Goal: Information Seeking & Learning: Learn about a topic

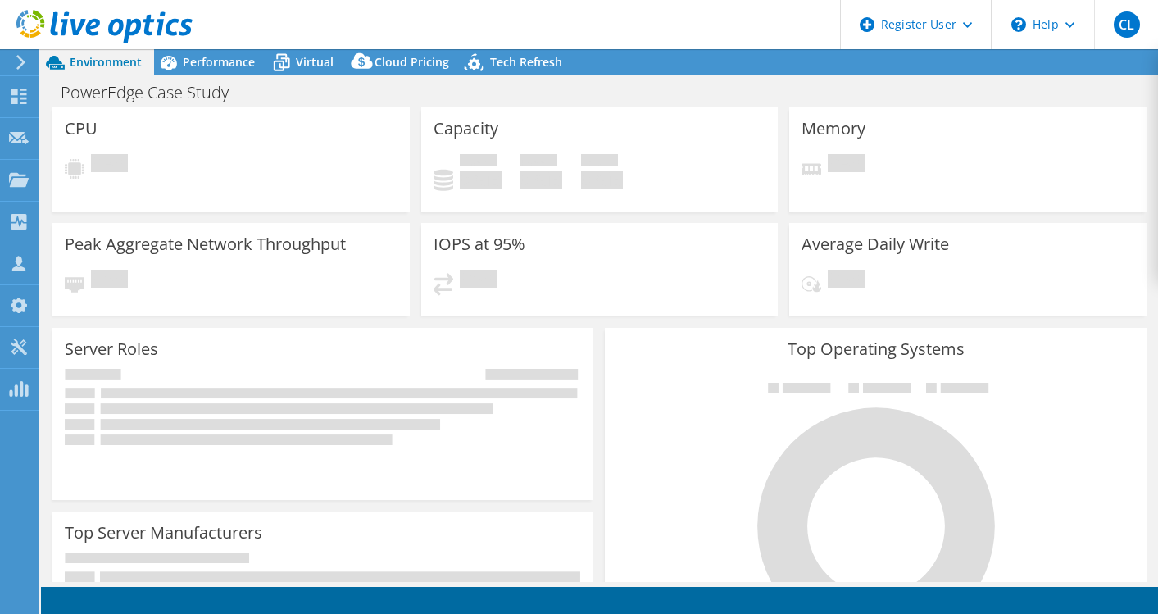
select select "USD"
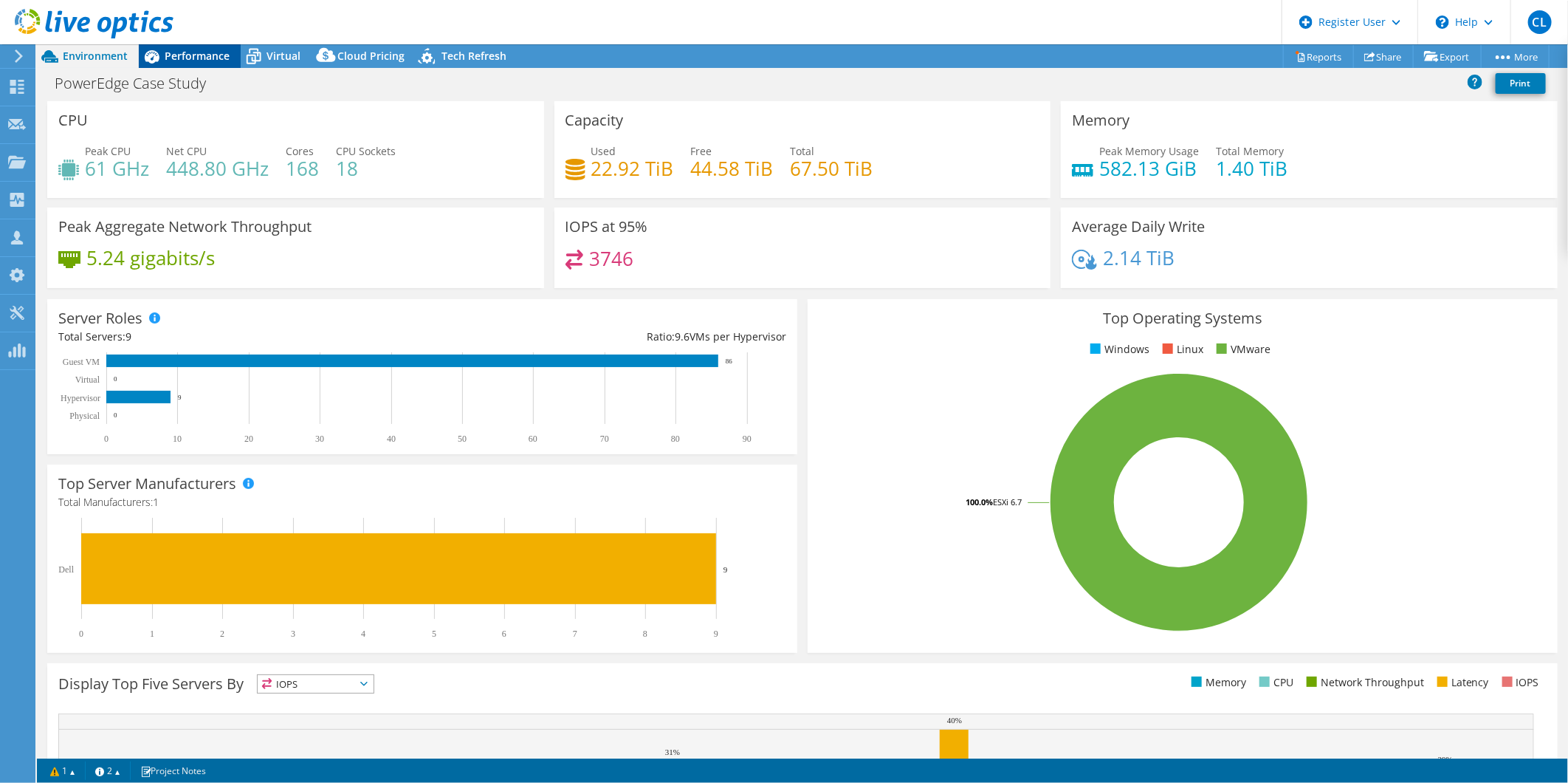
click at [205, 63] on div "Performance" at bounding box center [189, 56] width 102 height 23
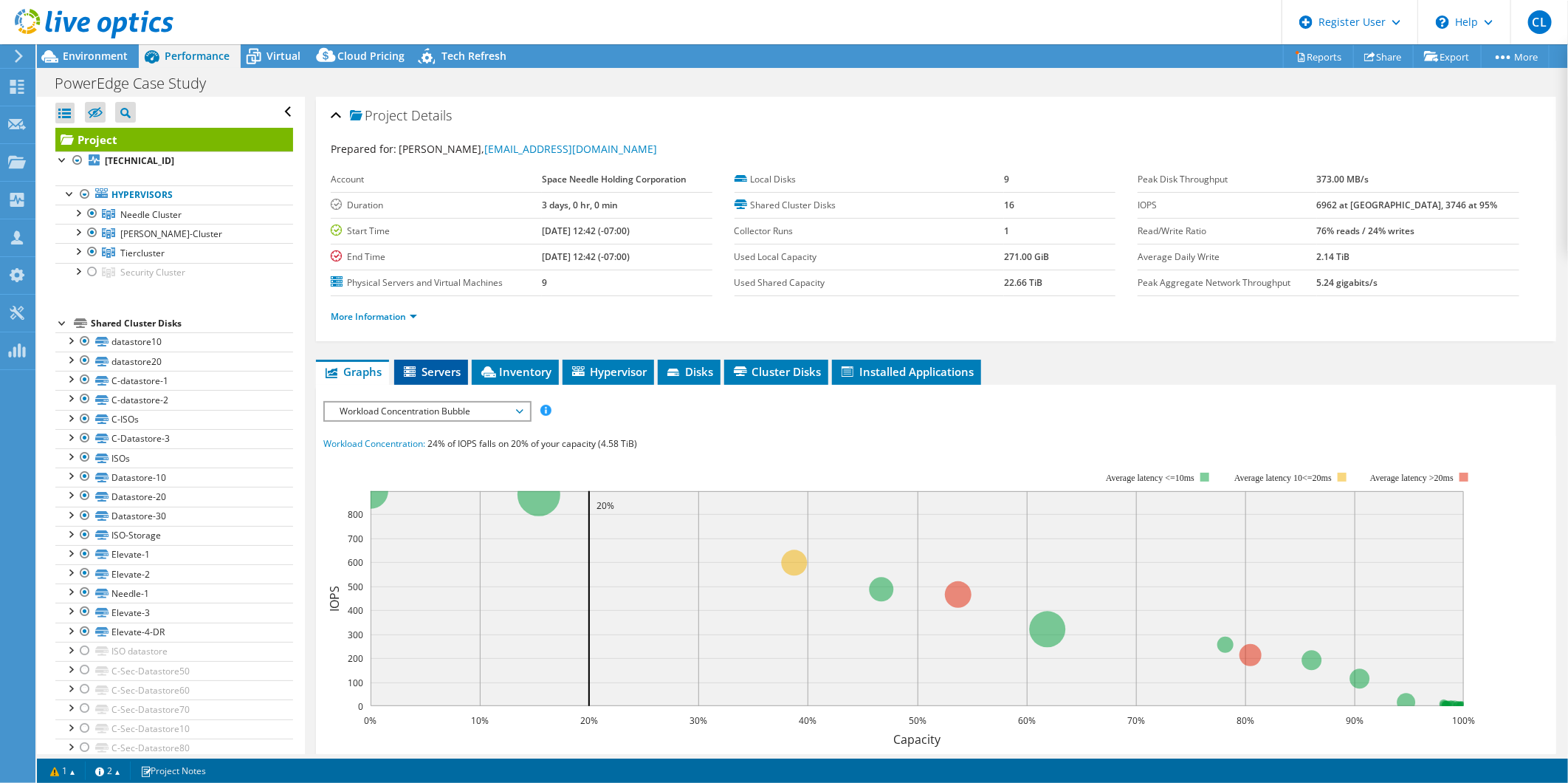
click at [434, 367] on span "Servers" at bounding box center [431, 371] width 59 height 14
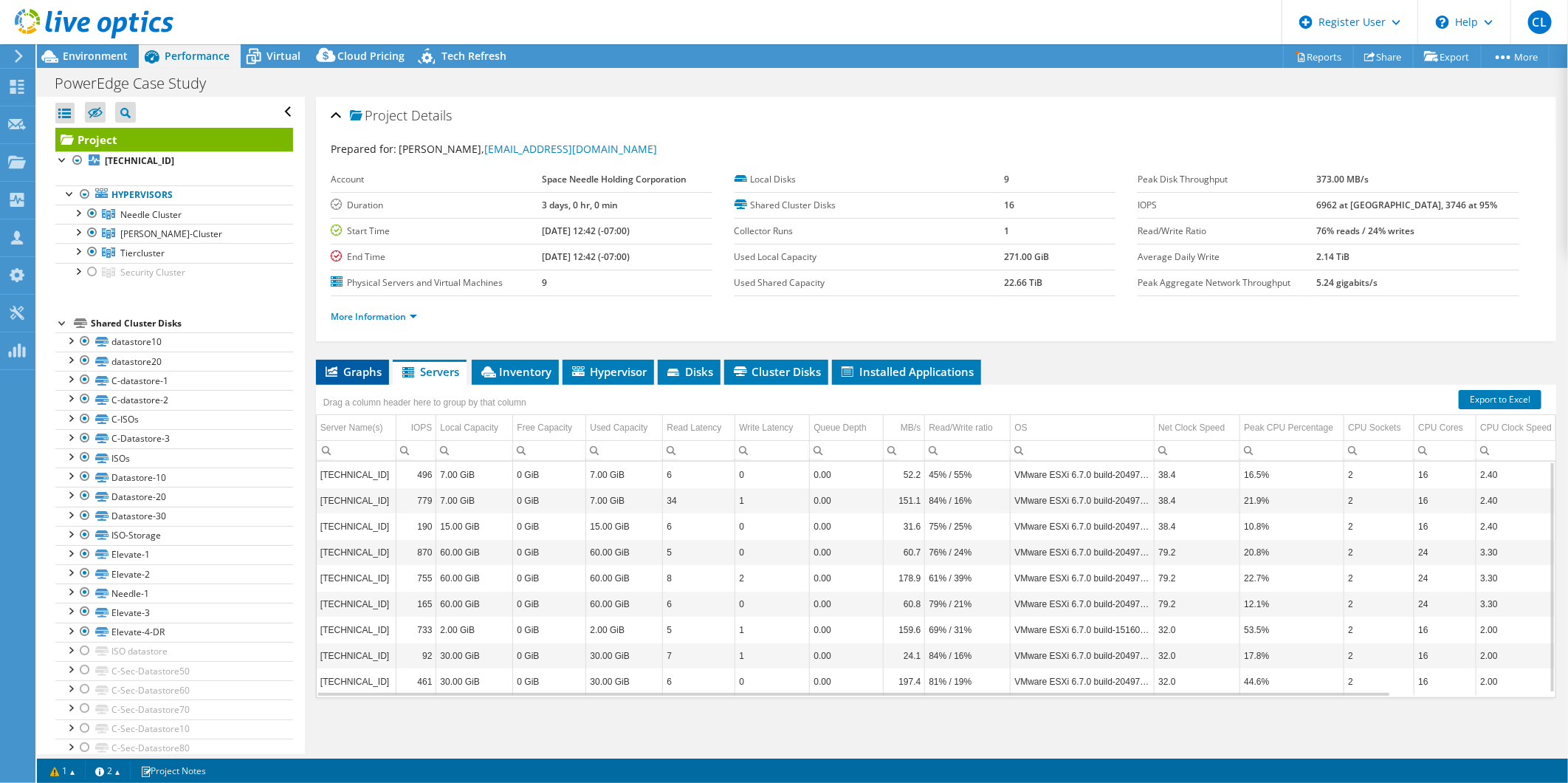
click at [365, 366] on span "Graphs" at bounding box center [352, 371] width 59 height 14
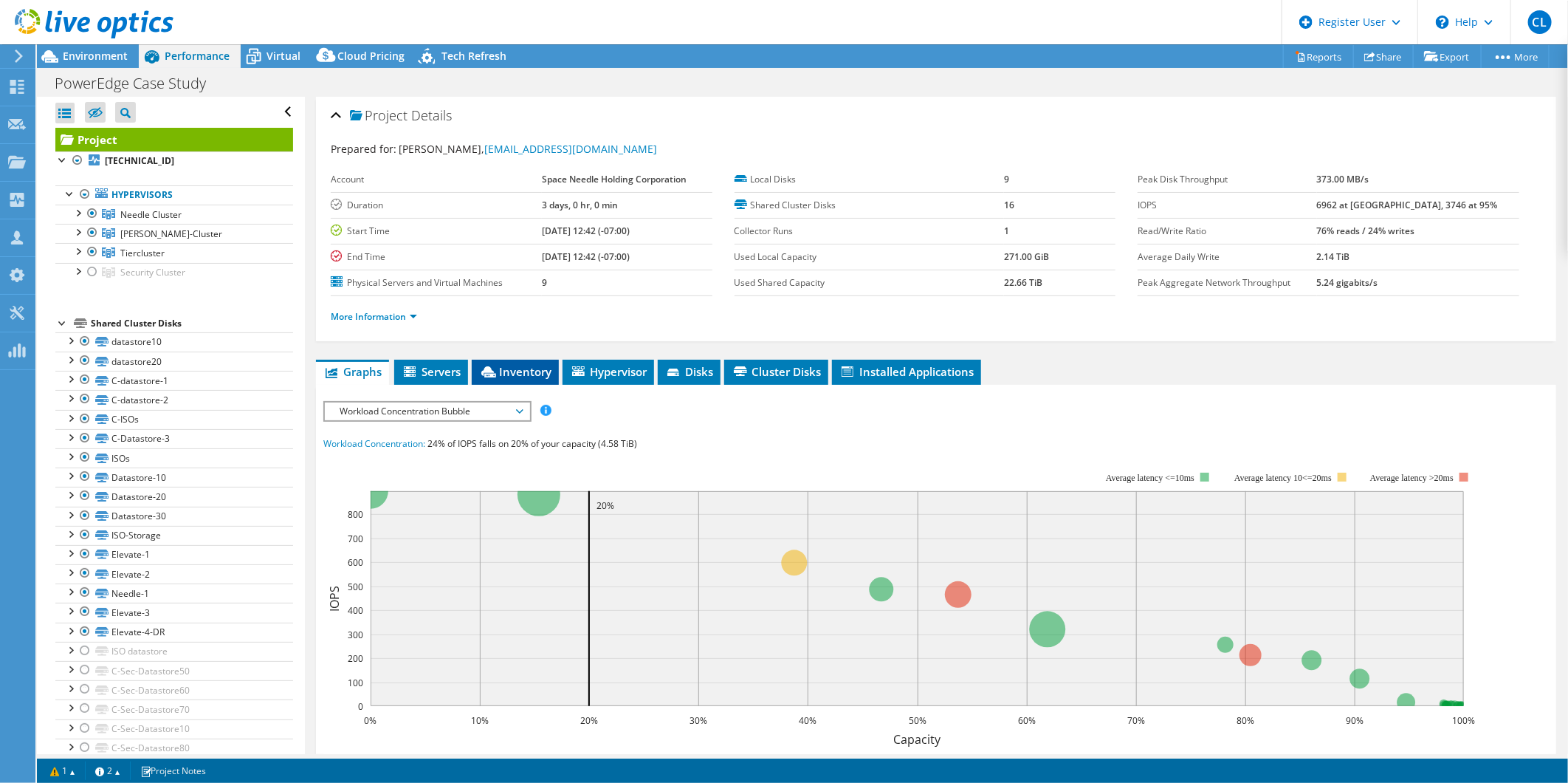
click at [492, 374] on icon at bounding box center [489, 372] width 14 height 11
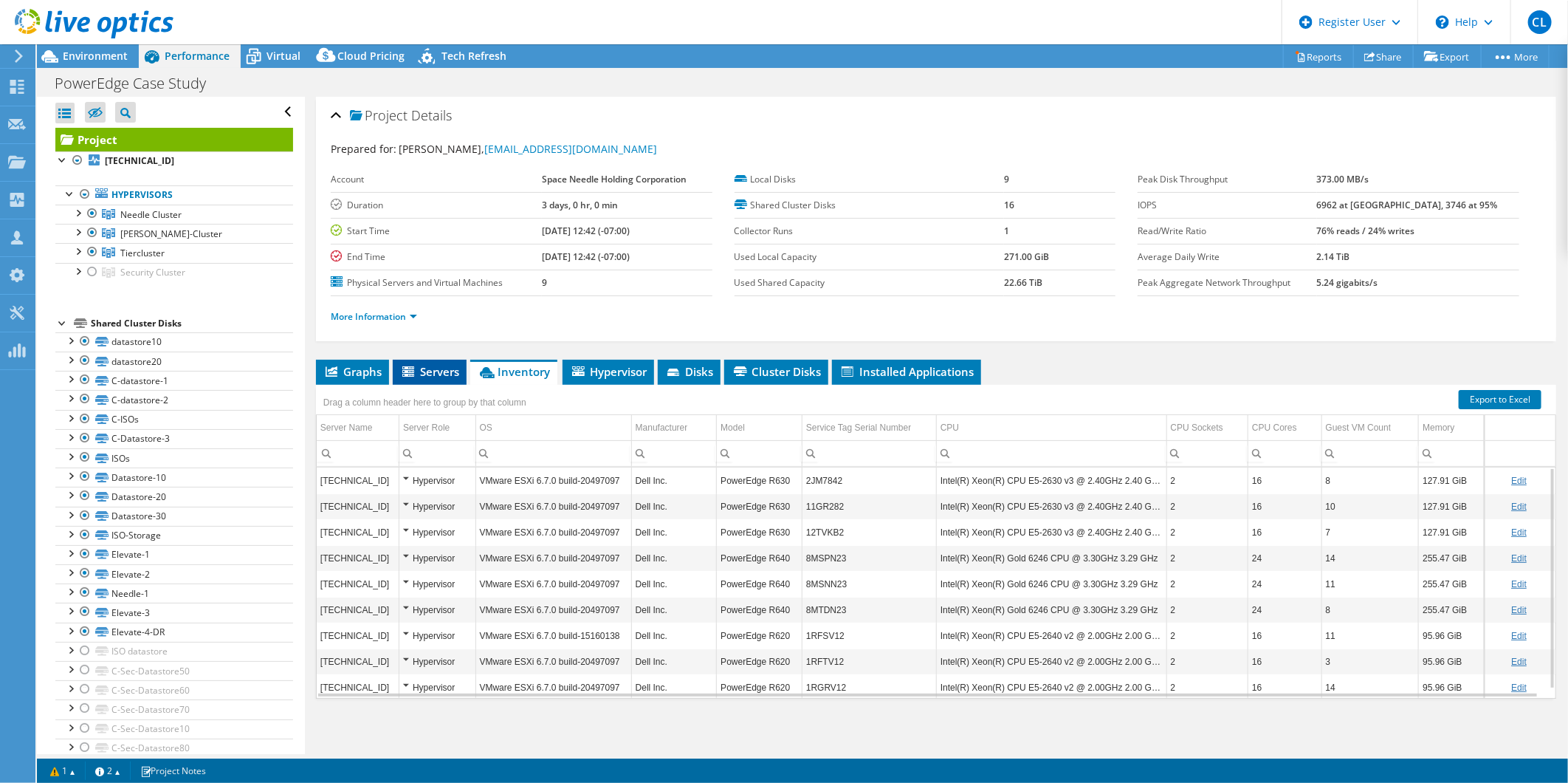
click at [421, 360] on li "Servers" at bounding box center [430, 372] width 74 height 25
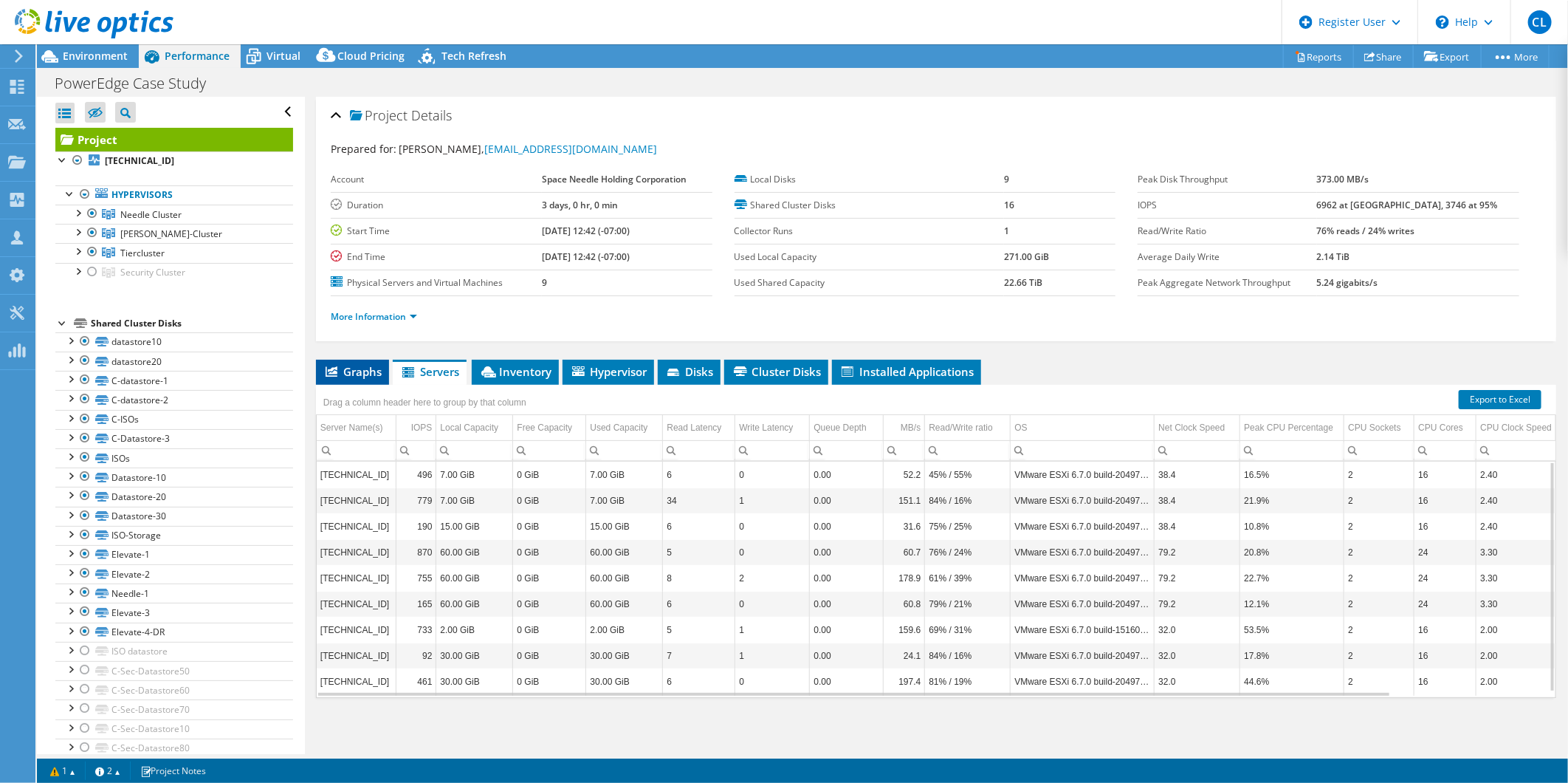
click at [364, 364] on span "Graphs" at bounding box center [352, 371] width 59 height 14
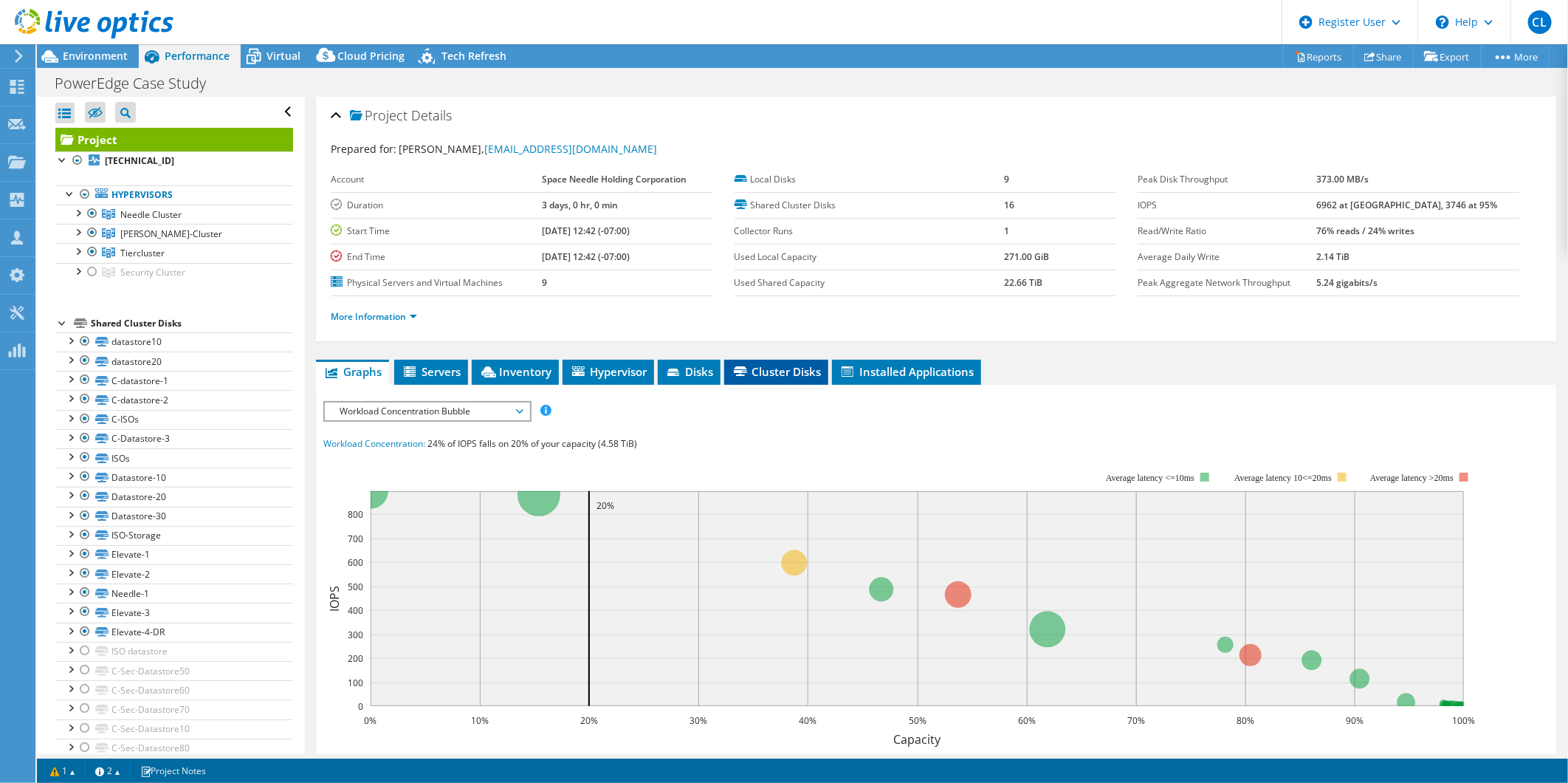
click at [807, 364] on span "Cluster Disks" at bounding box center [775, 371] width 89 height 14
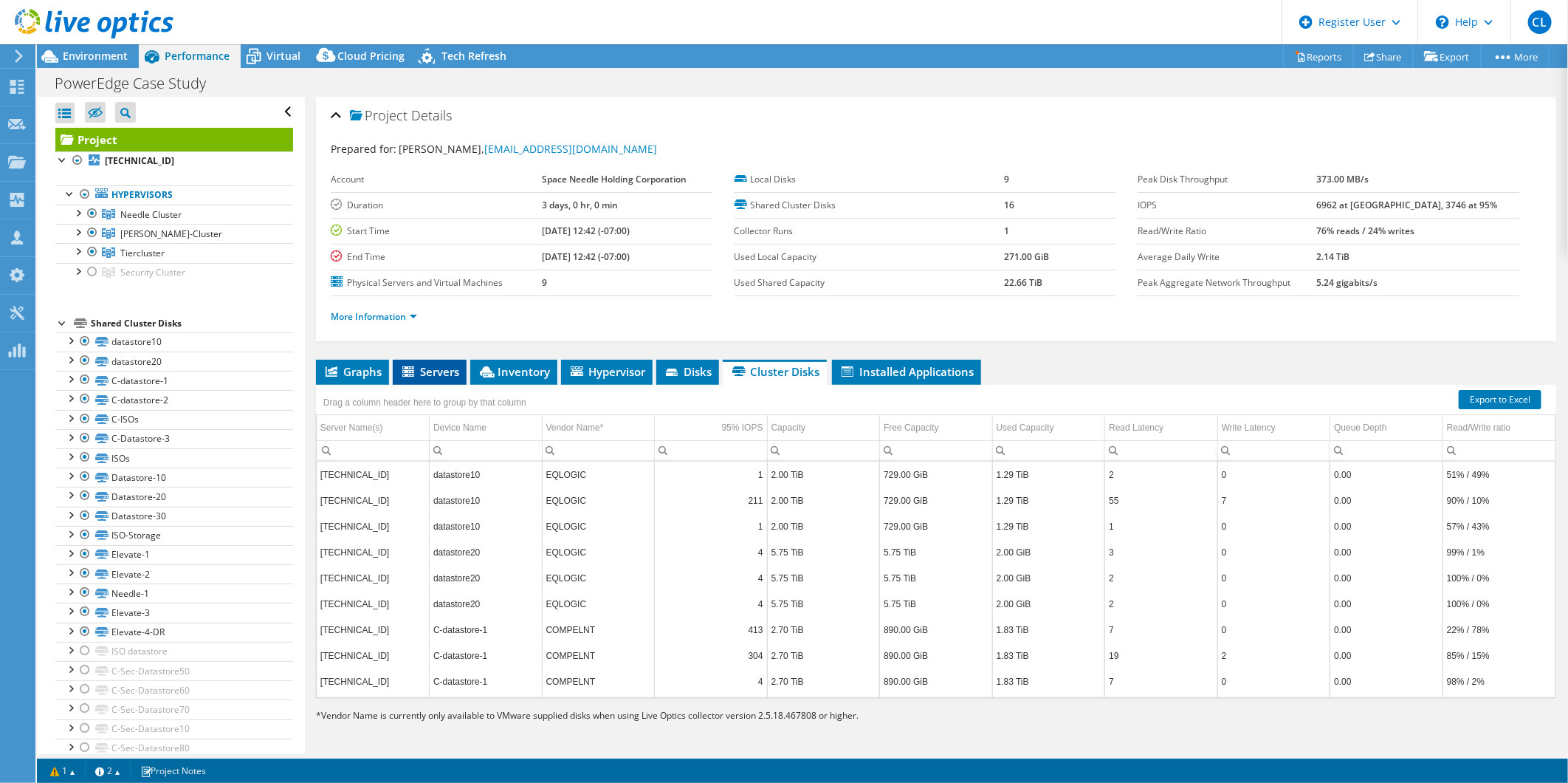
click at [444, 368] on span "Servers" at bounding box center [430, 371] width 59 height 14
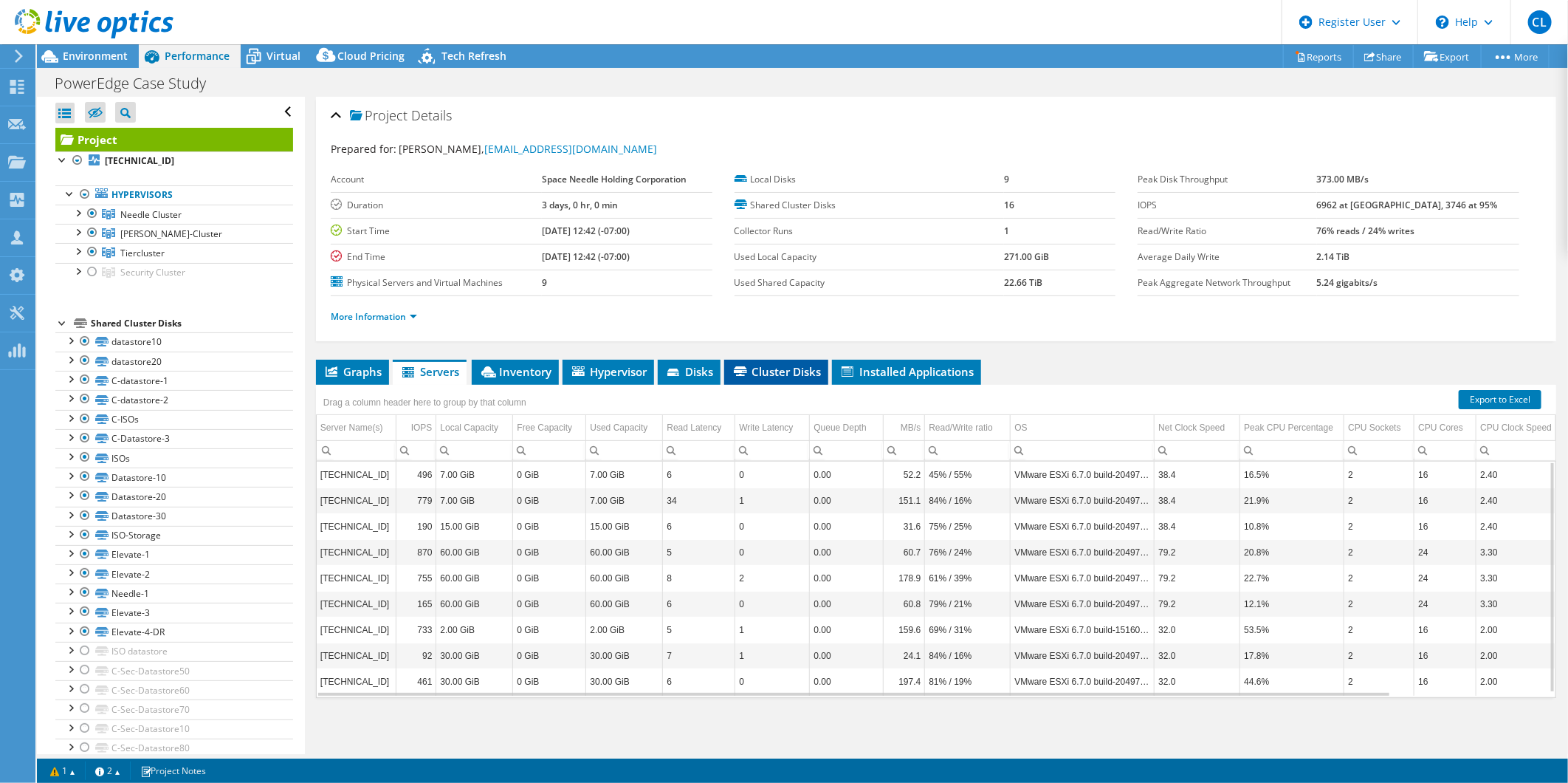
click at [770, 371] on span "Cluster Disks" at bounding box center [775, 371] width 89 height 14
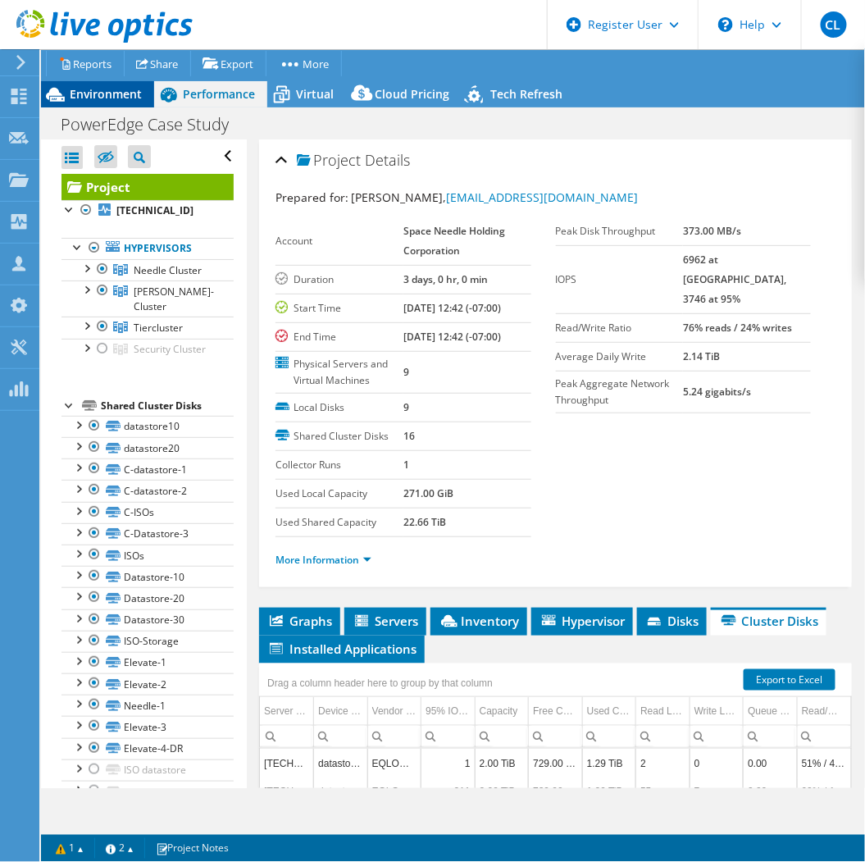
click at [127, 99] on span "Environment" at bounding box center [106, 94] width 72 height 16
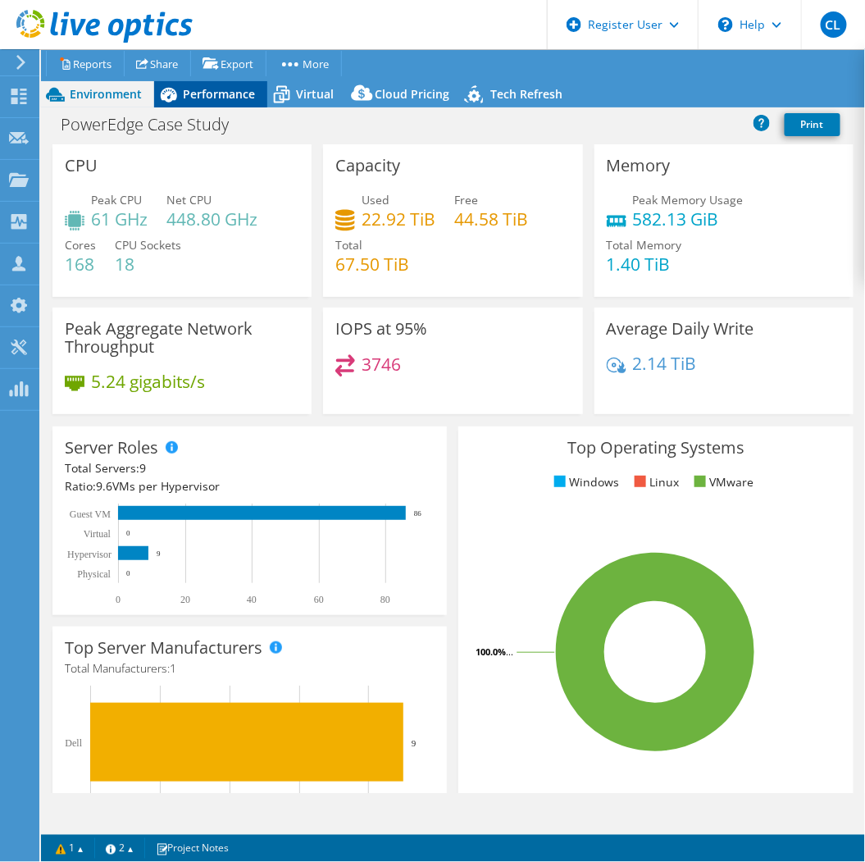
click at [226, 97] on span "Performance" at bounding box center [219, 94] width 72 height 16
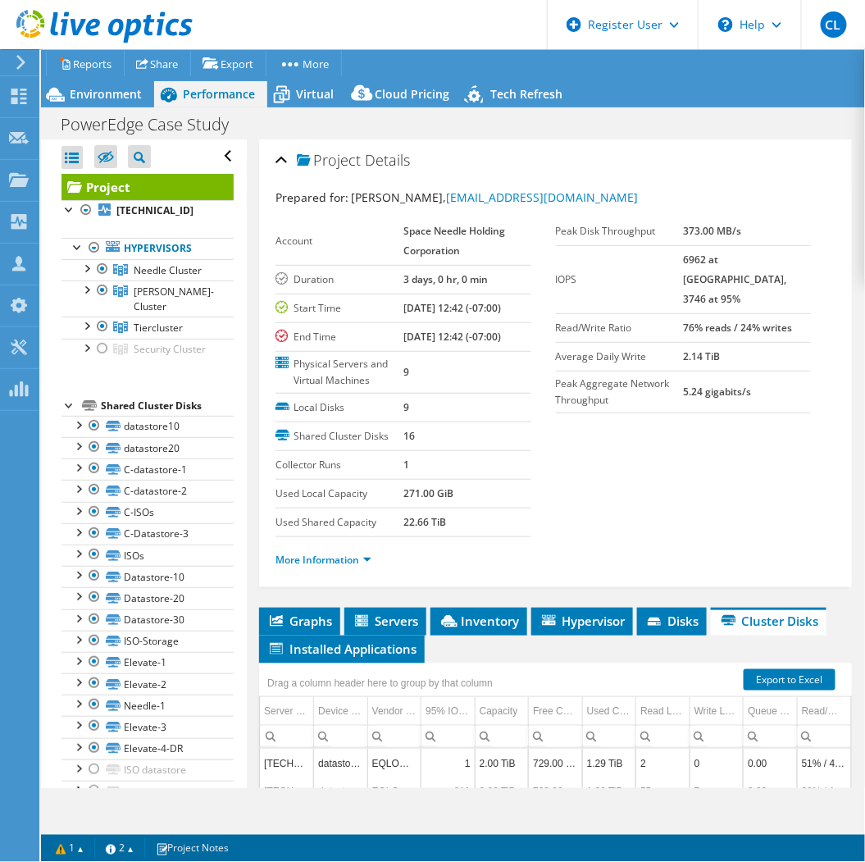
click at [66, 412] on div at bounding box center [69, 404] width 16 height 16
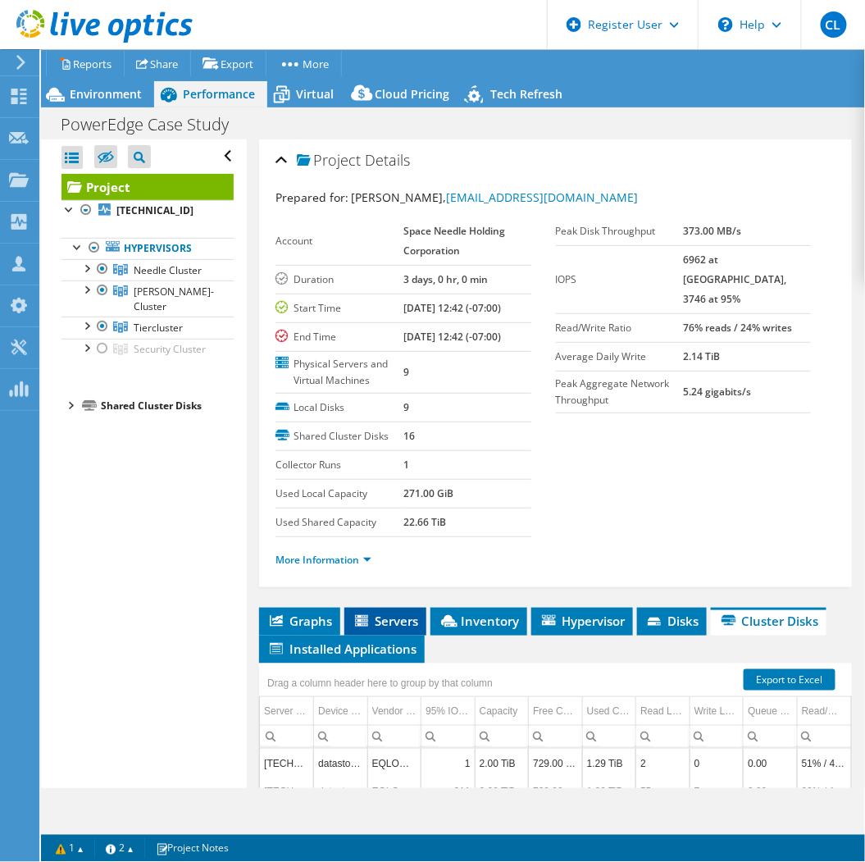
click at [398, 613] on span "Servers" at bounding box center [386, 620] width 66 height 16
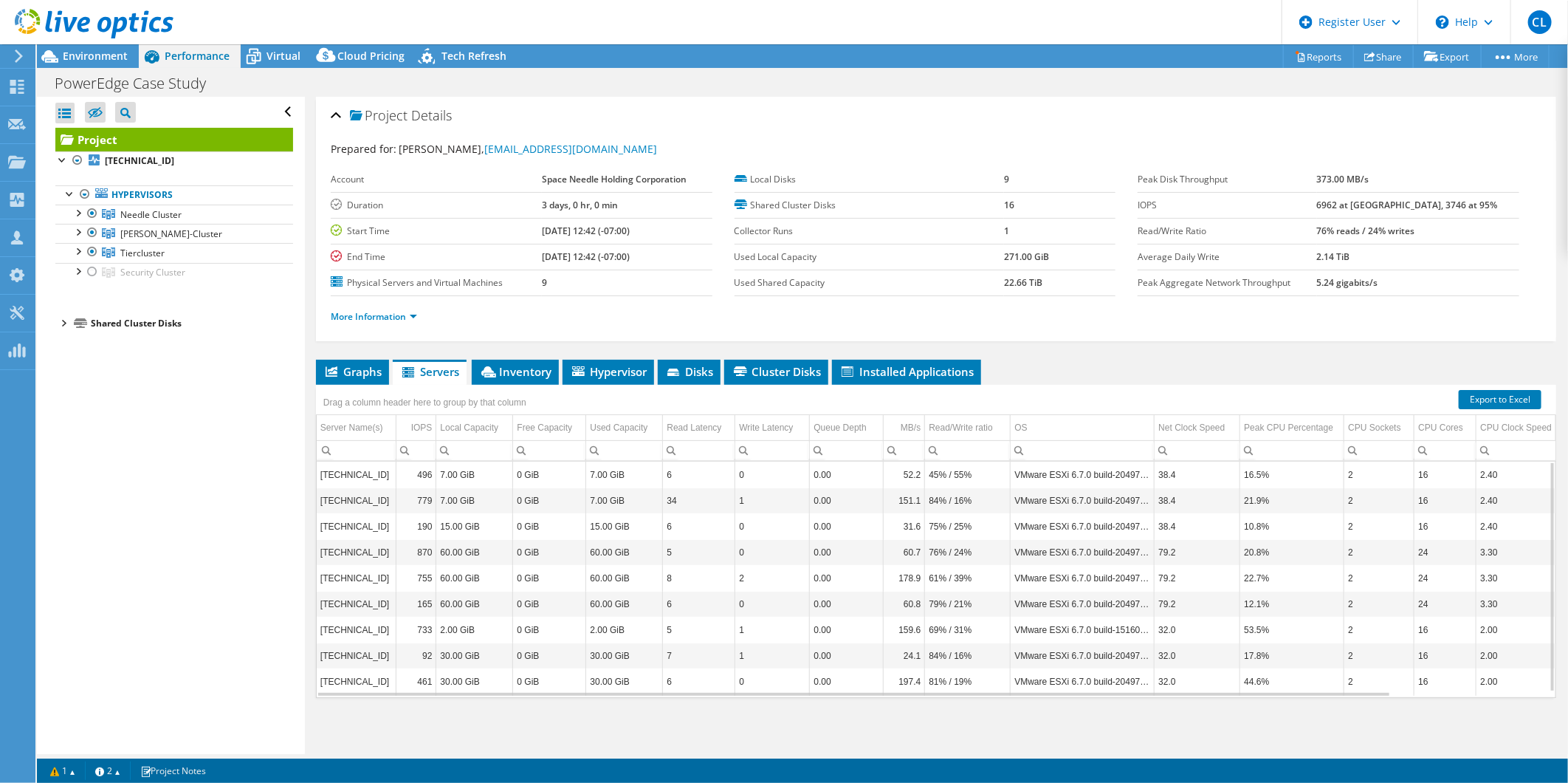
scroll to position [1, 0]
click at [188, 213] on link "Needle Cluster" at bounding box center [174, 214] width 238 height 19
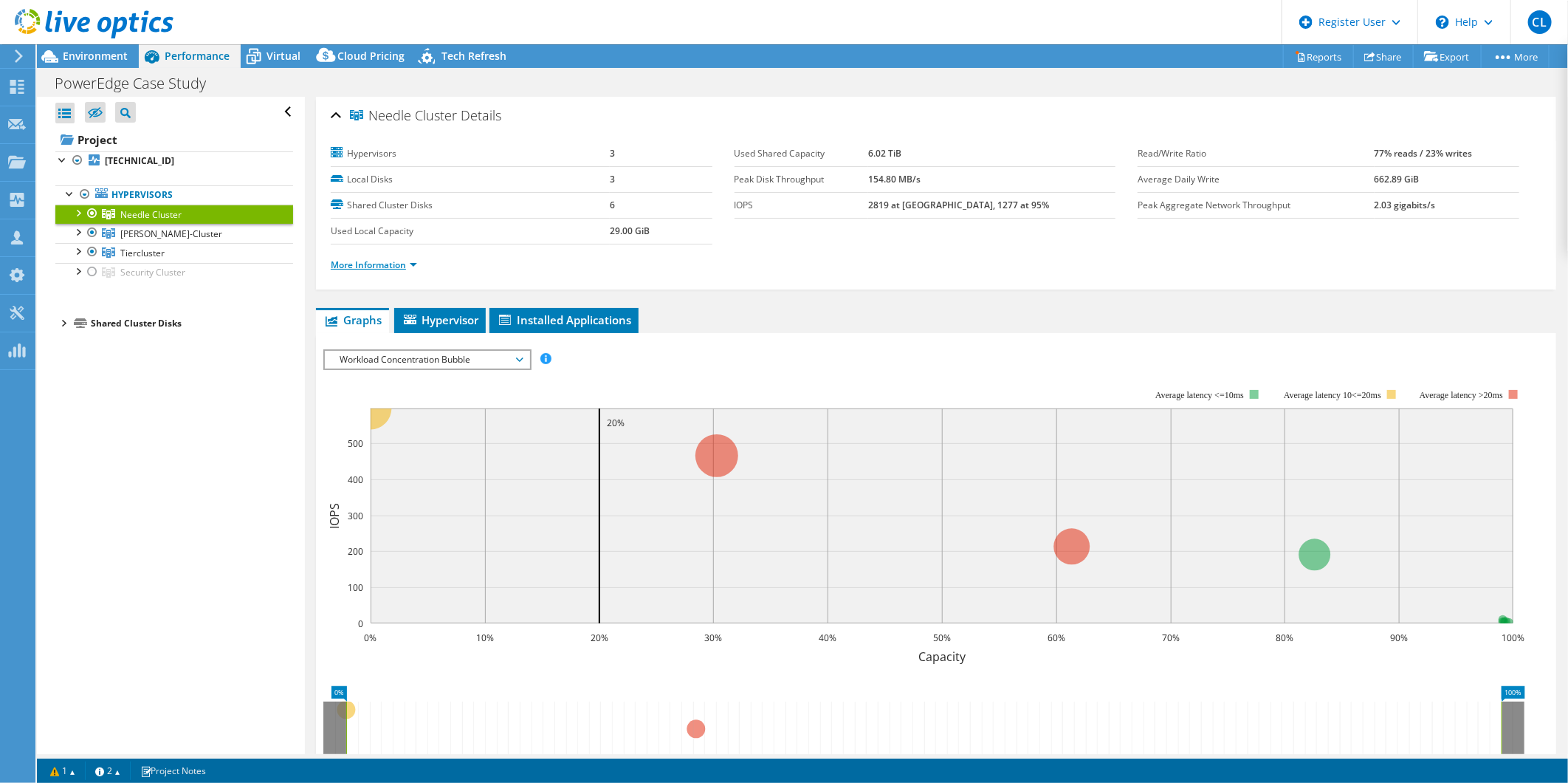
click at [412, 268] on link "More Information" at bounding box center [374, 265] width 86 height 13
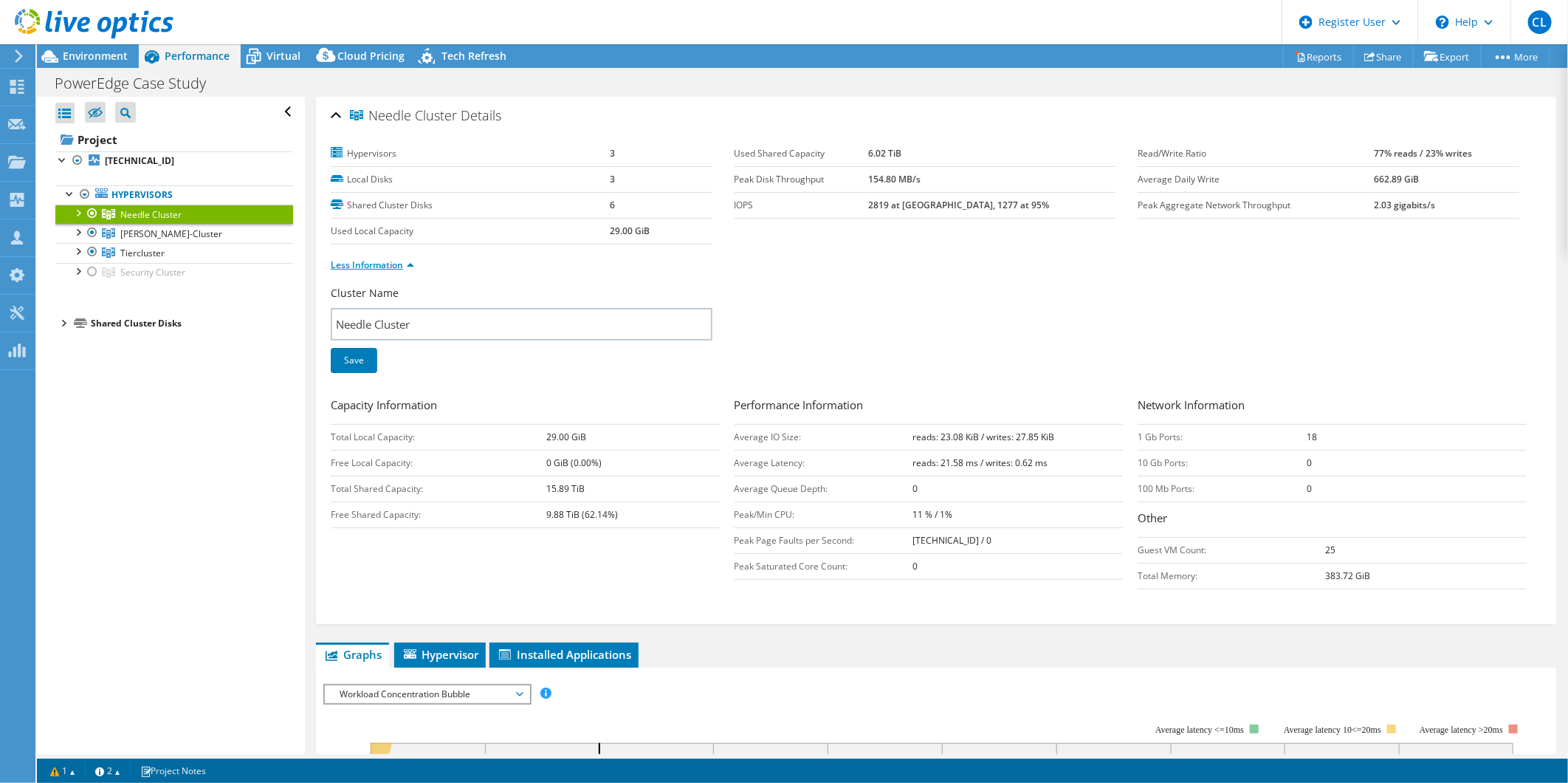
click at [412, 268] on link "Less Information" at bounding box center [372, 265] width 84 height 13
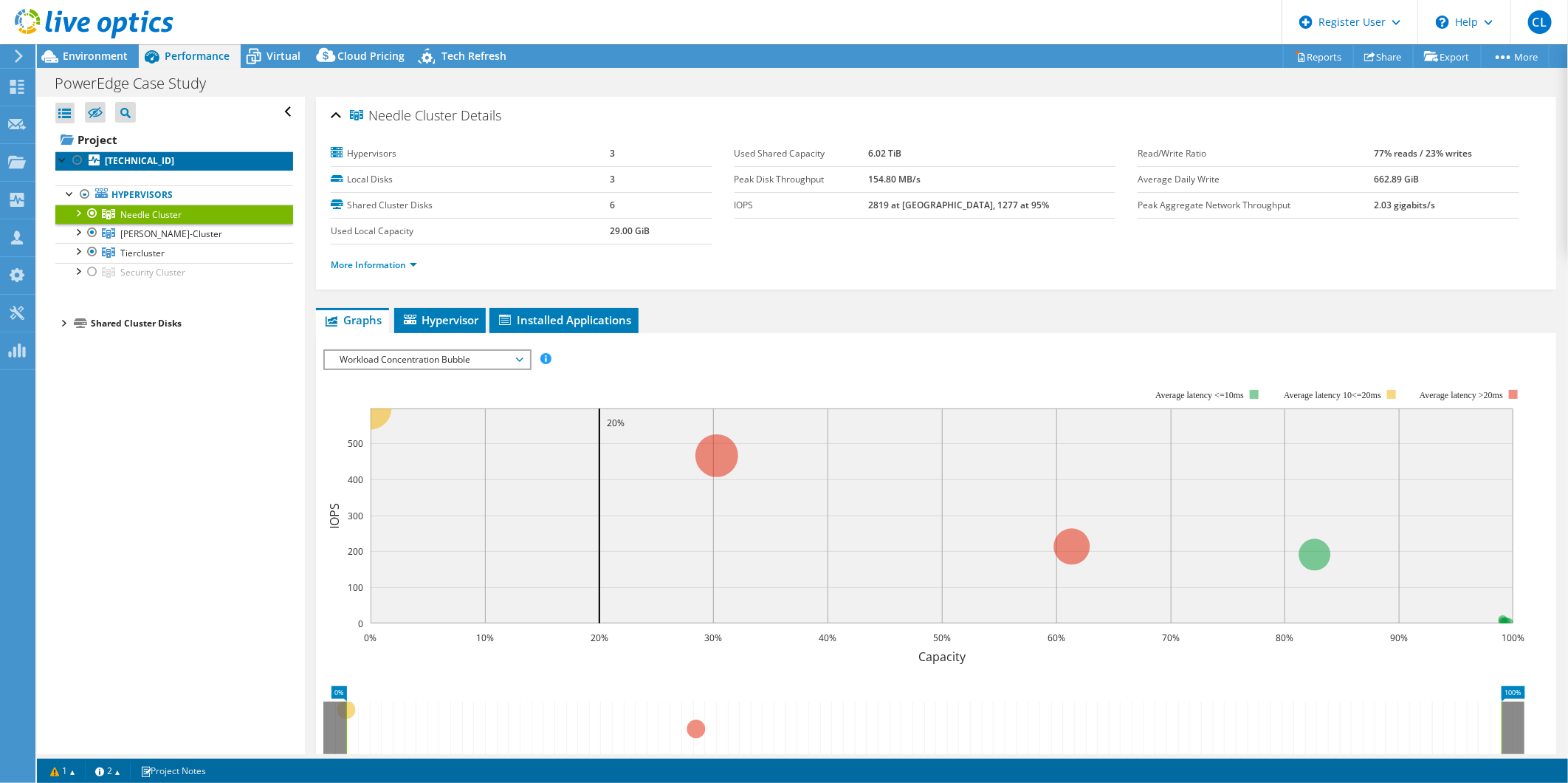
click at [109, 158] on b "[TECHNICAL_ID]" at bounding box center [139, 160] width 69 height 13
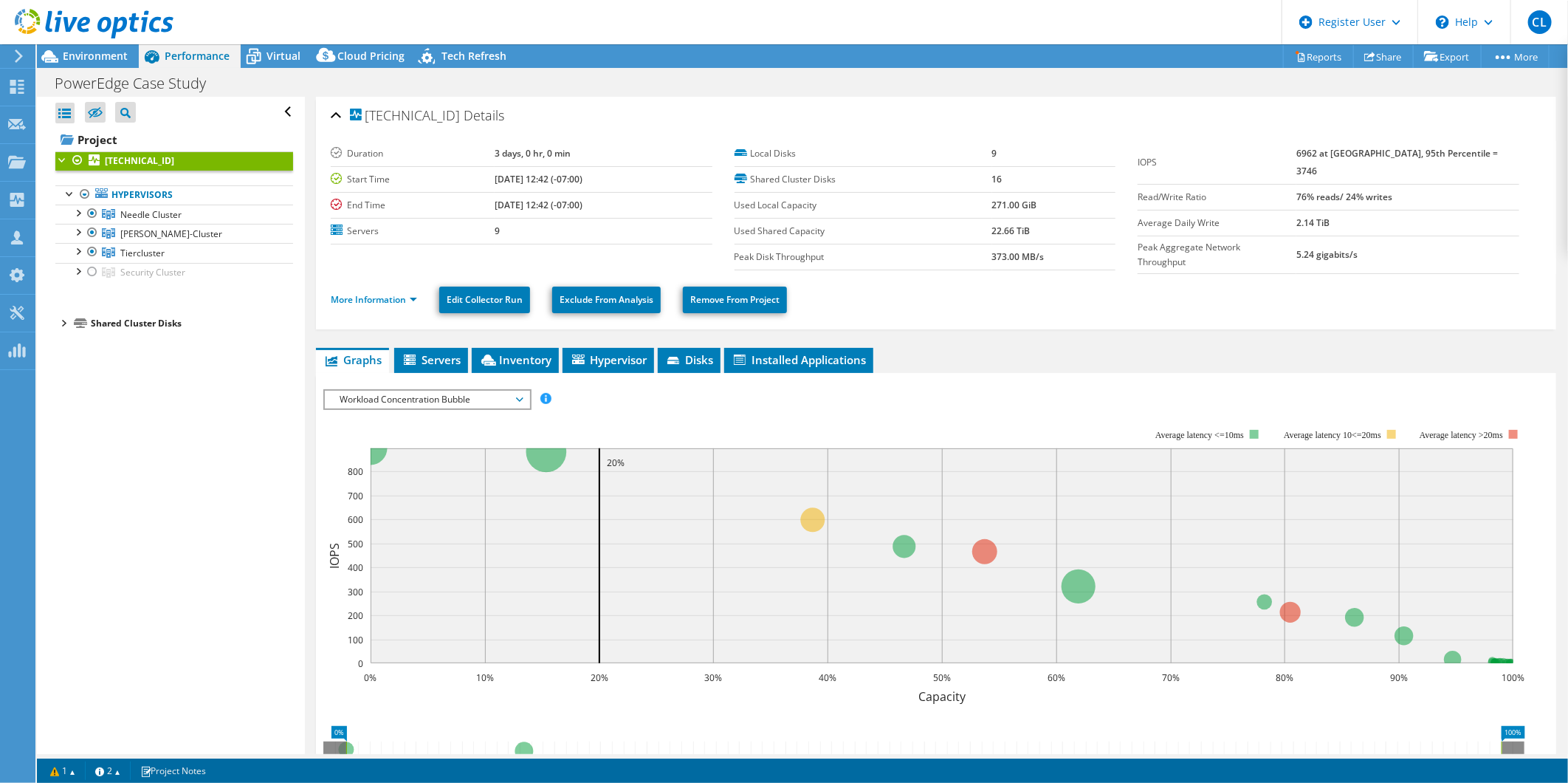
click at [59, 155] on div at bounding box center [62, 159] width 14 height 14
click at [440, 362] on span "Servers" at bounding box center [431, 360] width 59 height 14
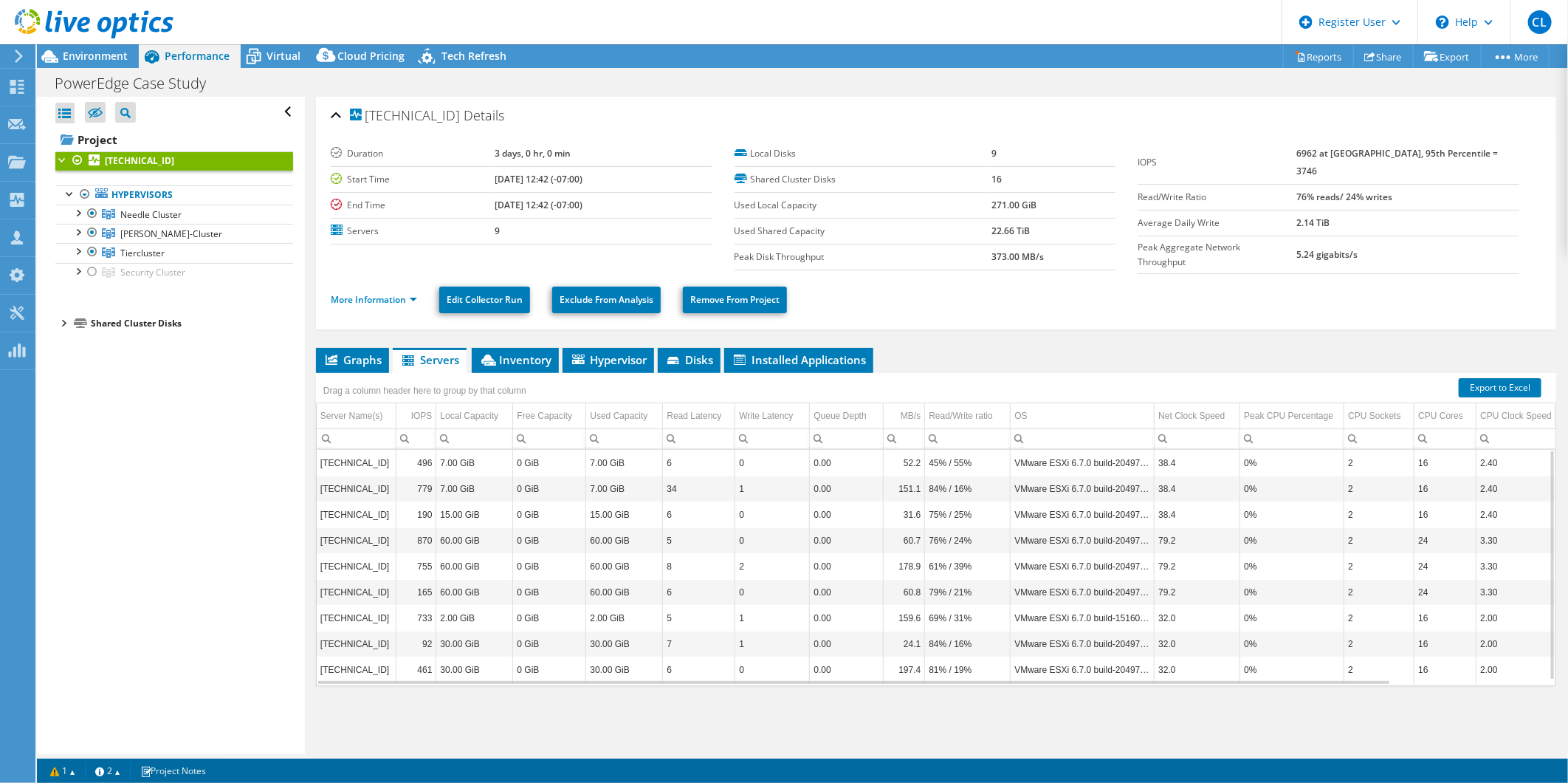
scroll to position [5, 0]
click at [289, 49] on span "Virtual" at bounding box center [284, 56] width 34 height 14
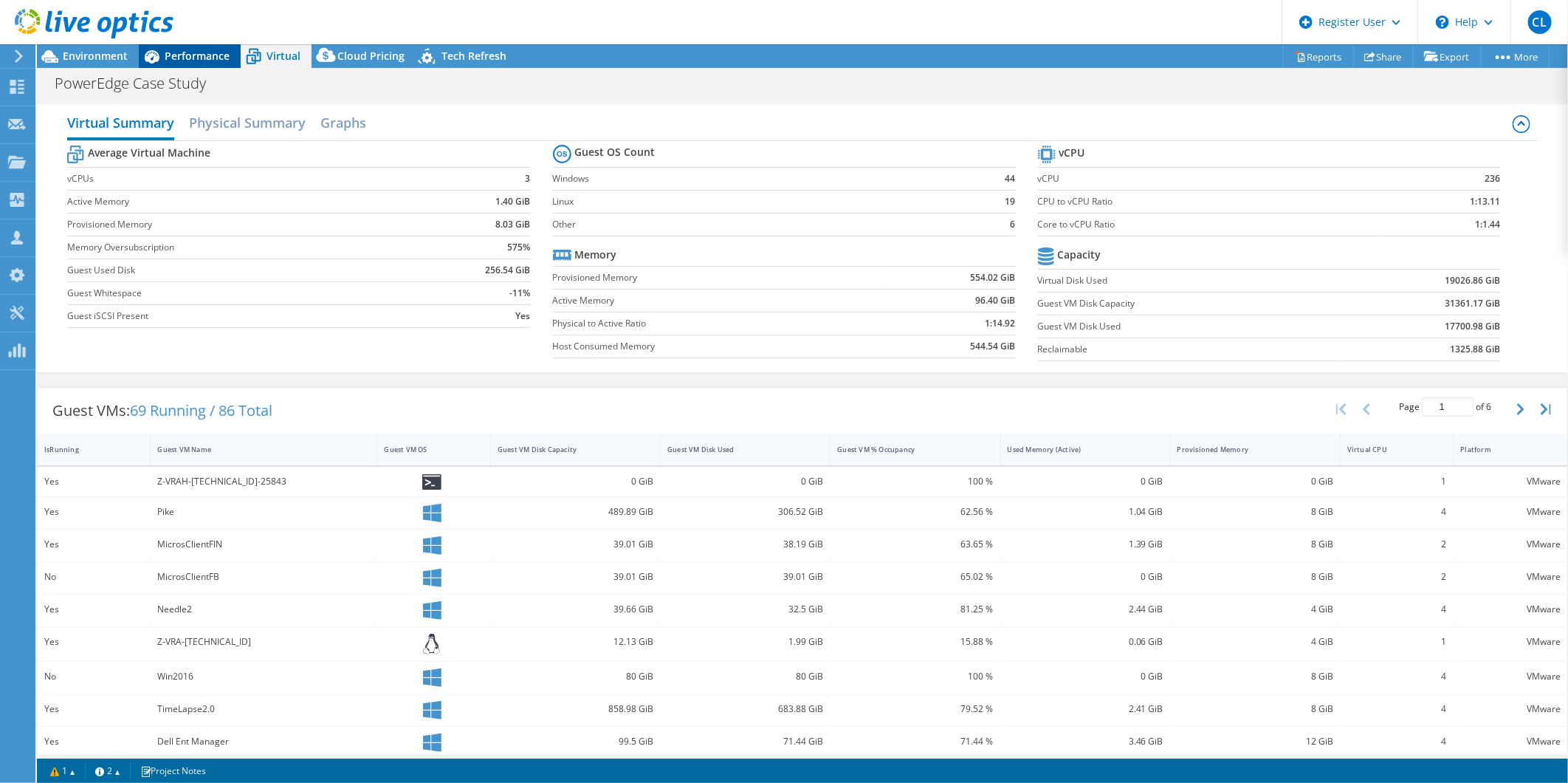
click at [212, 52] on span "Performance" at bounding box center [197, 56] width 65 height 14
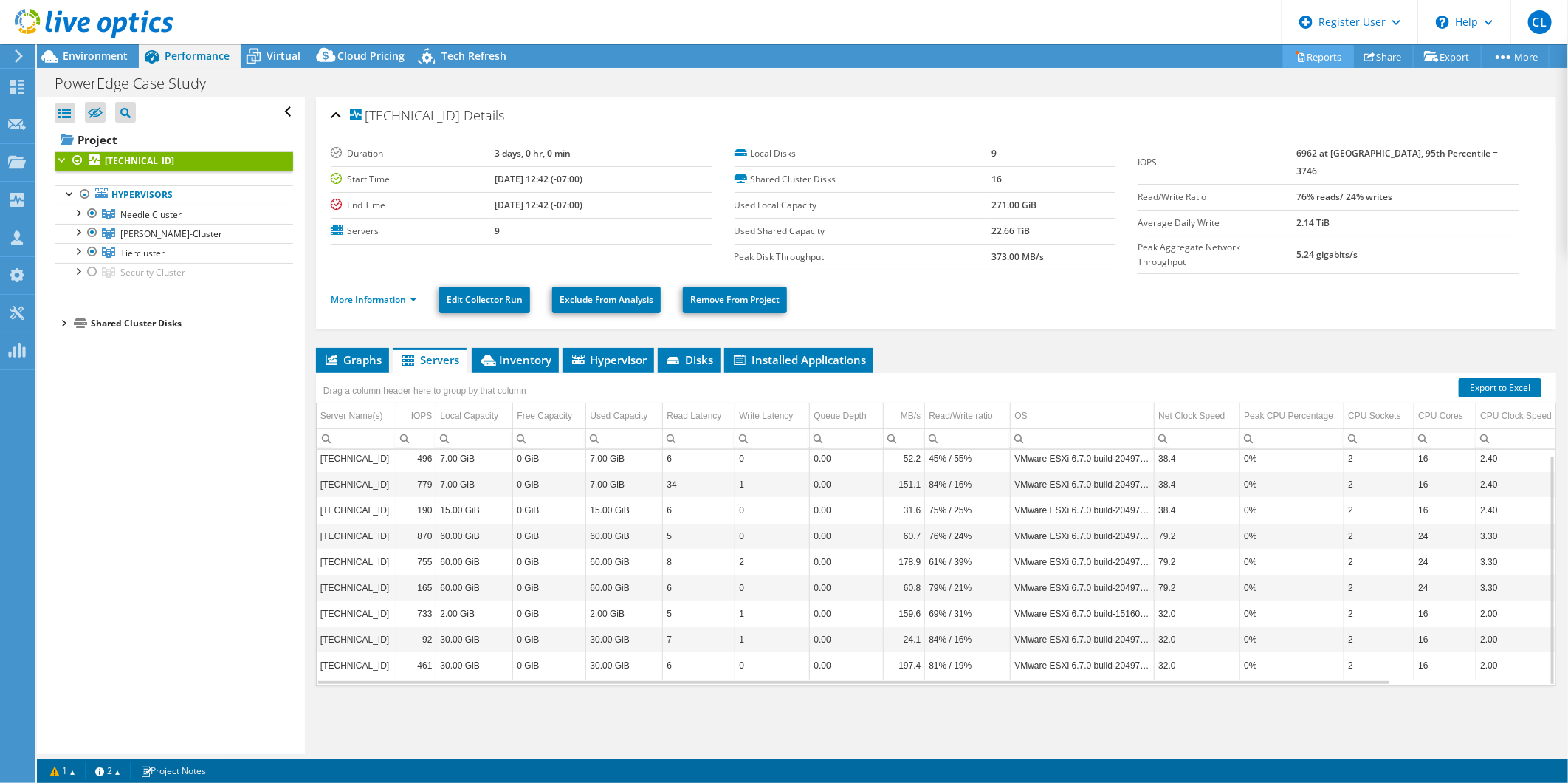
click at [1043, 57] on link "Reports" at bounding box center [1319, 56] width 71 height 23
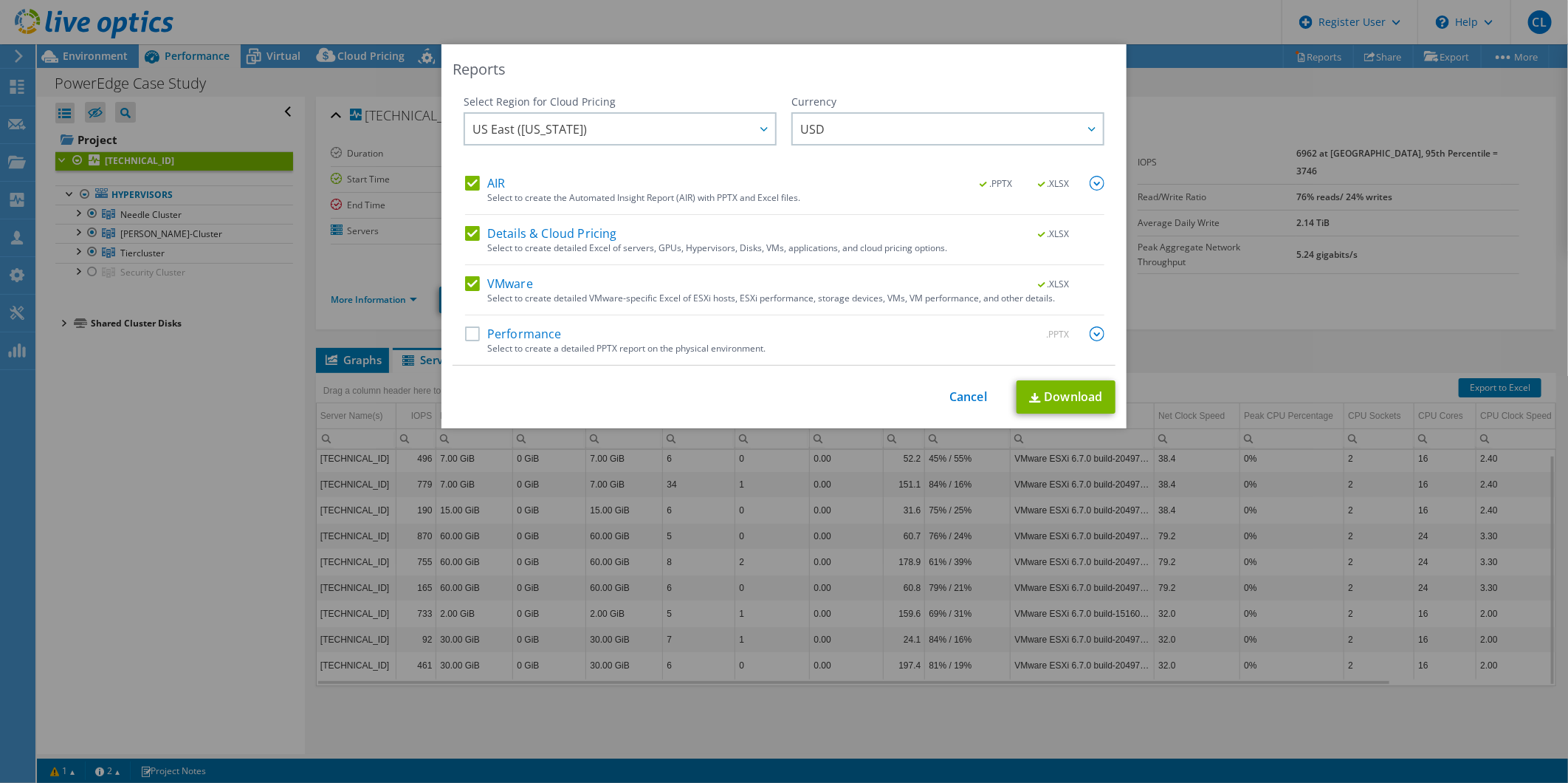
click at [465, 186] on label "AIR" at bounding box center [485, 183] width 40 height 14
click at [0, 0] on input "AIR" at bounding box center [0, 0] width 0 height 0
click at [468, 226] on label "Details & Cloud Pricing" at bounding box center [540, 233] width 152 height 14
click at [0, 0] on input "Details & Cloud Pricing" at bounding box center [0, 0] width 0 height 0
click at [468, 281] on label "VMware" at bounding box center [498, 284] width 68 height 14
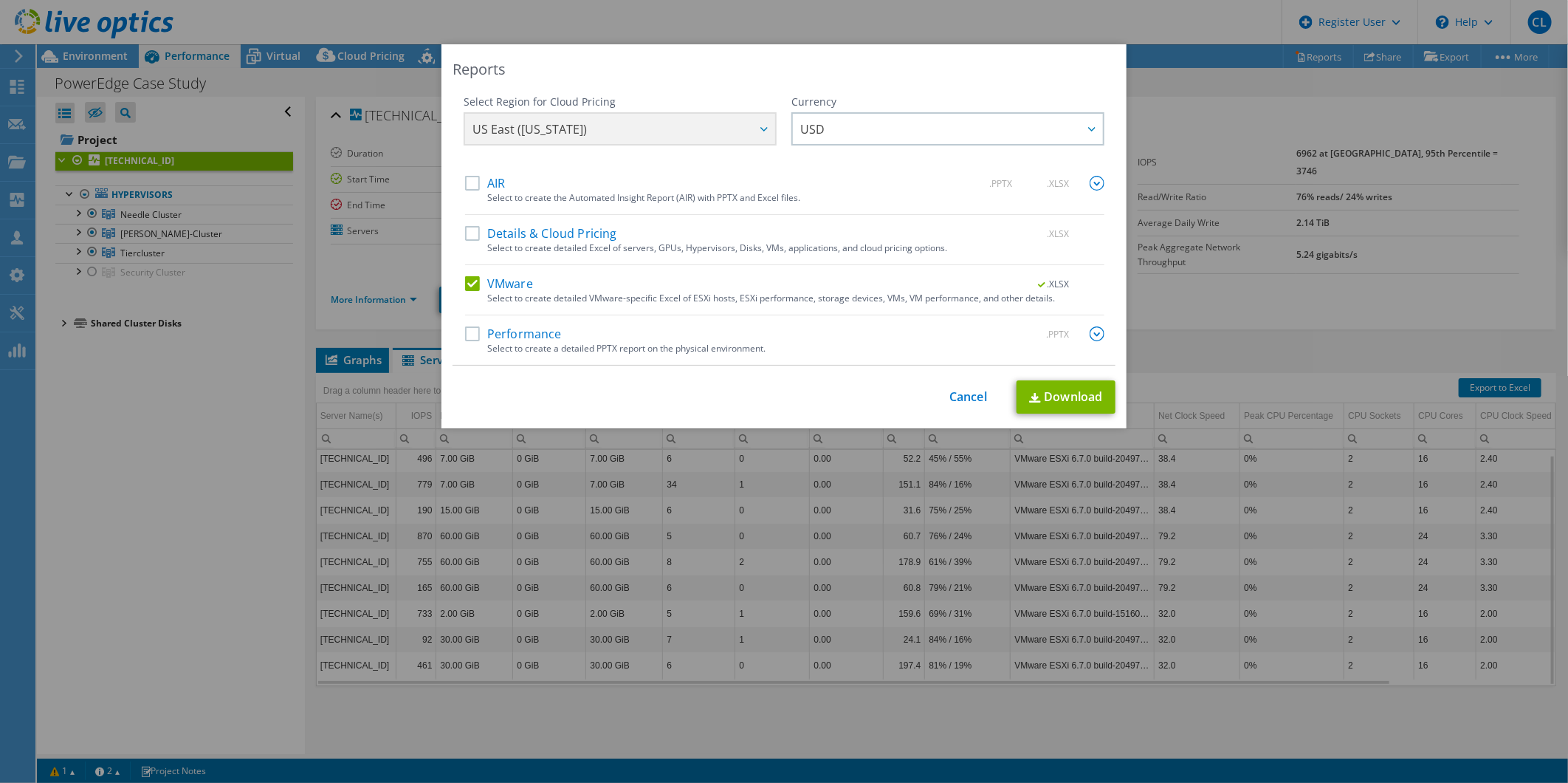
click at [0, 0] on input "VMware" at bounding box center [0, 0] width 0 height 0
click at [473, 331] on label "Performance" at bounding box center [512, 333] width 96 height 14
click at [0, 0] on input "Performance" at bounding box center [0, 0] width 0 height 0
click at [1043, 405] on link "Download" at bounding box center [1066, 396] width 99 height 33
click at [960, 403] on link "Cancel" at bounding box center [968, 397] width 38 height 14
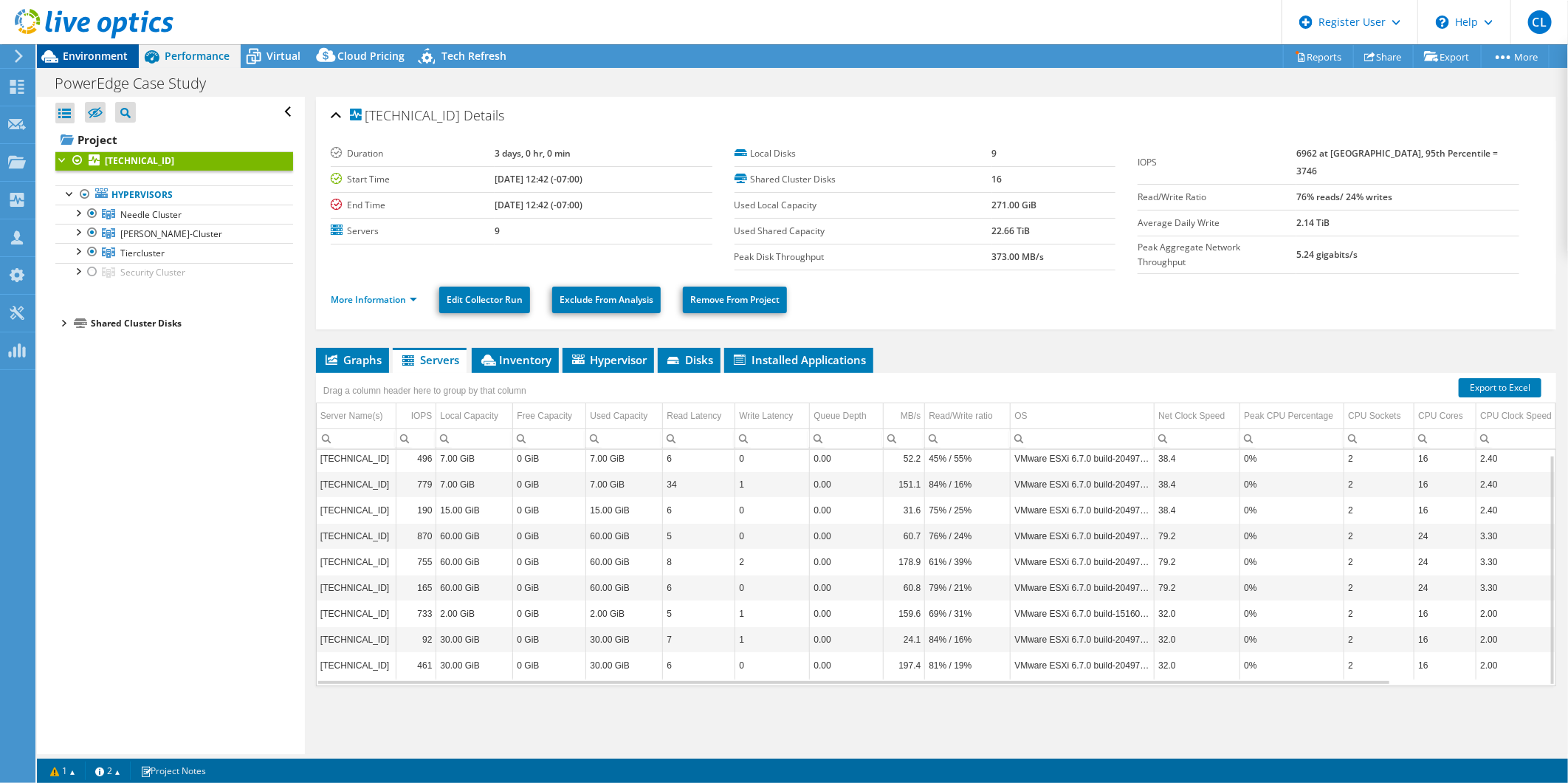
click at [118, 55] on span "Environment" at bounding box center [95, 56] width 65 height 14
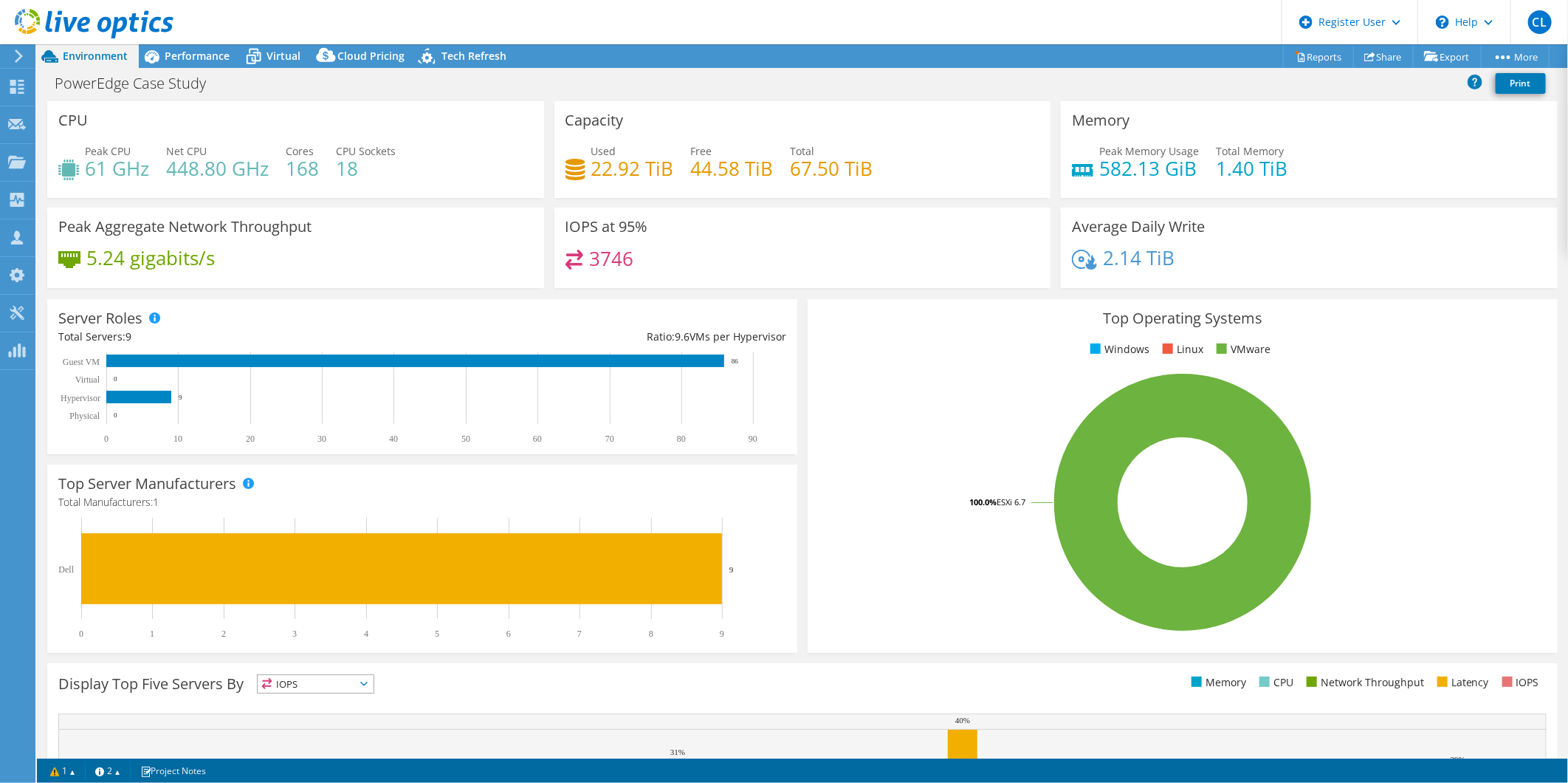
click at [14, 58] on icon at bounding box center [19, 56] width 11 height 14
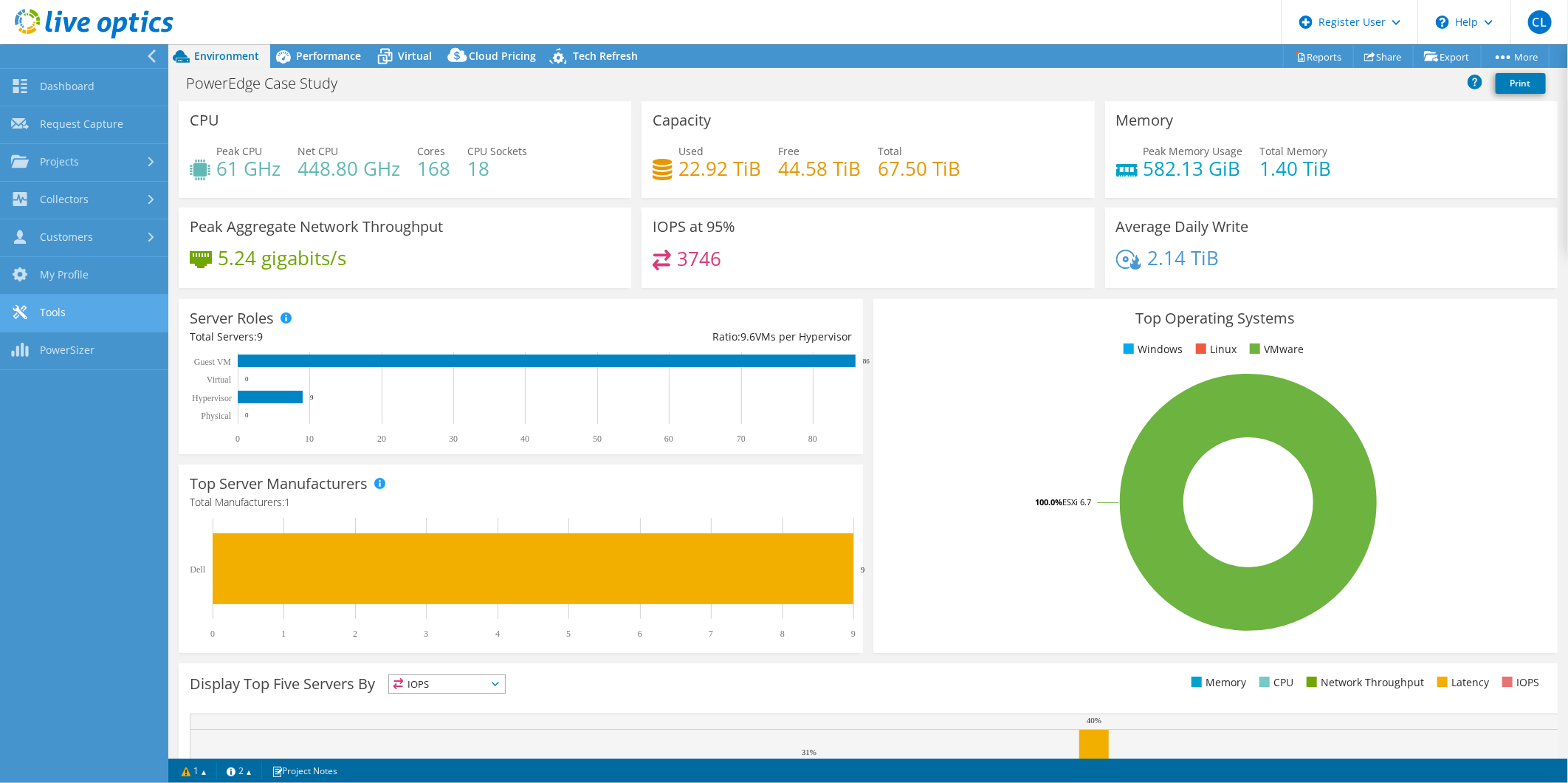
click at [81, 310] on link "Tools" at bounding box center [84, 314] width 168 height 38
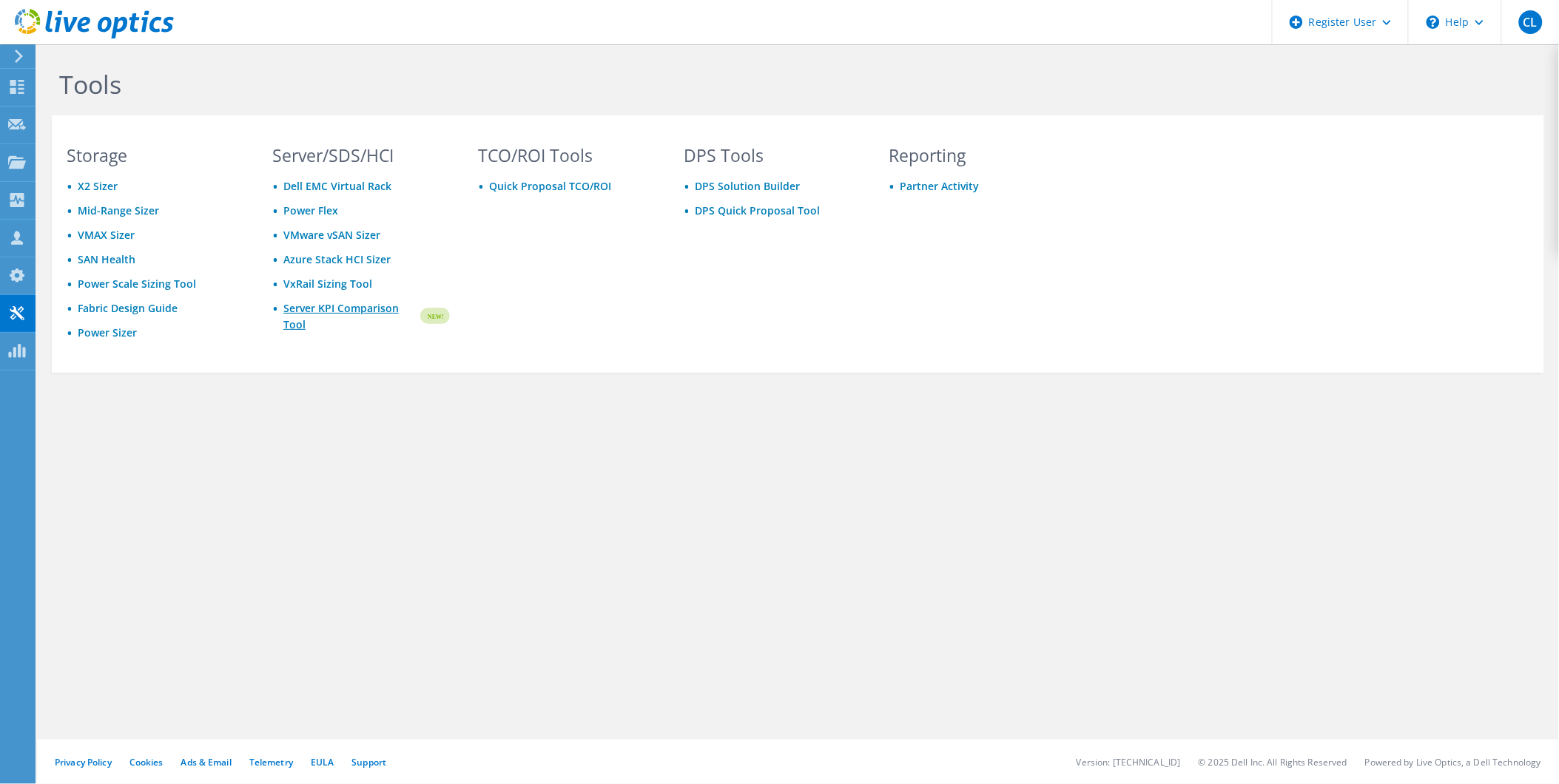
click at [302, 314] on link "Server KPI Comparison Tool" at bounding box center [350, 317] width 135 height 32
click at [183, 88] on h1 "Tools" at bounding box center [559, 84] width 999 height 31
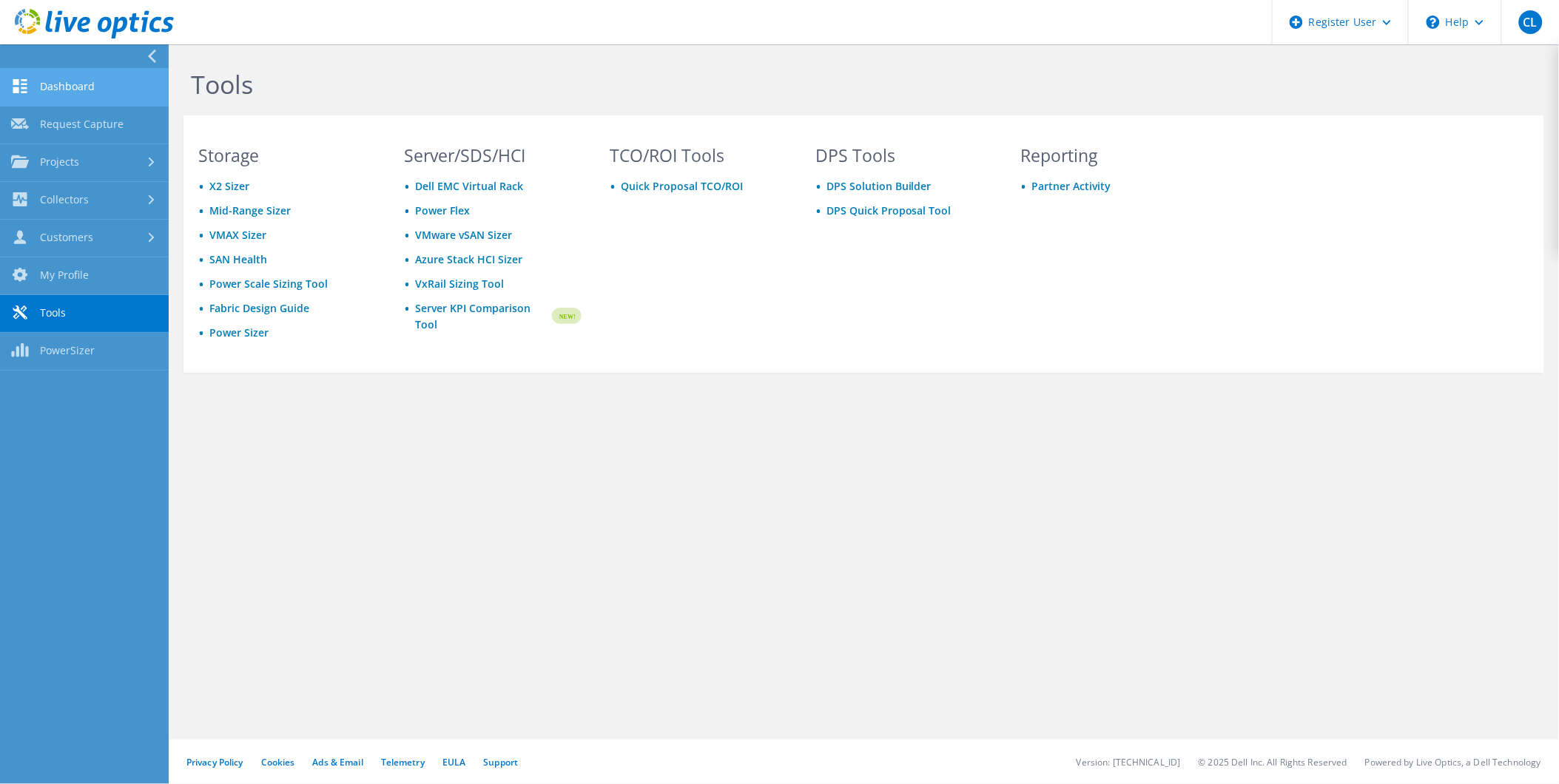
click at [88, 89] on link "Dashboard" at bounding box center [84, 88] width 169 height 38
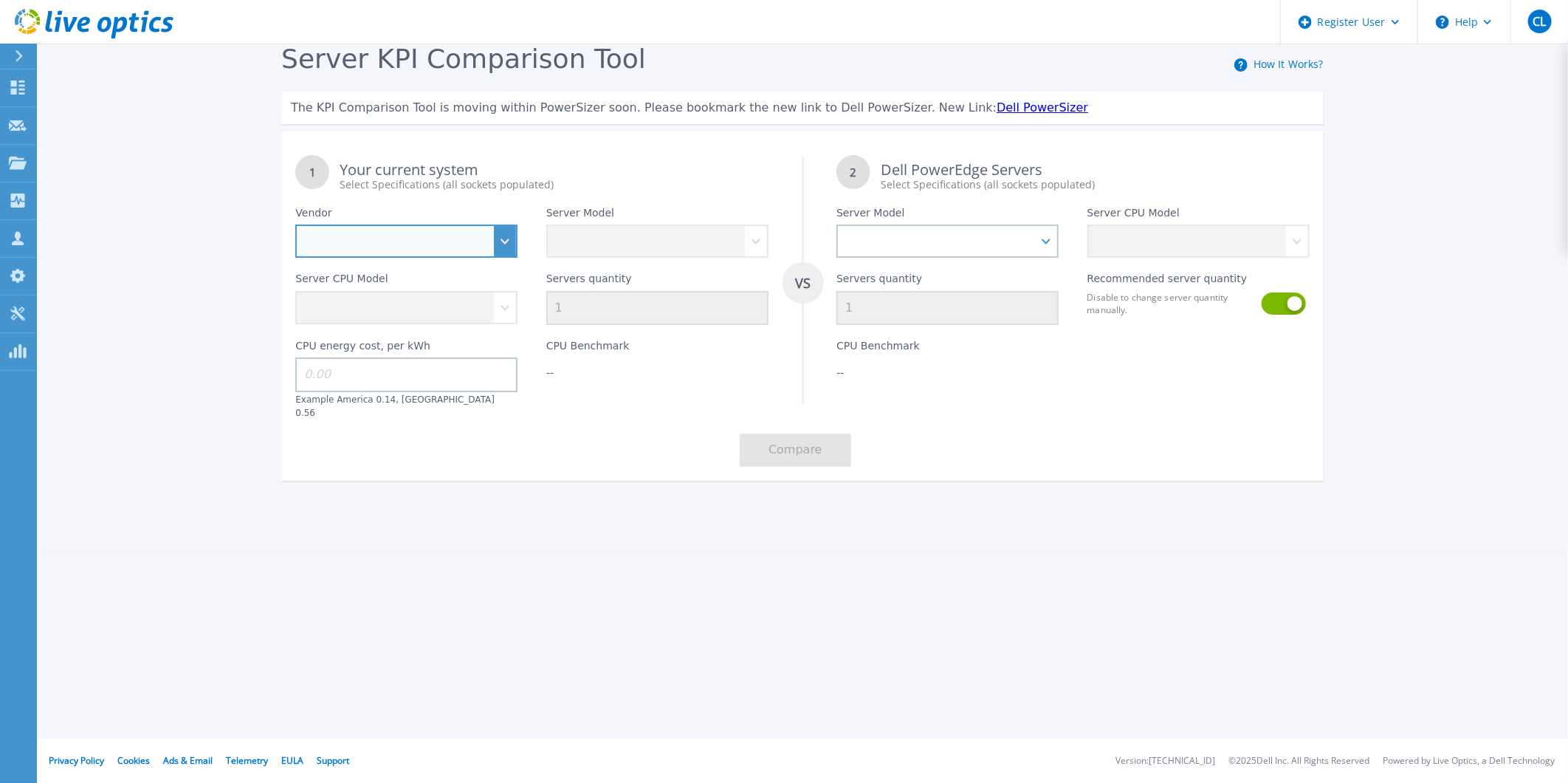
click at [500, 247] on select "Dell HPE Lenovo Supermicro" at bounding box center [406, 241] width 222 height 33
click at [502, 240] on select "Dell HPE Lenovo Supermicro" at bounding box center [406, 241] width 222 height 33
click at [514, 247] on select "Dell HPE Lenovo Supermicro" at bounding box center [406, 241] width 222 height 33
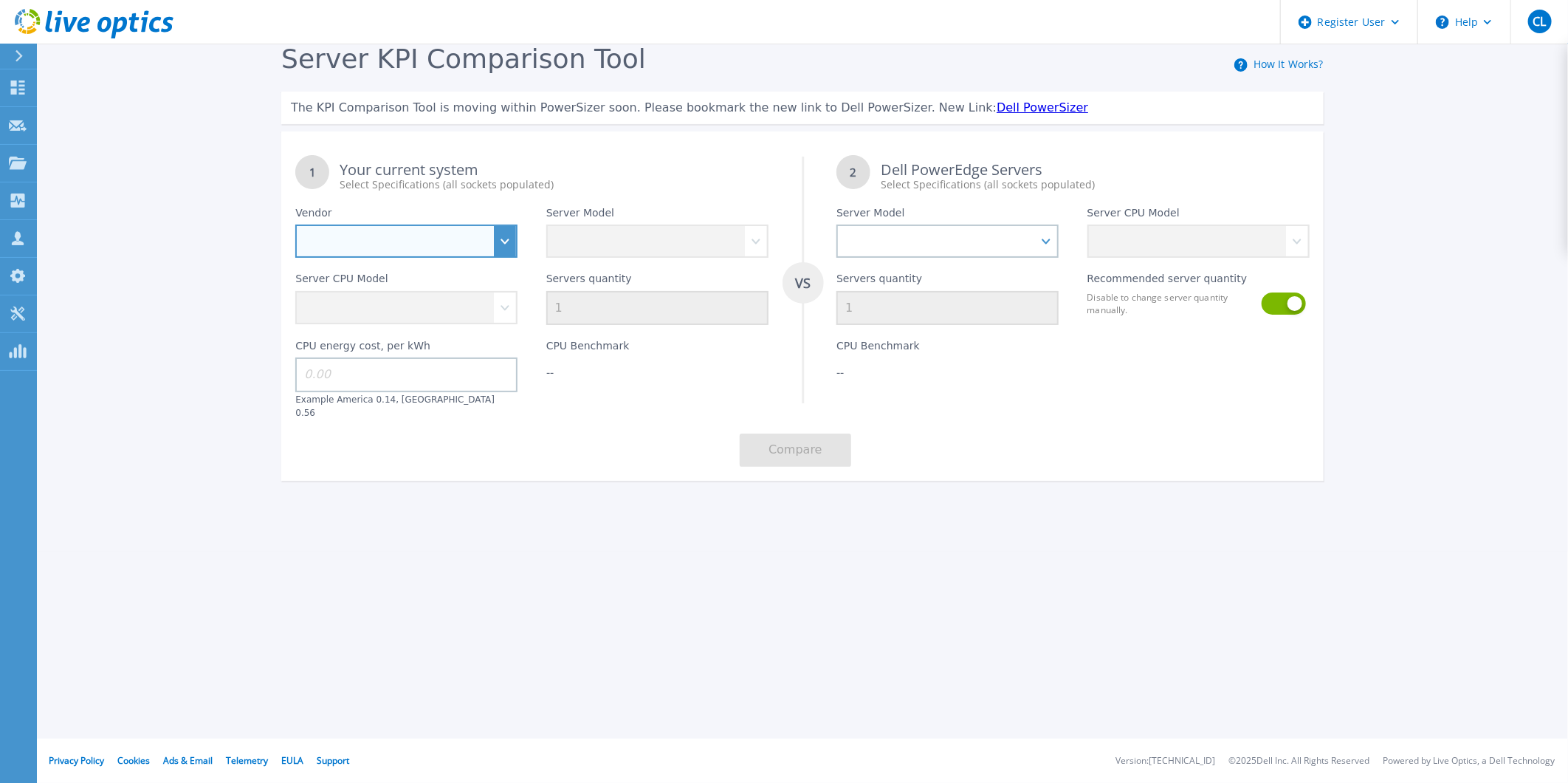
select select "Dell"
click at [295, 225] on select "Dell HPE Lenovo Supermicro" at bounding box center [406, 241] width 222 height 33
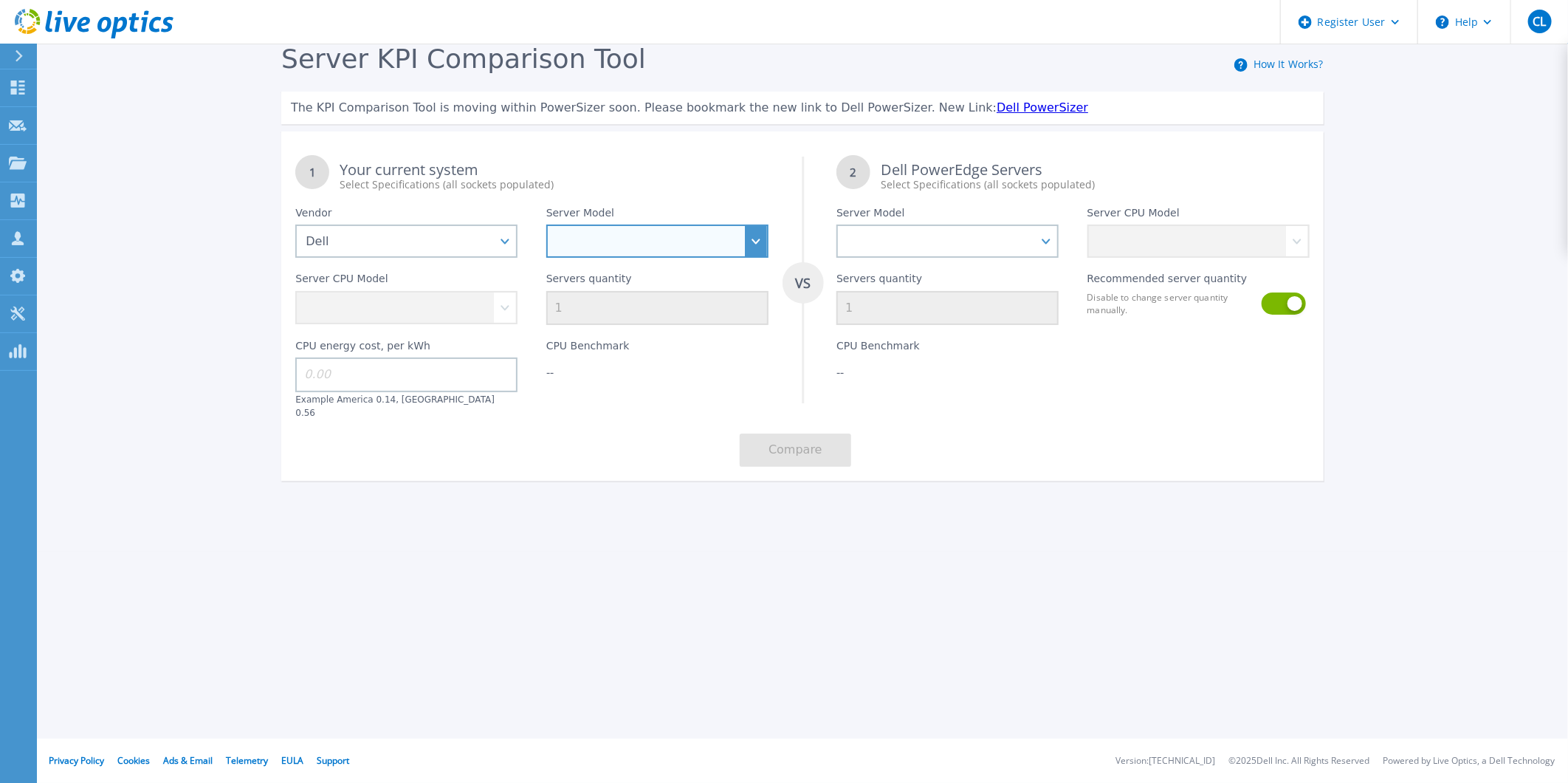
click at [750, 247] on select "PowerEdge C6520 PowerEdge C6525 PowerEdge HS5610 PowerEdge HS5620 PowerEdge R24…" at bounding box center [657, 241] width 222 height 33
click at [759, 244] on select "PowerEdge C6520 PowerEdge C6525 PowerEdge HS5610 PowerEdge HS5620 PowerEdge R24…" at bounding box center [657, 241] width 222 height 33
select select "PowerEdge R630"
click at [547, 225] on select "PowerEdge C6520 PowerEdge C6525 PowerEdge HS5610 PowerEdge HS5620 PowerEdge R24…" at bounding box center [657, 241] width 222 height 33
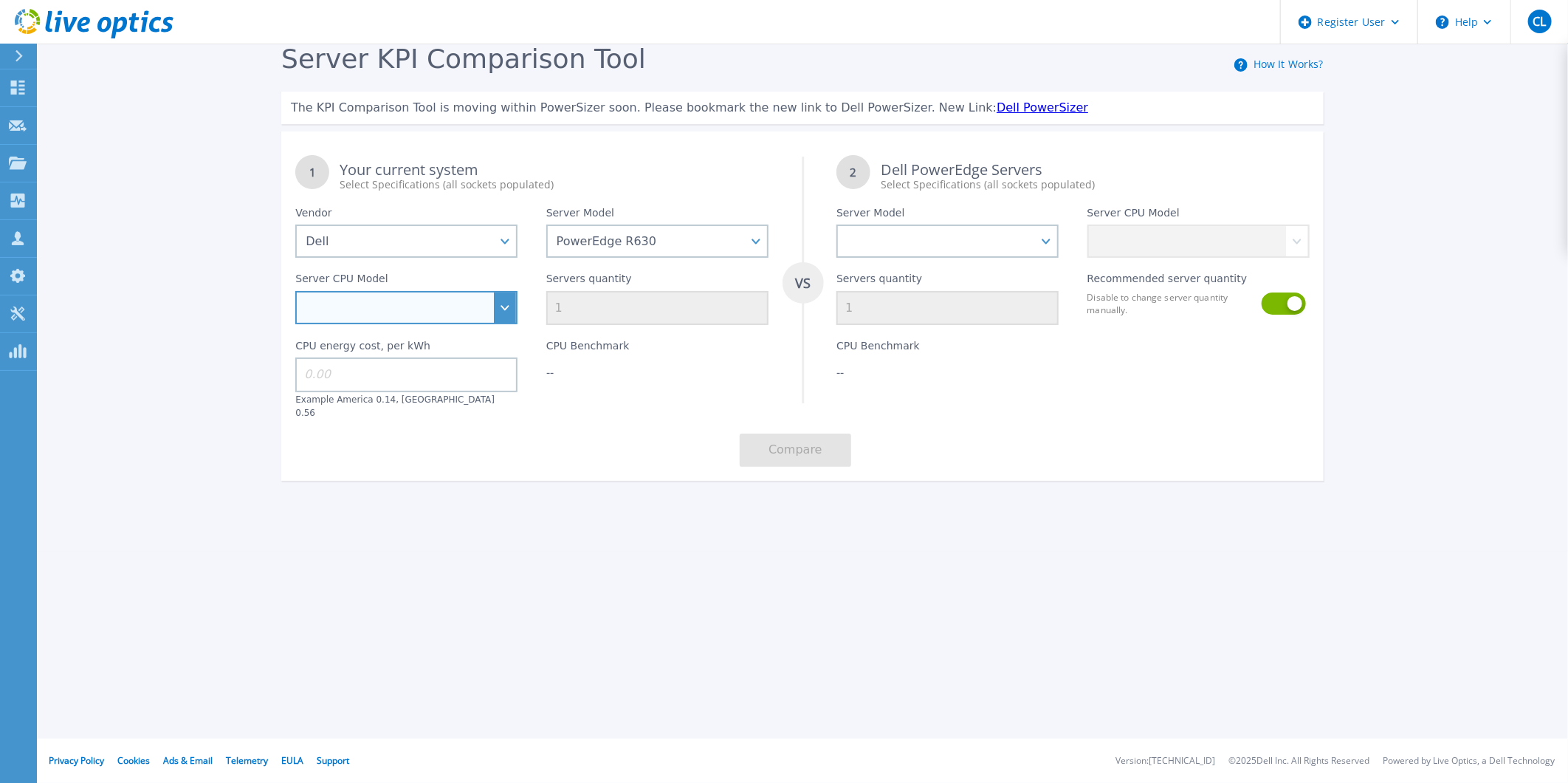
click at [504, 313] on select "Intel Xeon E5-2603 v4 1.7GHz Intel Xeon E5-2609 v4 1.7GHz Intel Xeon E5-2620 v4…" at bounding box center [406, 307] width 222 height 33
click at [497, 315] on select "Intel Xeon E5-2603 v4 1.7GHz Intel Xeon E5-2609 v4 1.7GHz Intel Xeon E5-2620 v4…" at bounding box center [406, 307] width 222 height 33
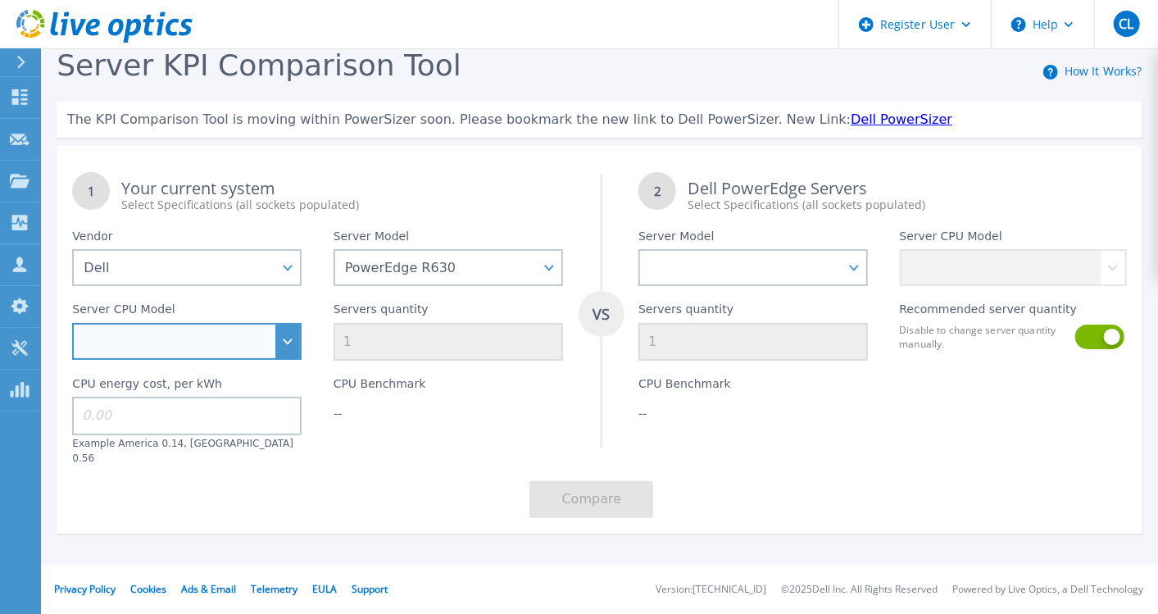
click at [285, 346] on select "Intel Xeon E5-2603 v4 1.7GHz Intel Xeon E5-2609 v4 1.7GHz Intel Xeon E5-2620 v4…" at bounding box center [187, 341] width 230 height 37
select select "335070"
click at [72, 324] on select "Intel Xeon E5-2603 v4 1.7GHz Intel Xeon E5-2609 v4 1.7GHz Intel Xeon E5-2620 v4…" at bounding box center [187, 341] width 230 height 37
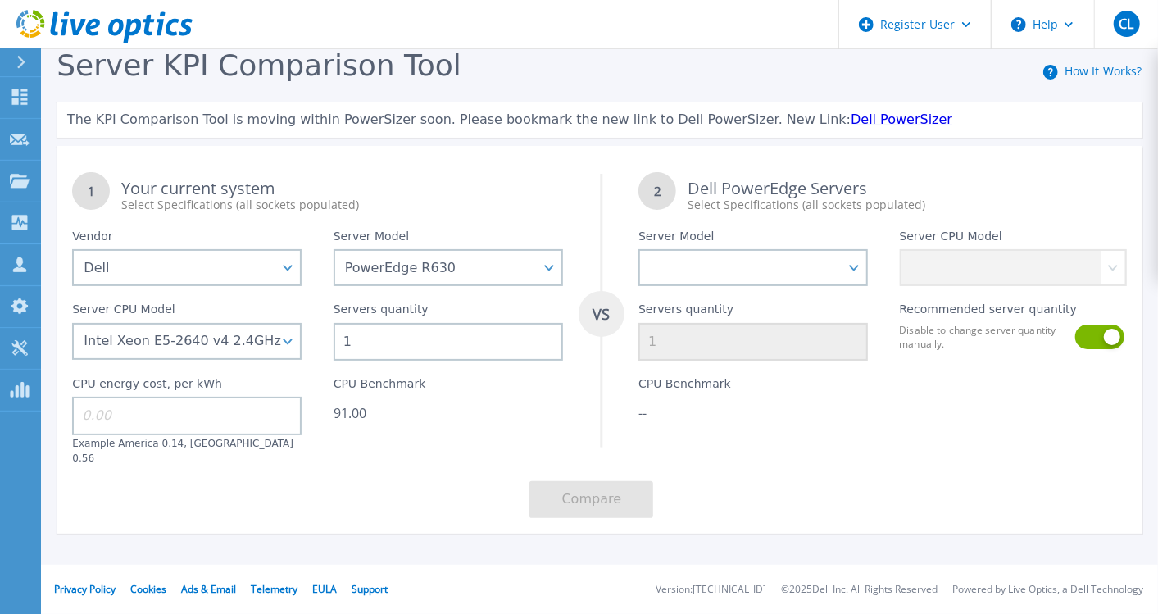
click at [440, 346] on input "1" at bounding box center [449, 342] width 230 height 38
type input "3"
click at [250, 415] on input at bounding box center [187, 416] width 230 height 38
type input "0.14"
click at [392, 474] on div "1 Your current system Select Specifications (all sockets populated) VS 2 Dell P…" at bounding box center [600, 345] width 1086 height 377
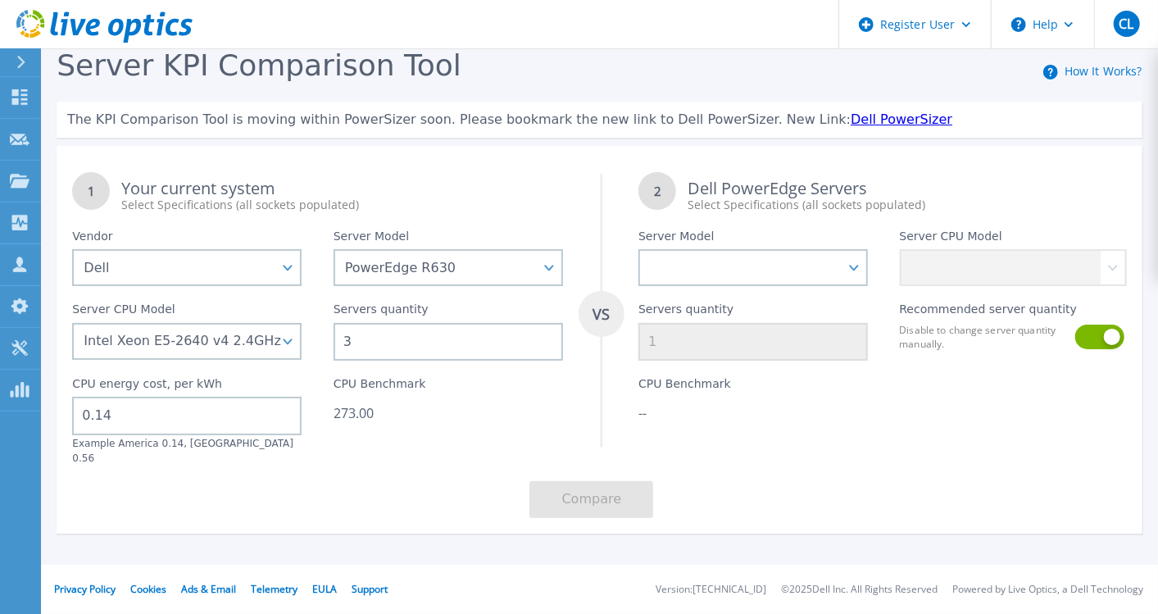
click at [851, 121] on link "Dell PowerSizer" at bounding box center [902, 119] width 102 height 16
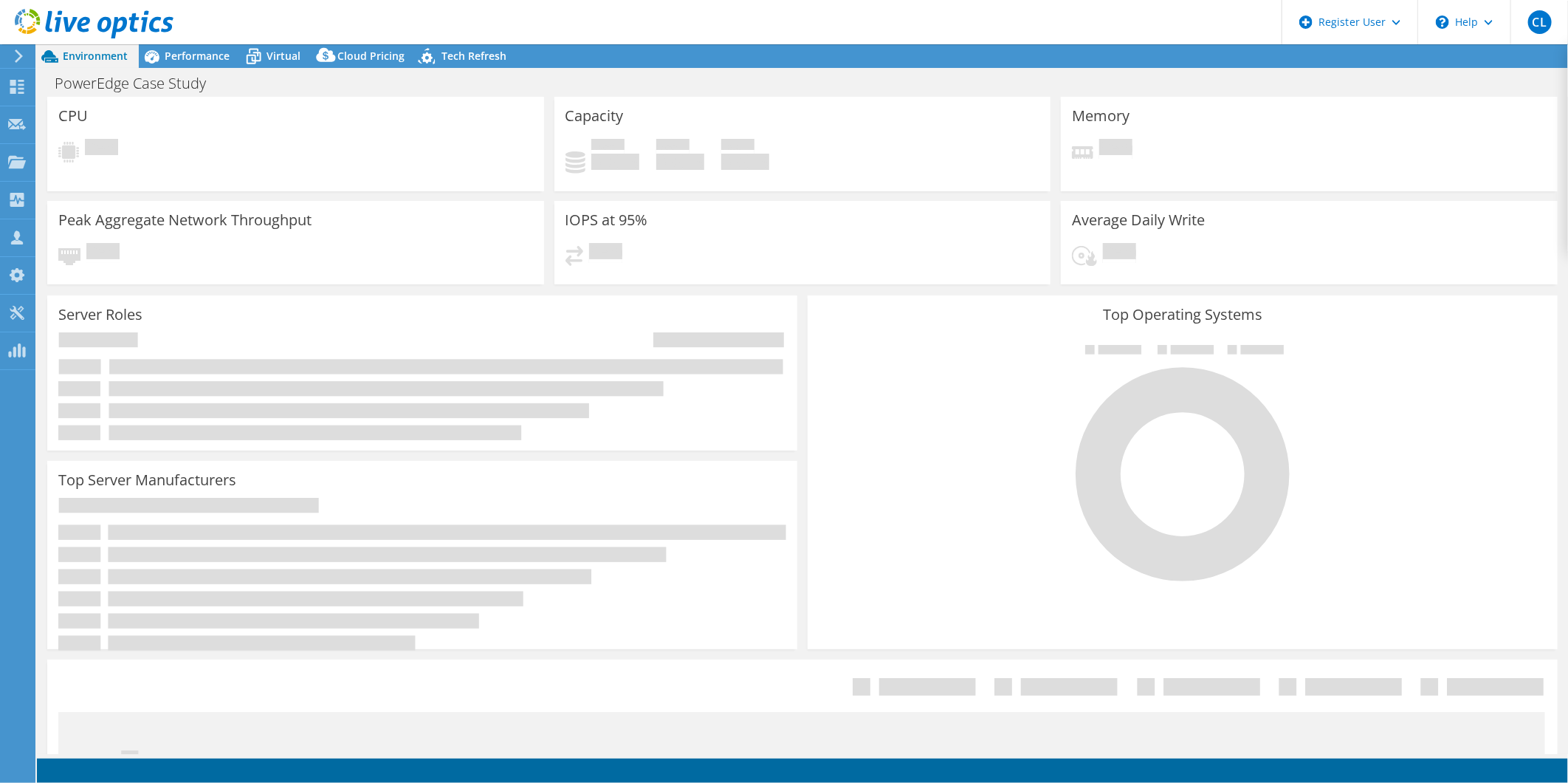
select select
select select "USD"
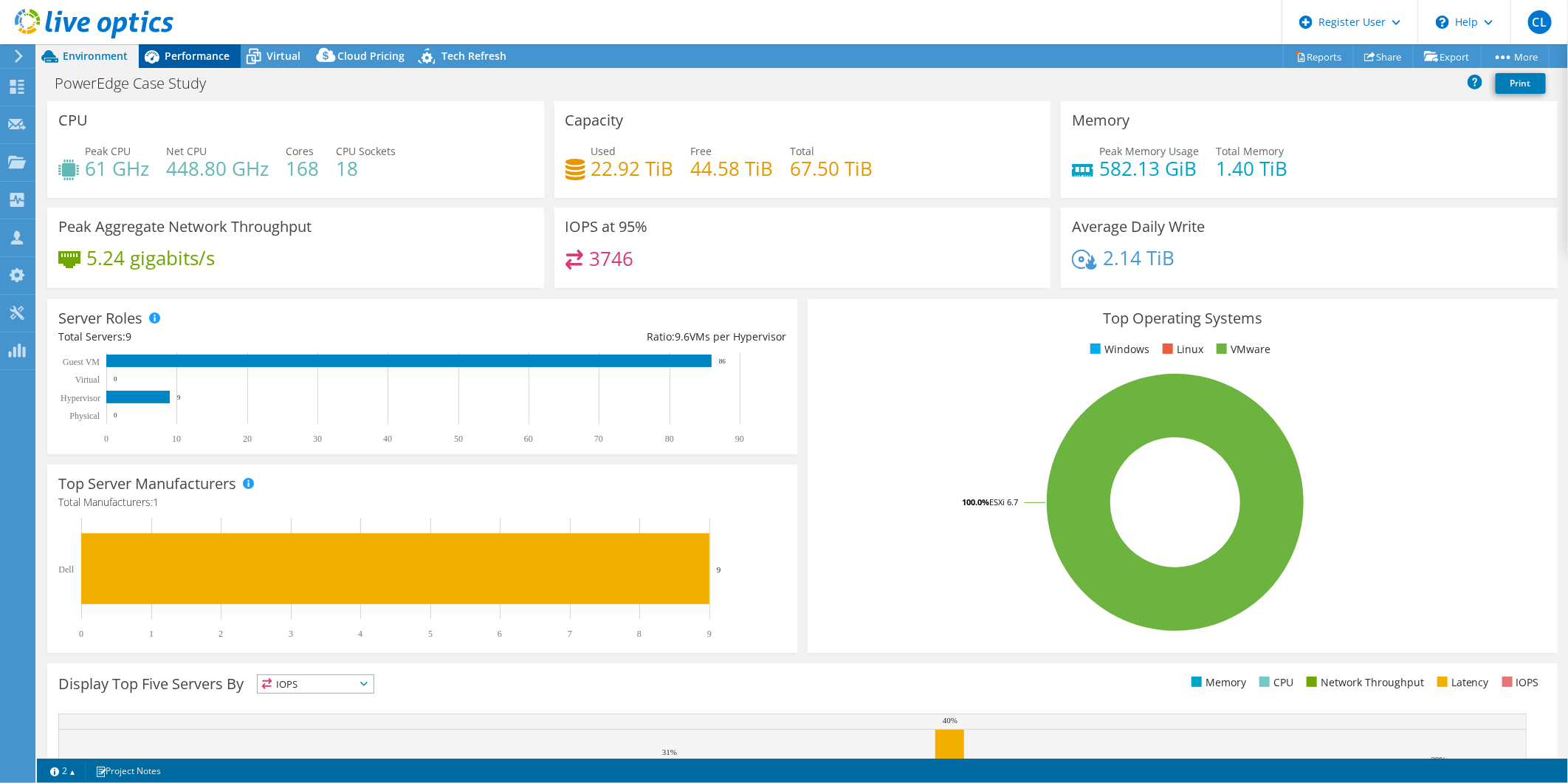
click at [207, 49] on span "Performance" at bounding box center [197, 56] width 65 height 14
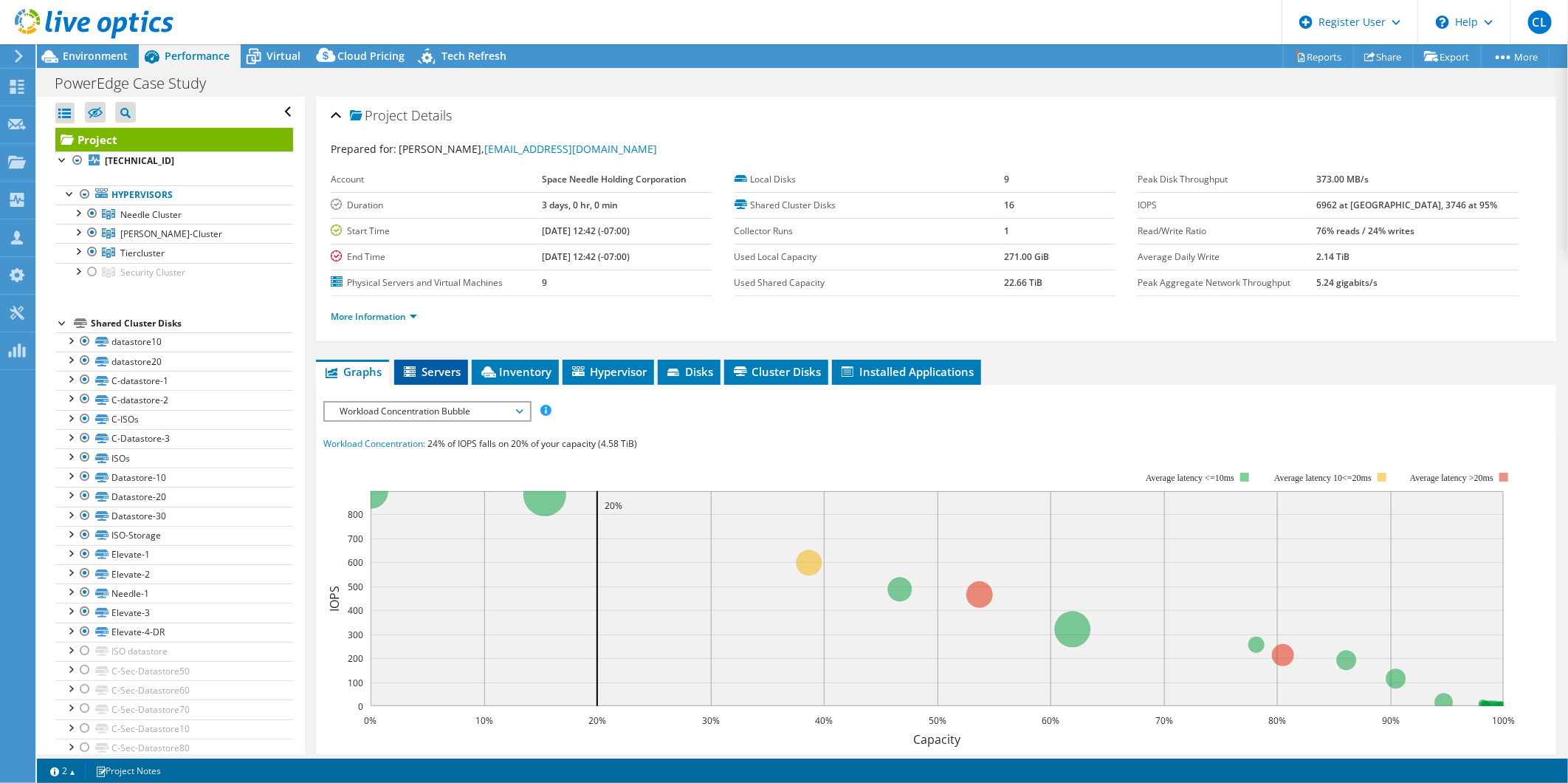
click at [443, 366] on span "Servers" at bounding box center [431, 371] width 59 height 14
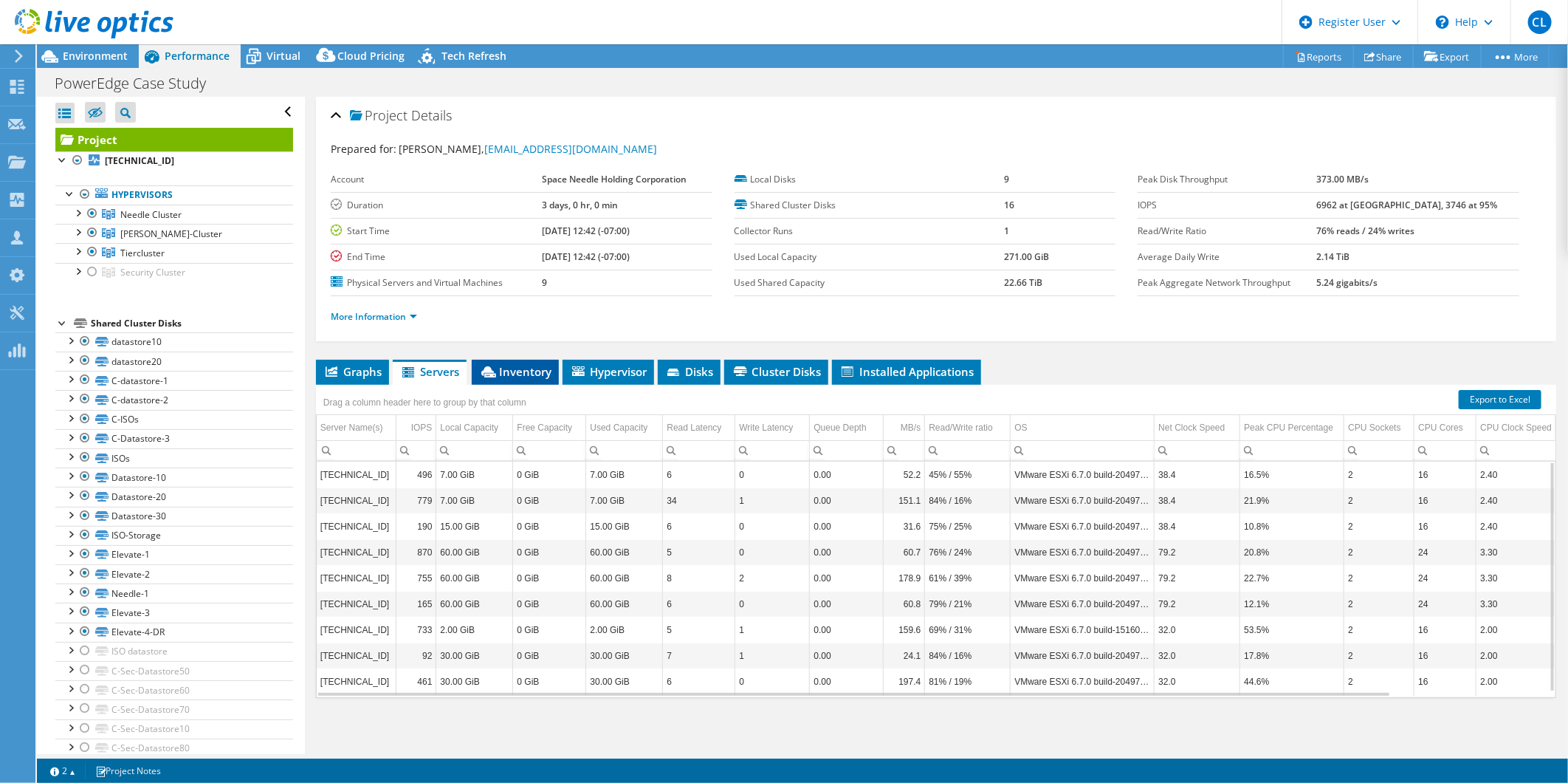
click at [522, 364] on span "Inventory" at bounding box center [515, 371] width 72 height 14
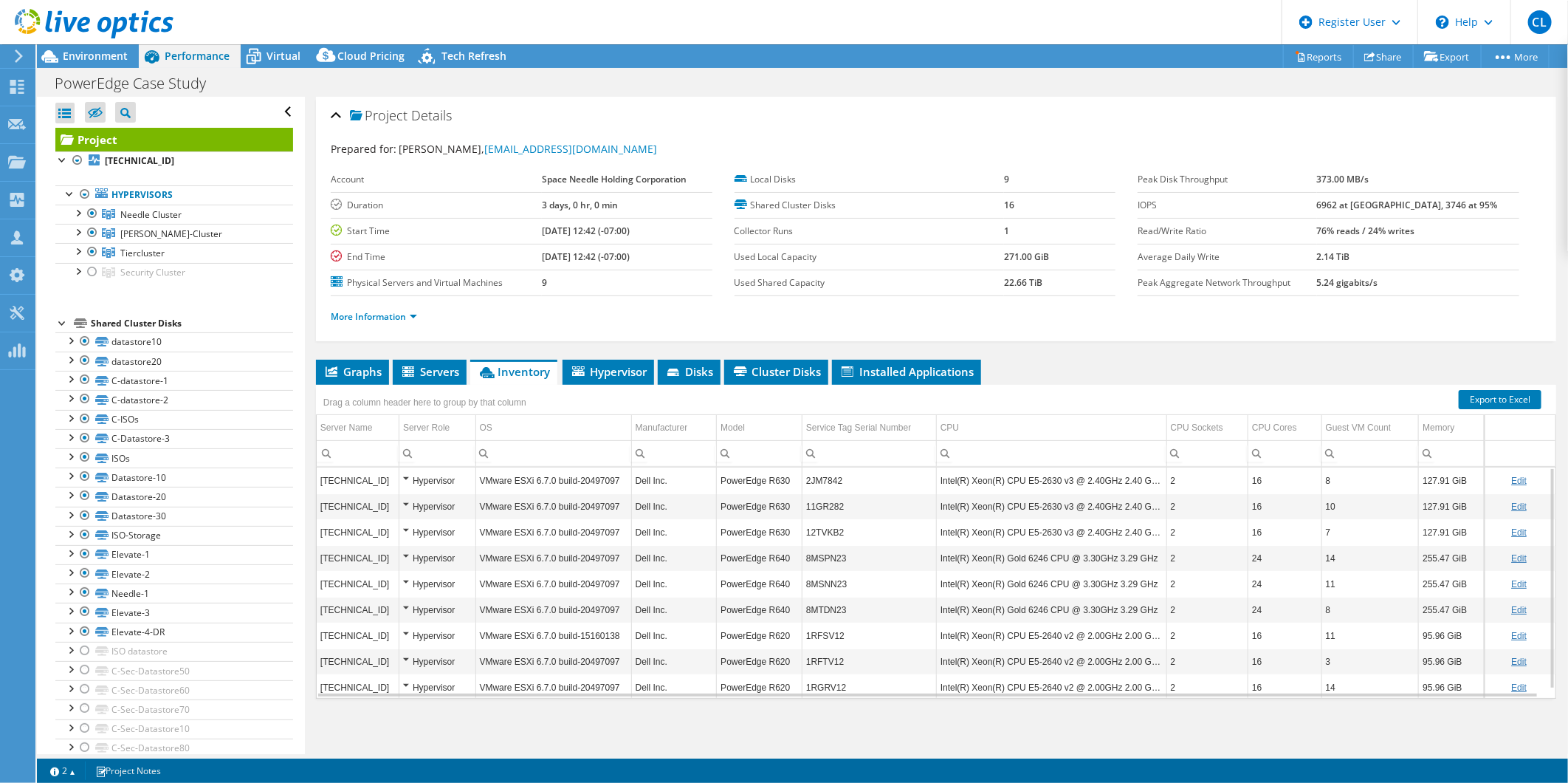
scroll to position [10, 0]
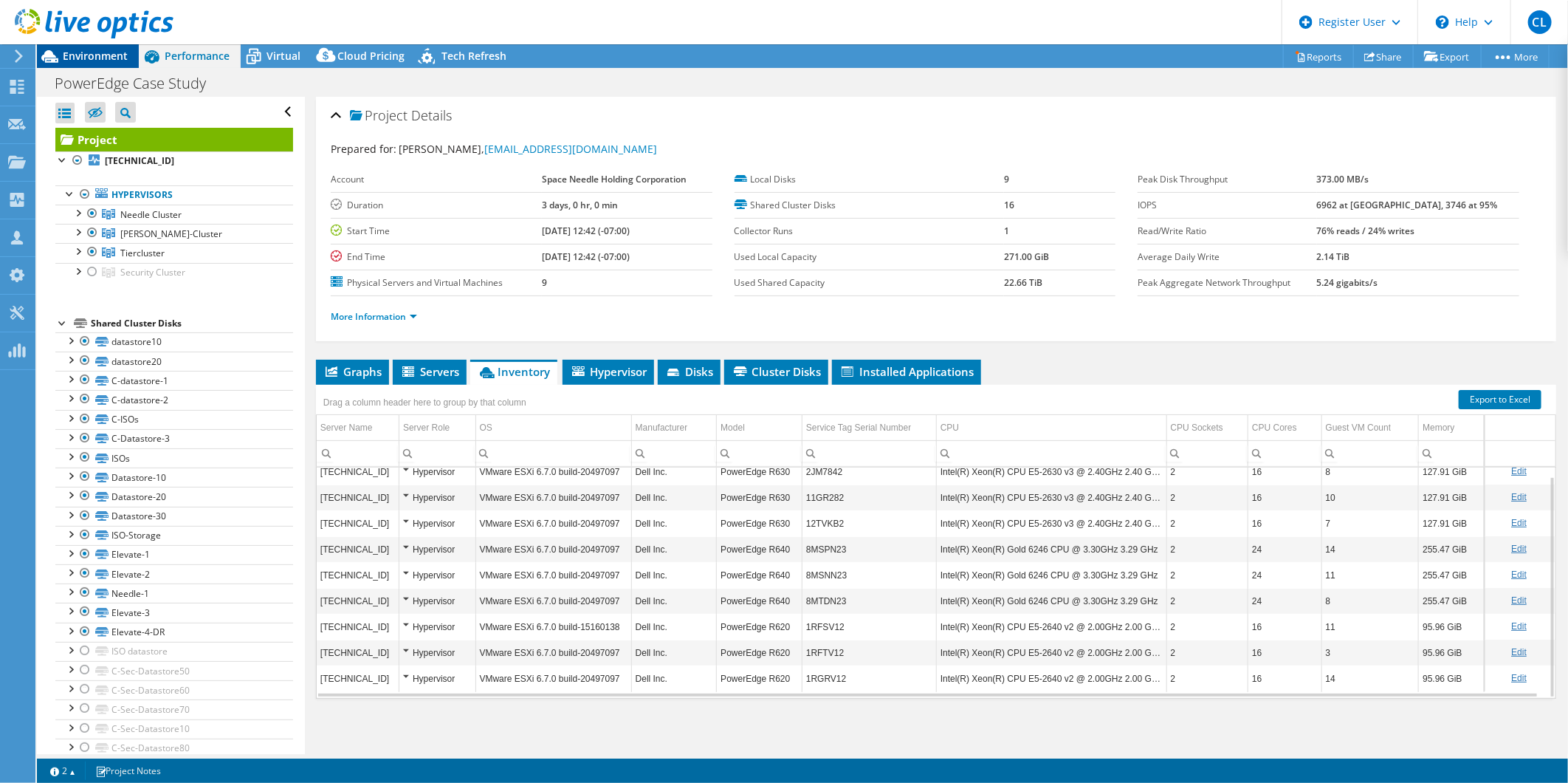
click at [113, 64] on div "Environment" at bounding box center [87, 56] width 102 height 23
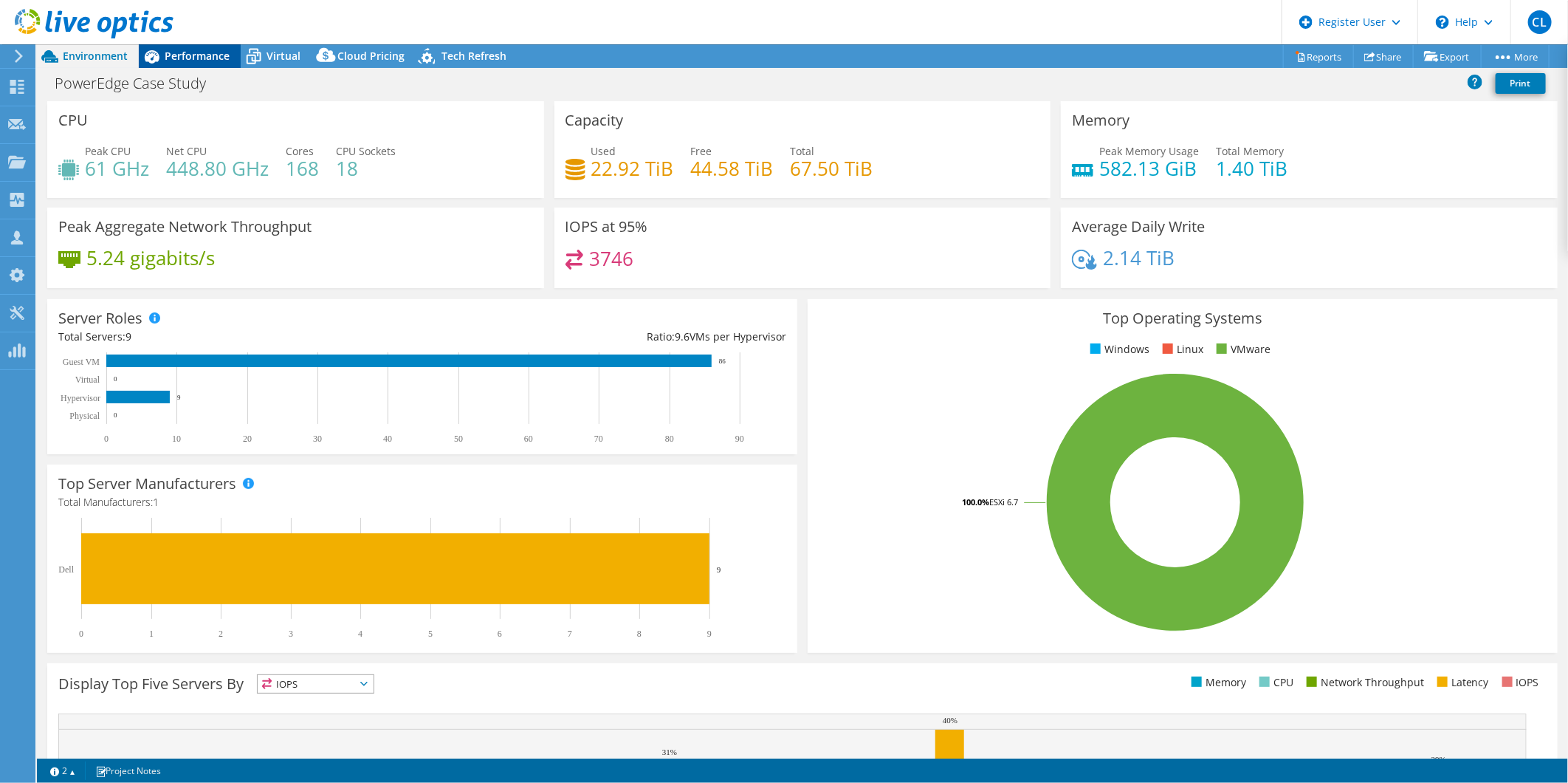
click at [199, 50] on span "Performance" at bounding box center [197, 56] width 65 height 14
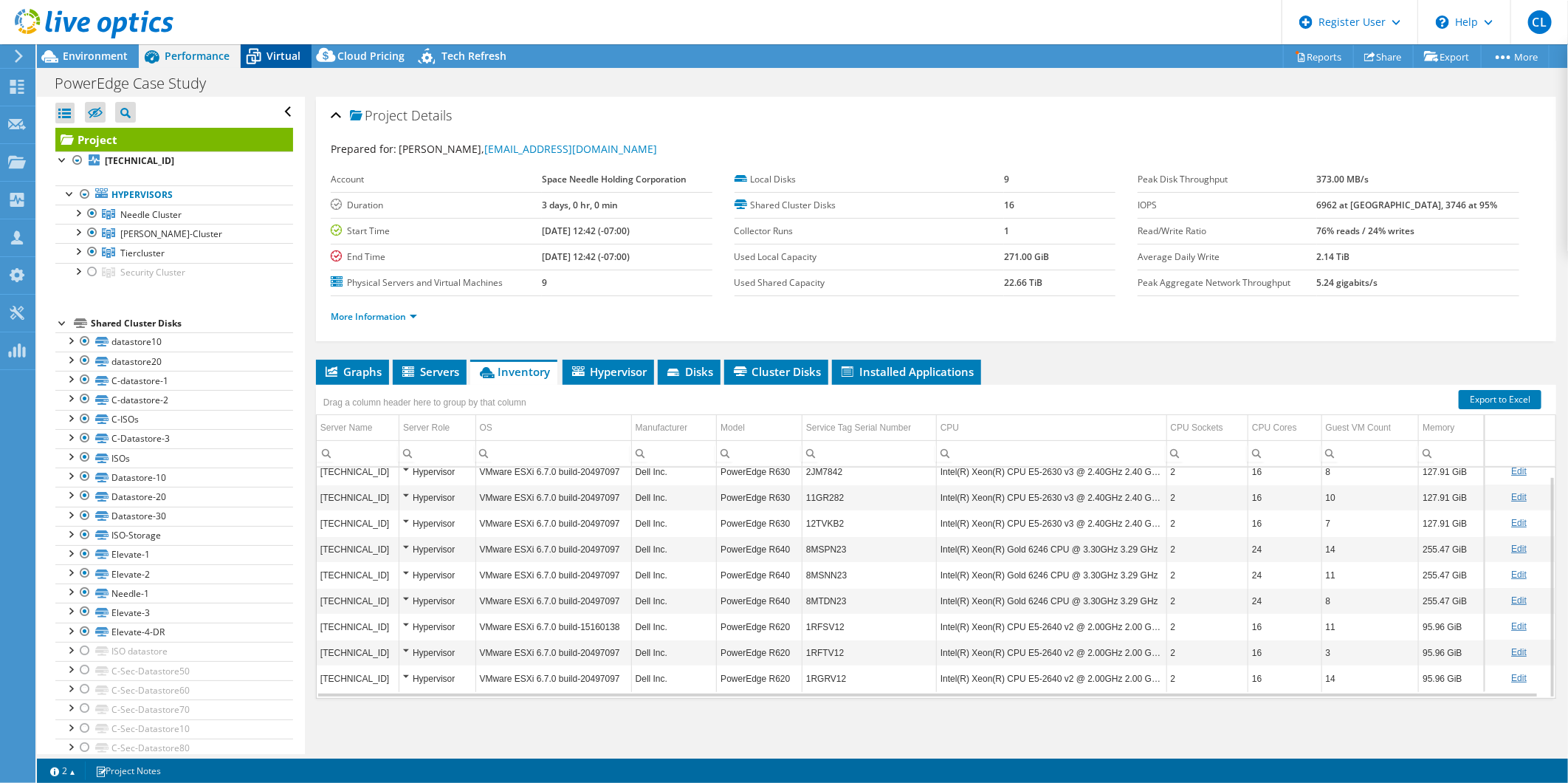
click at [282, 60] on span "Virtual" at bounding box center [284, 56] width 34 height 14
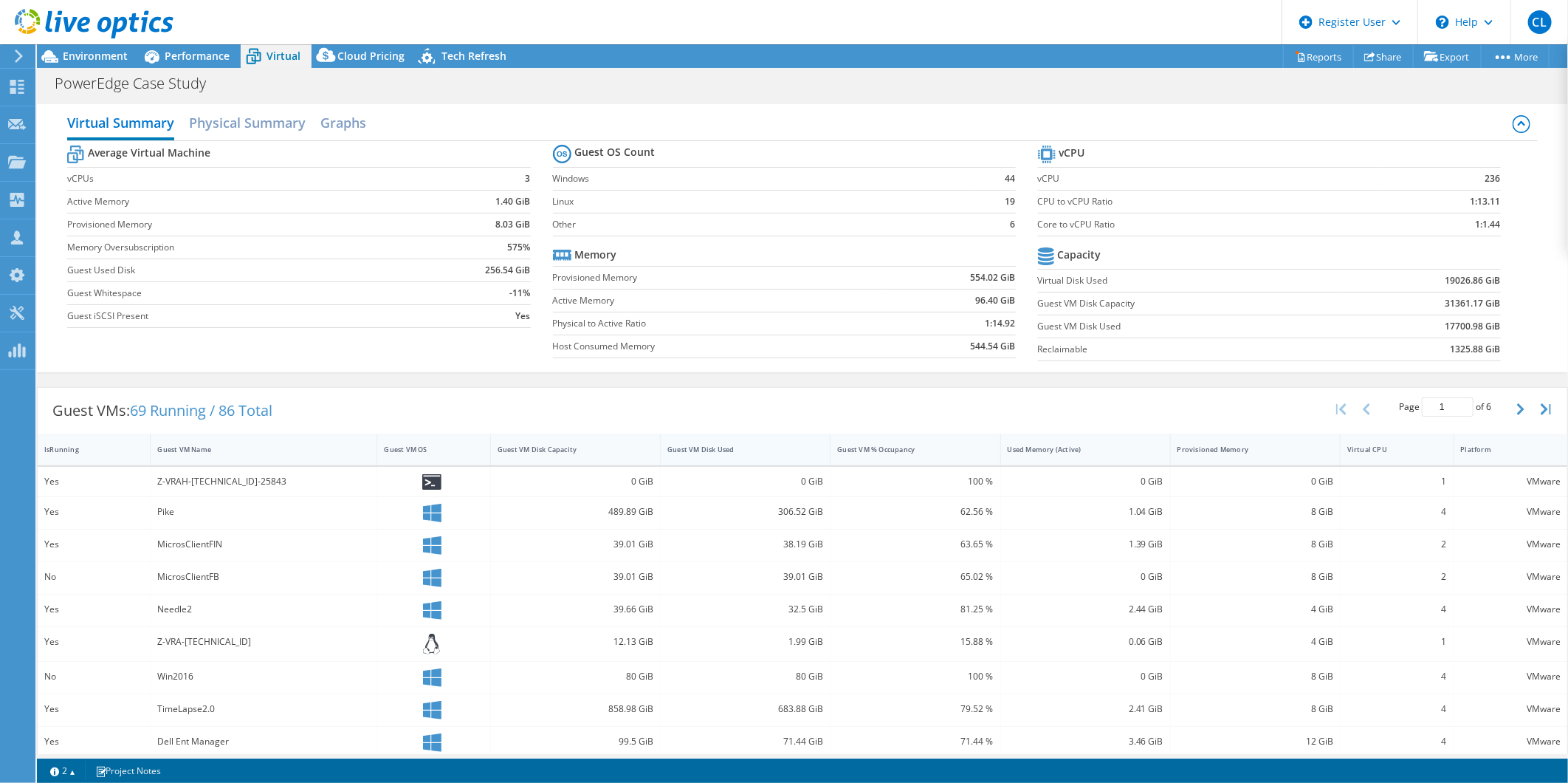
click at [775, 456] on div "Guest VM Disk Used" at bounding box center [737, 449] width 151 height 23
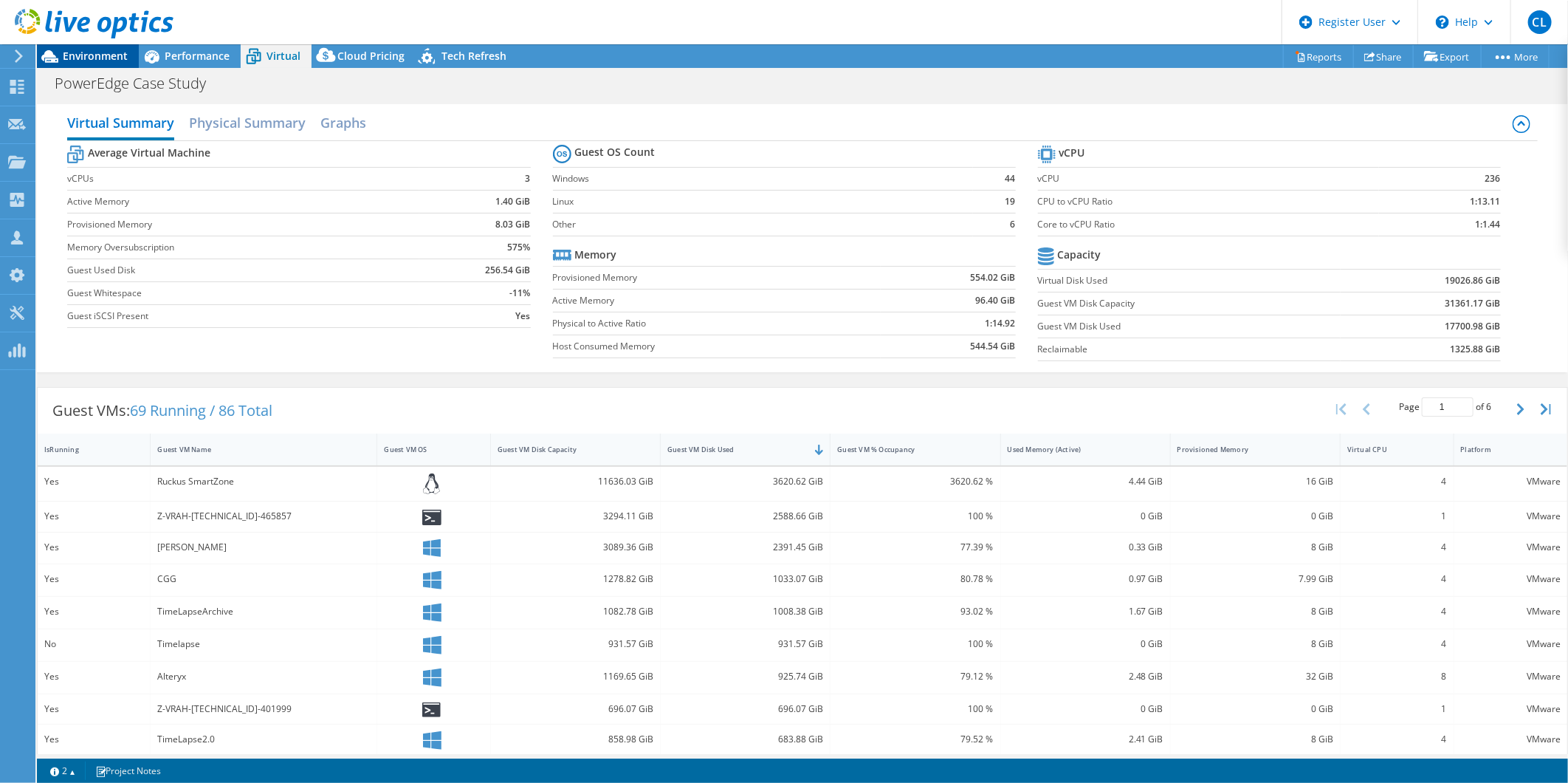
click at [119, 67] on div "Environment" at bounding box center [87, 56] width 102 height 23
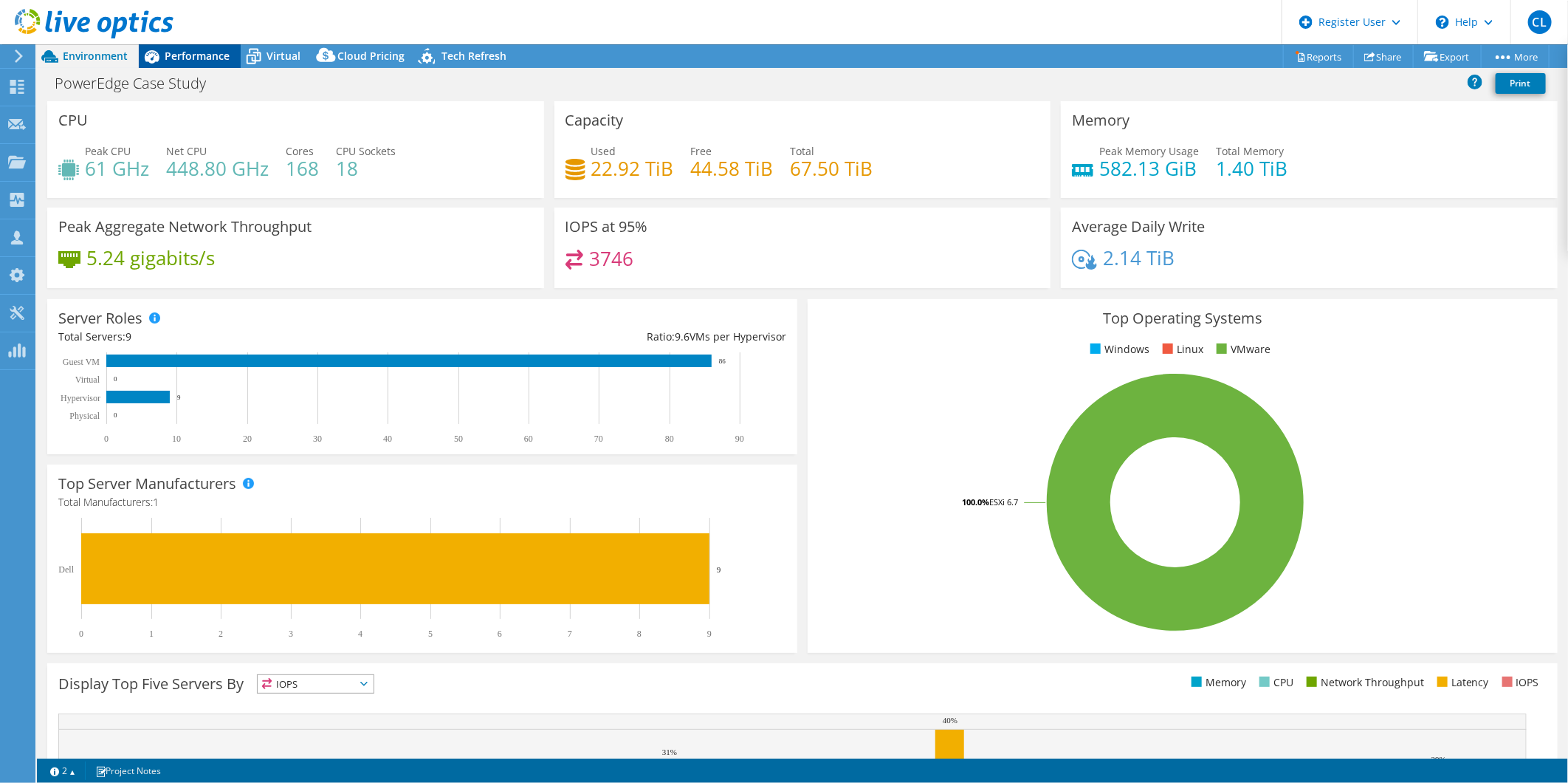
click at [209, 51] on span "Performance" at bounding box center [197, 56] width 65 height 14
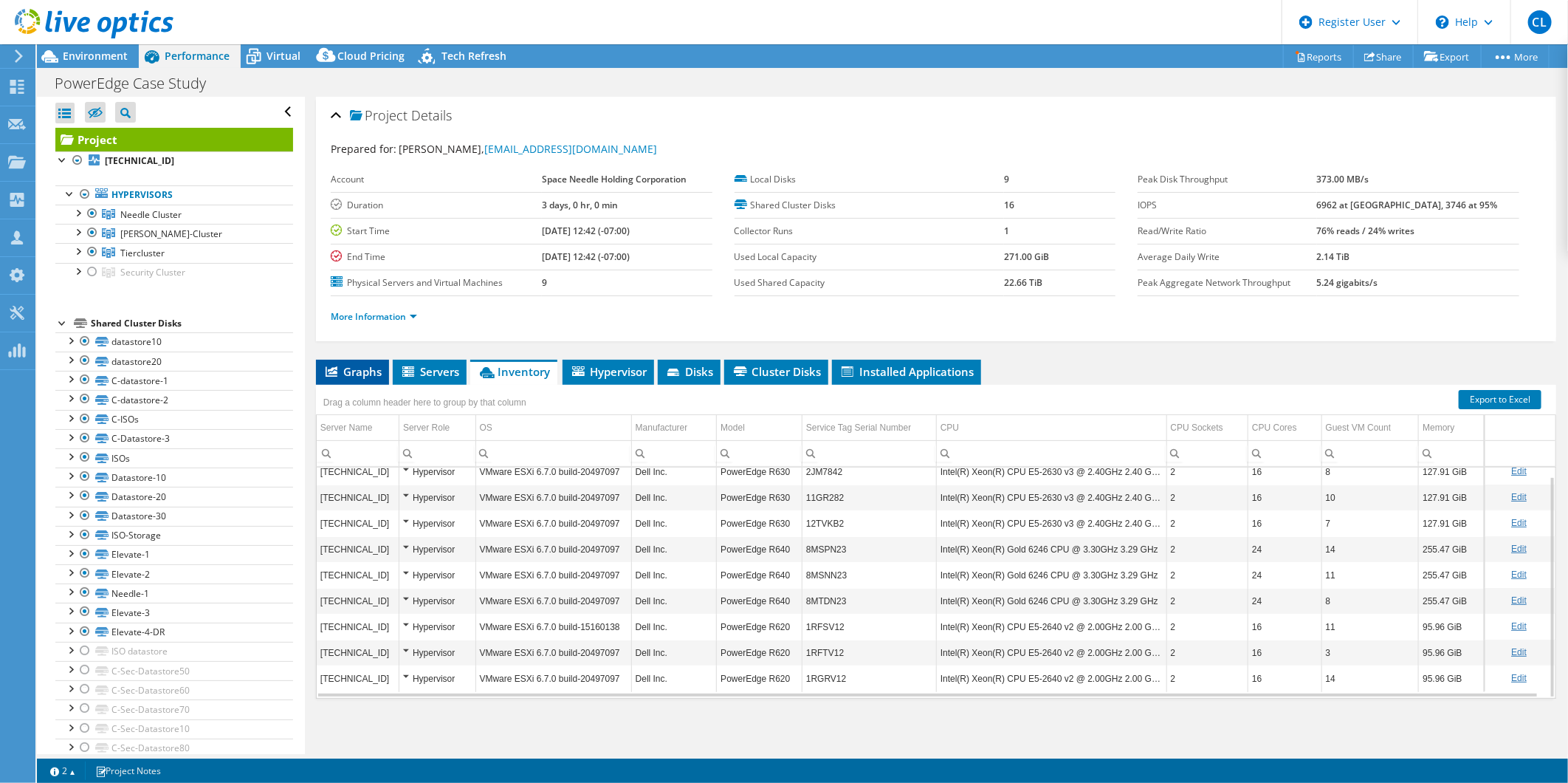
click at [355, 379] on li "Graphs" at bounding box center [352, 372] width 73 height 25
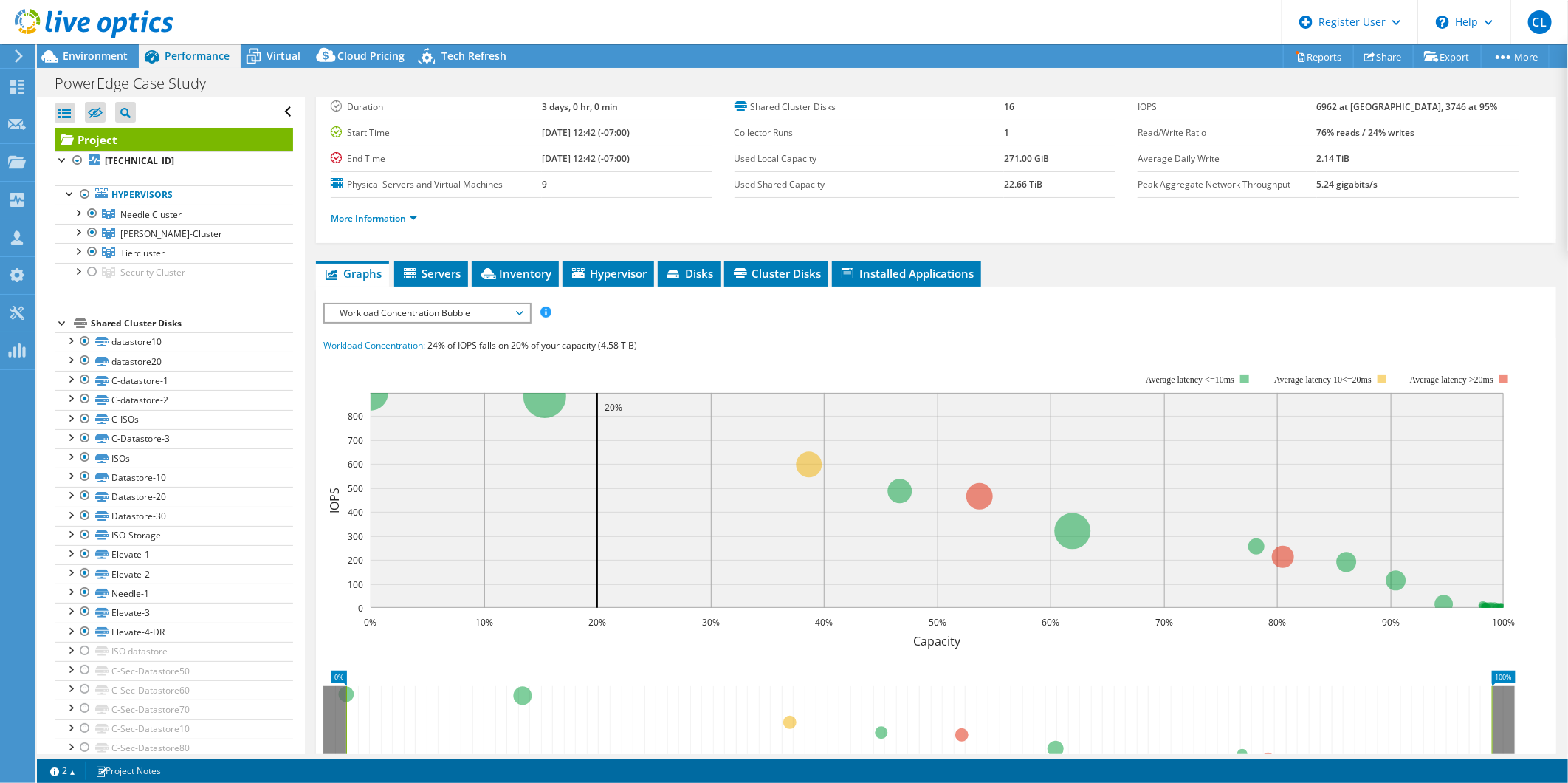
scroll to position [99, 0]
click at [131, 210] on span "Needle Cluster" at bounding box center [151, 214] width 61 height 13
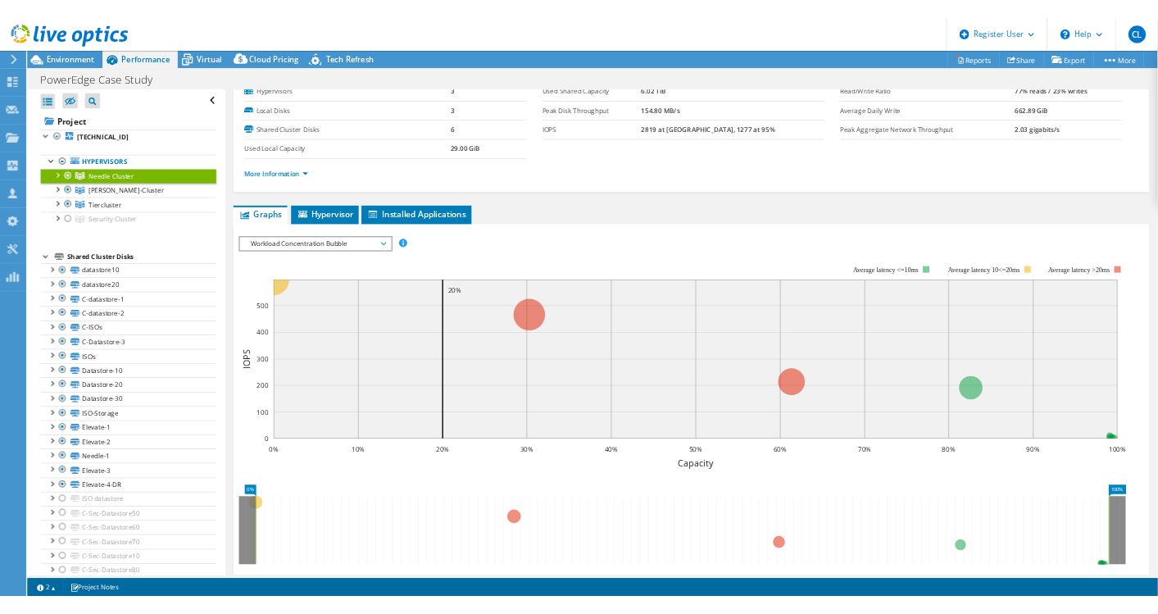
scroll to position [0, 0]
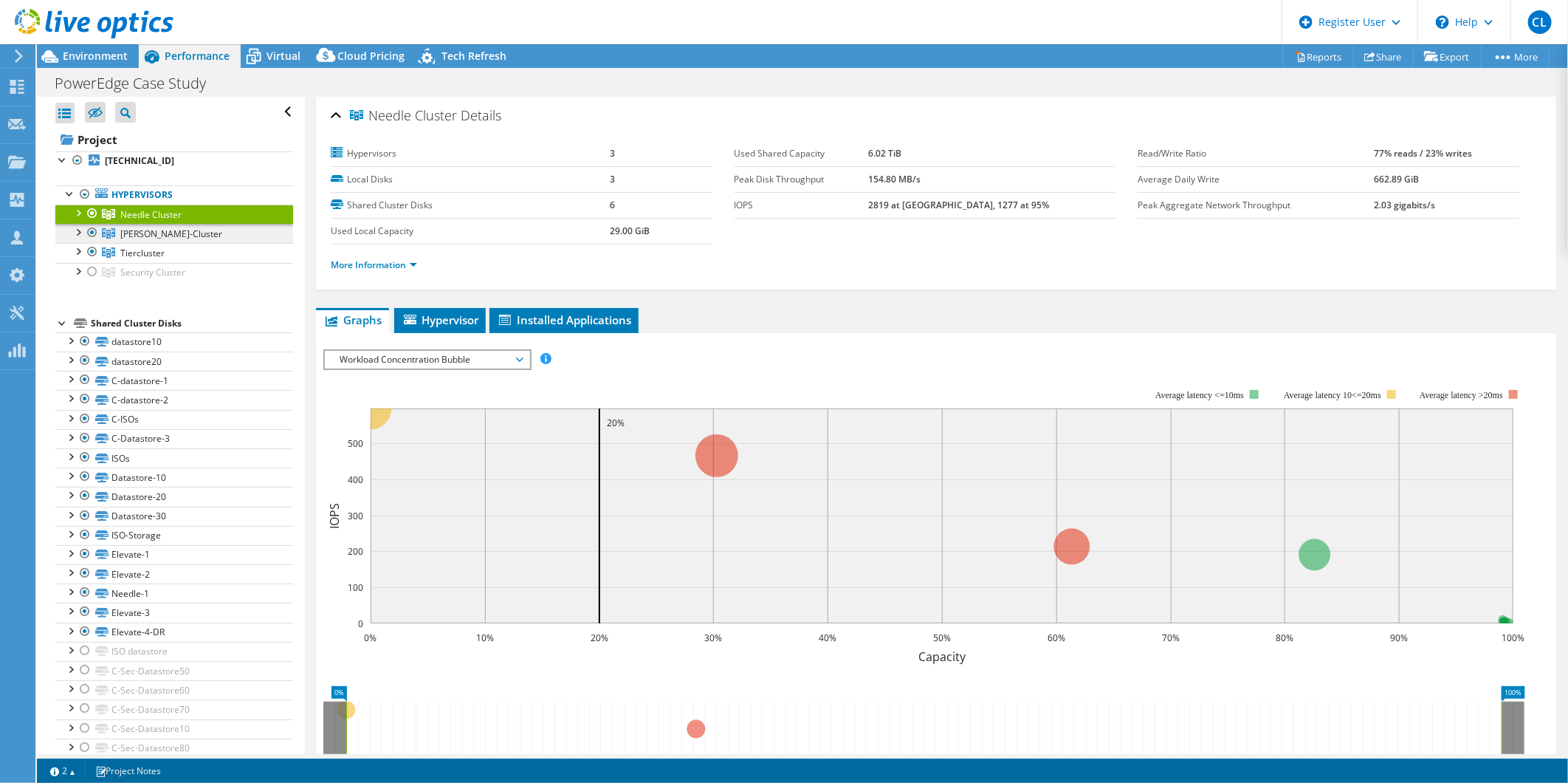
click at [210, 234] on link "[PERSON_NAME]-Cluster" at bounding box center [174, 232] width 238 height 19
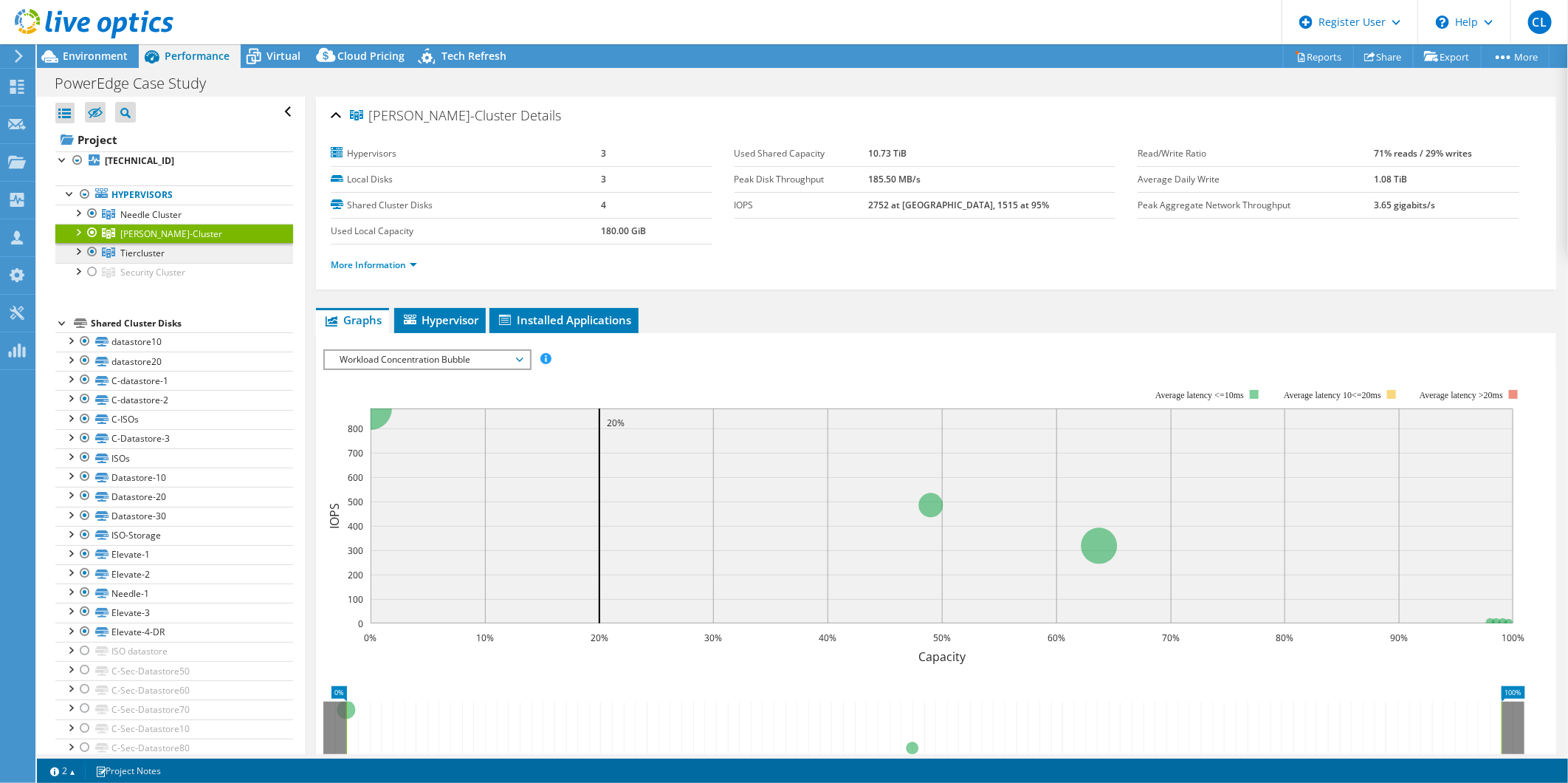
click at [210, 252] on link "Tiercluster" at bounding box center [174, 252] width 238 height 19
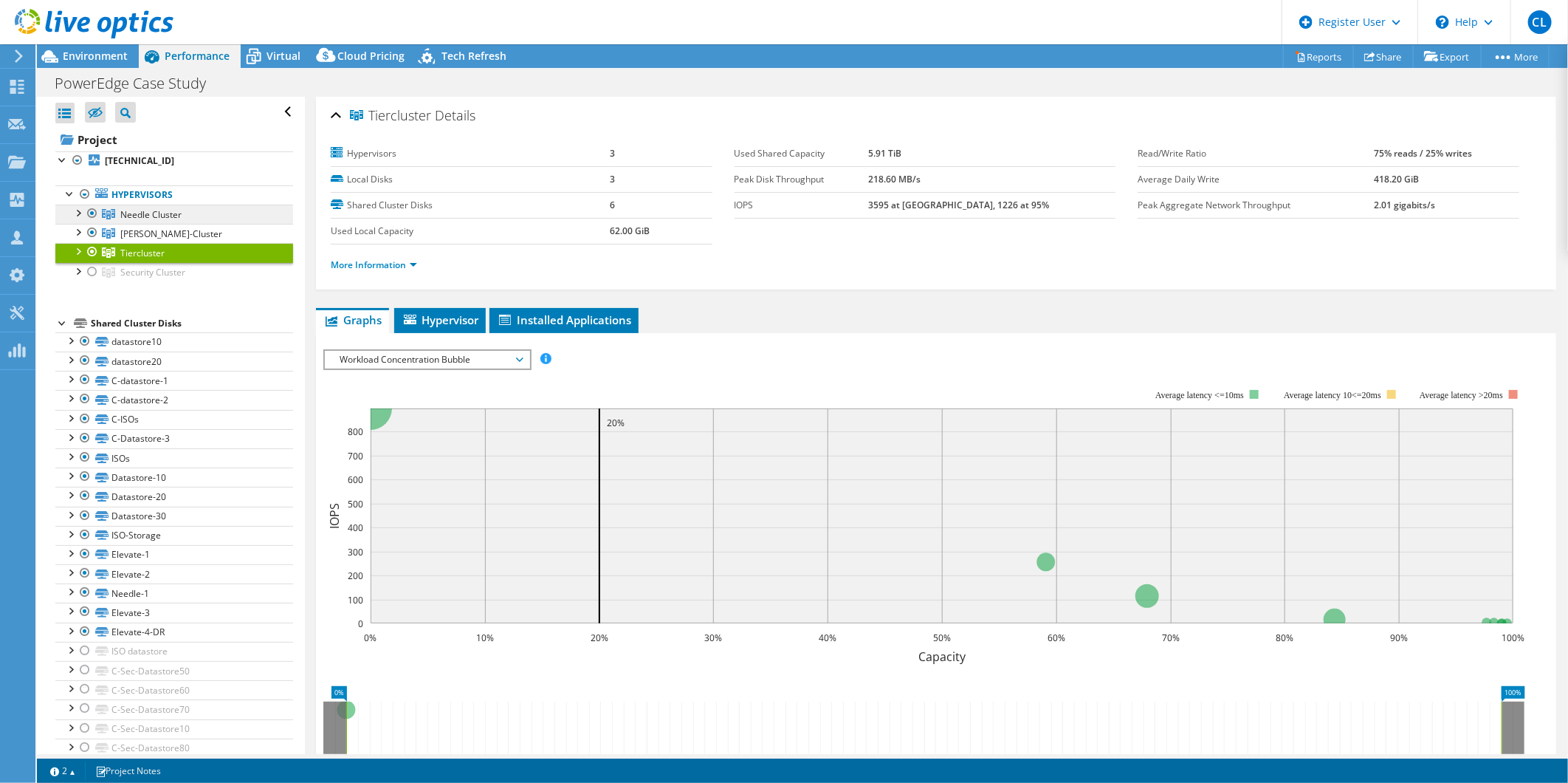
click at [207, 211] on link "Needle Cluster" at bounding box center [174, 214] width 238 height 19
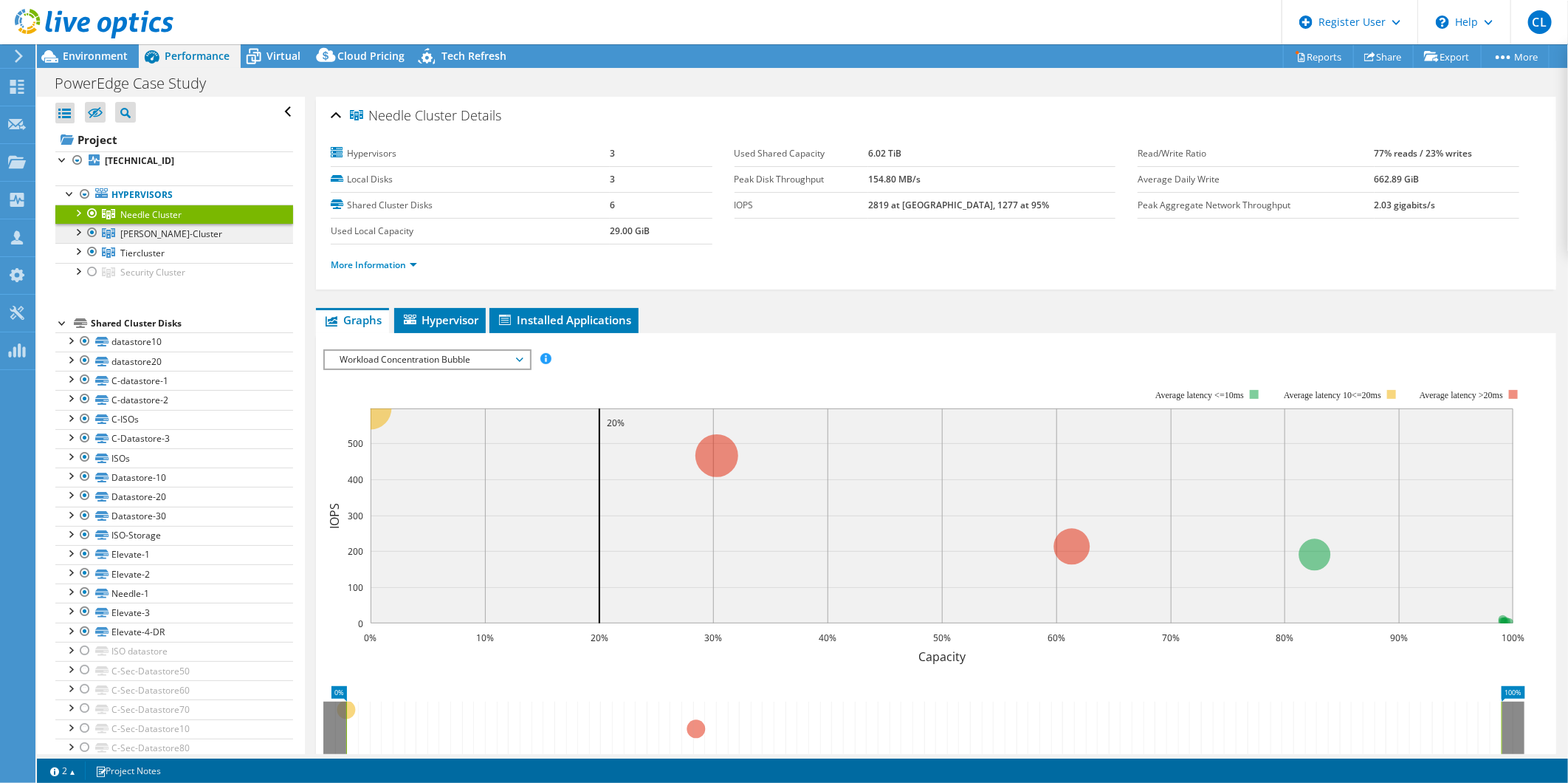
click at [210, 231] on link "[PERSON_NAME]-Cluster" at bounding box center [174, 232] width 238 height 19
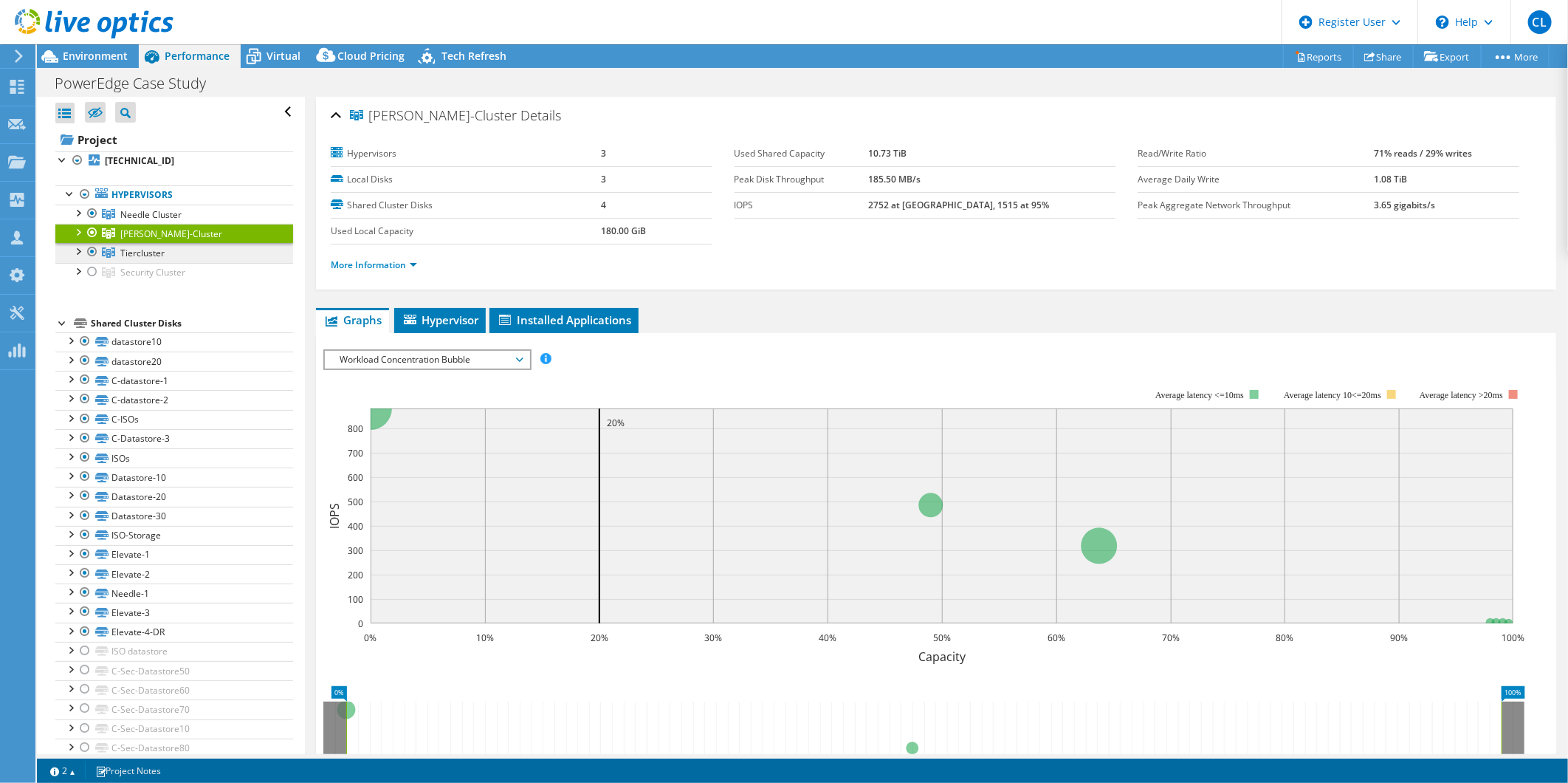
click at [210, 256] on link "Tiercluster" at bounding box center [174, 252] width 238 height 19
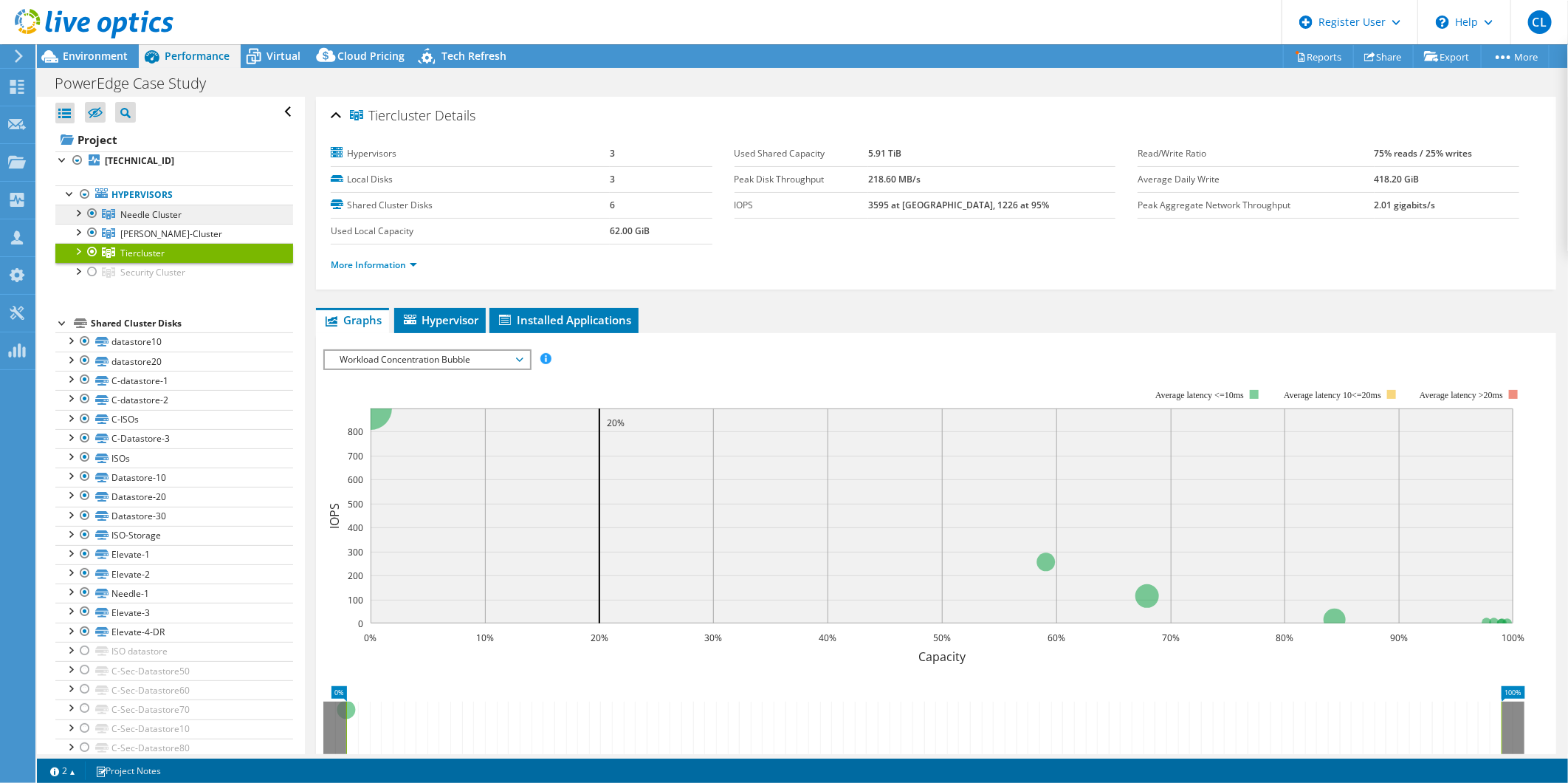
click at [204, 215] on link "Needle Cluster" at bounding box center [174, 214] width 238 height 19
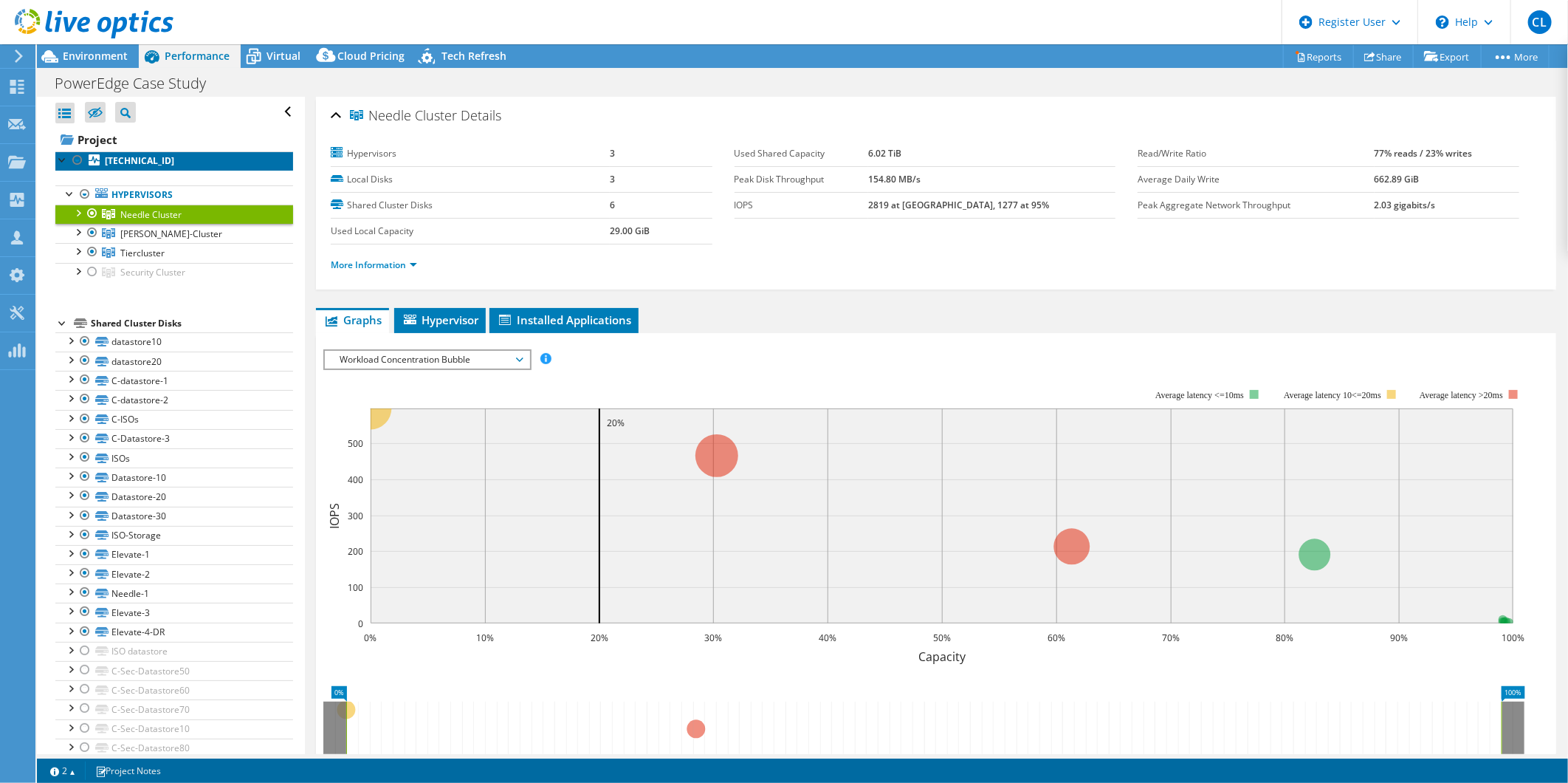
click at [149, 163] on b "[TECHNICAL_ID]" at bounding box center [139, 160] width 69 height 13
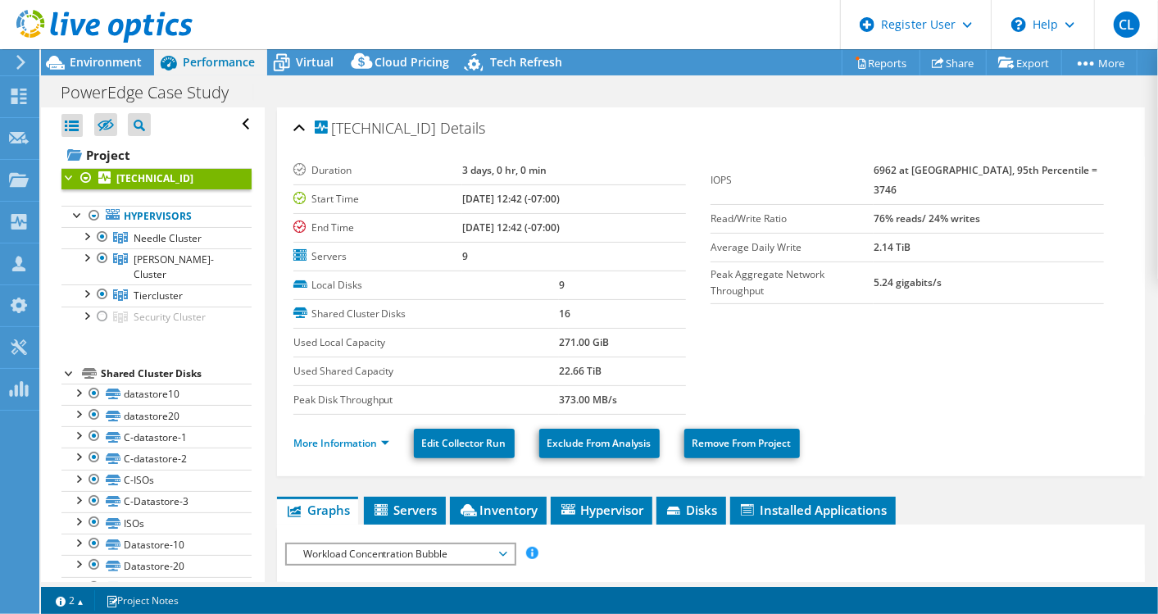
scroll to position [156, 0]
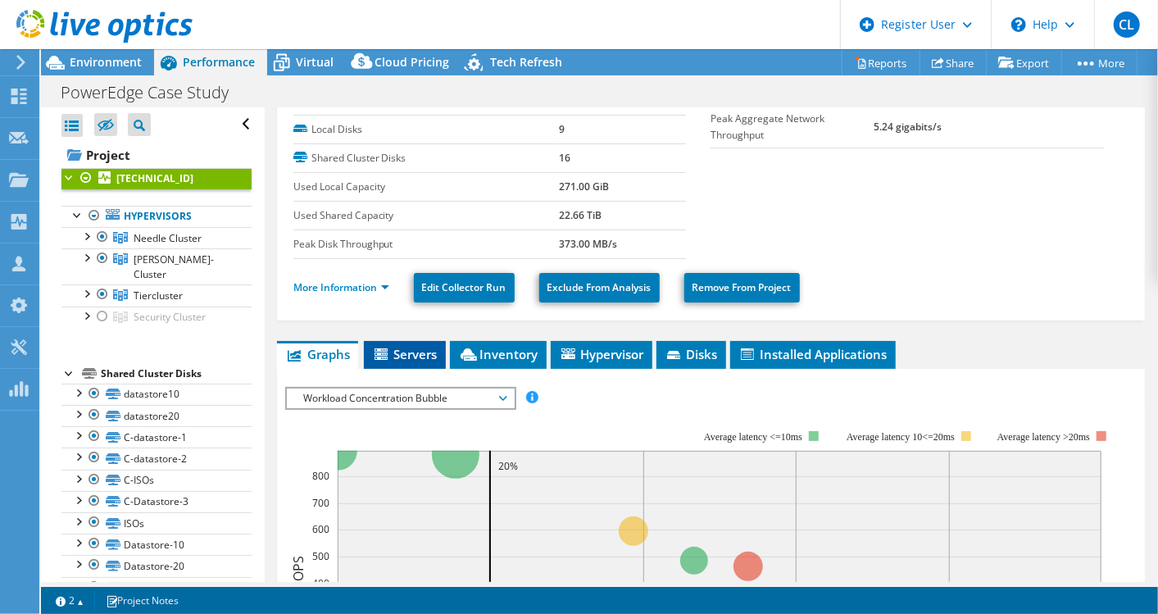
click at [410, 346] on span "Servers" at bounding box center [405, 354] width 66 height 16
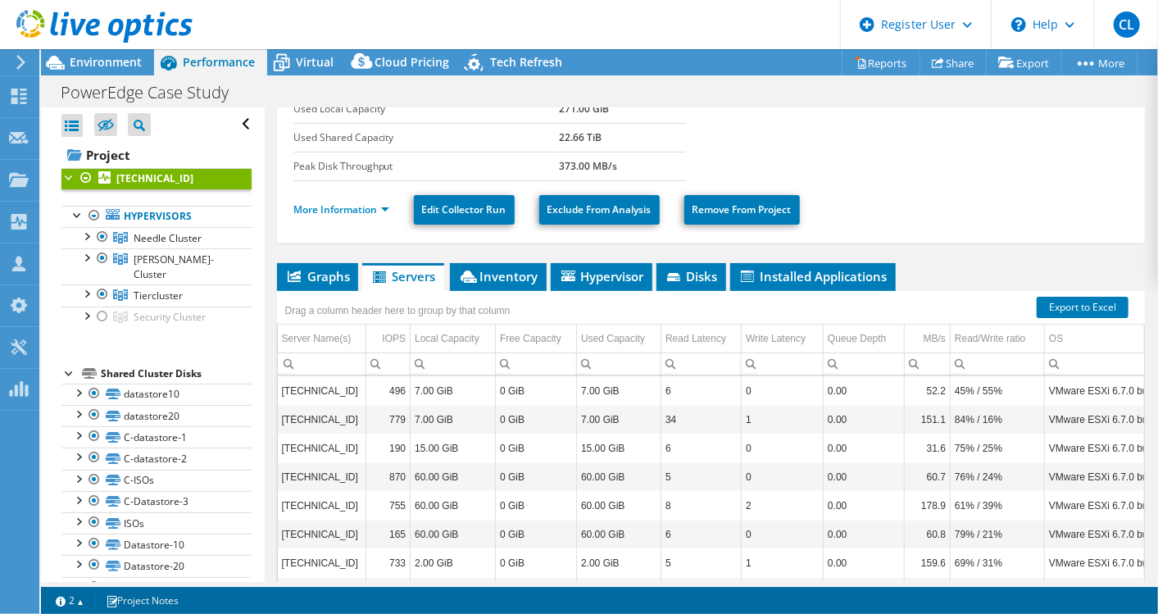
scroll to position [5, 0]
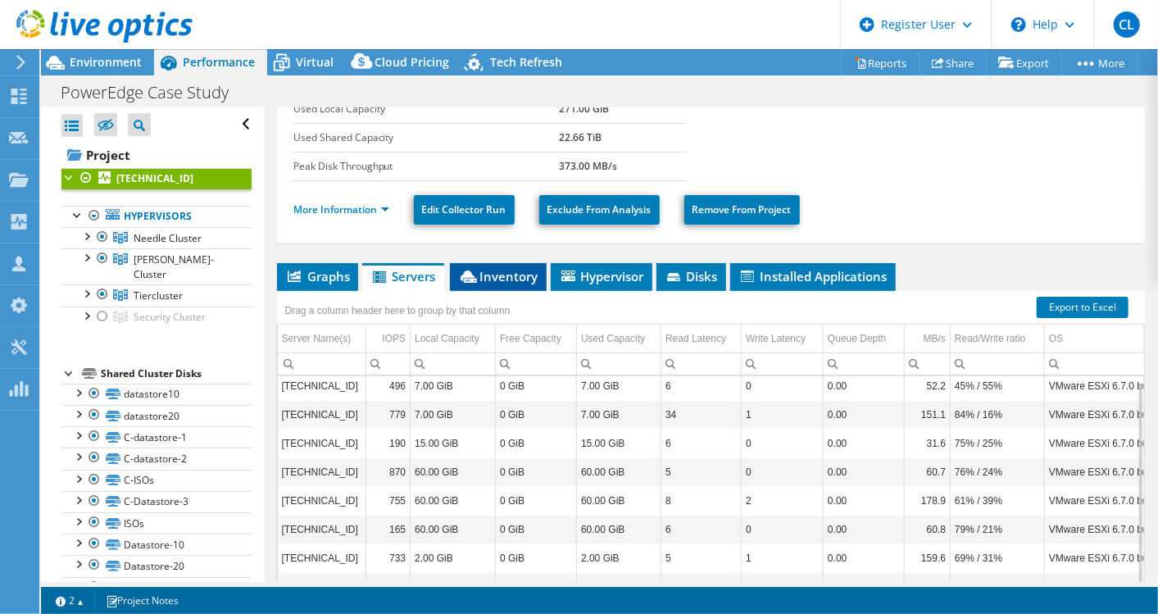
click at [510, 273] on span "Inventory" at bounding box center [498, 276] width 80 height 16
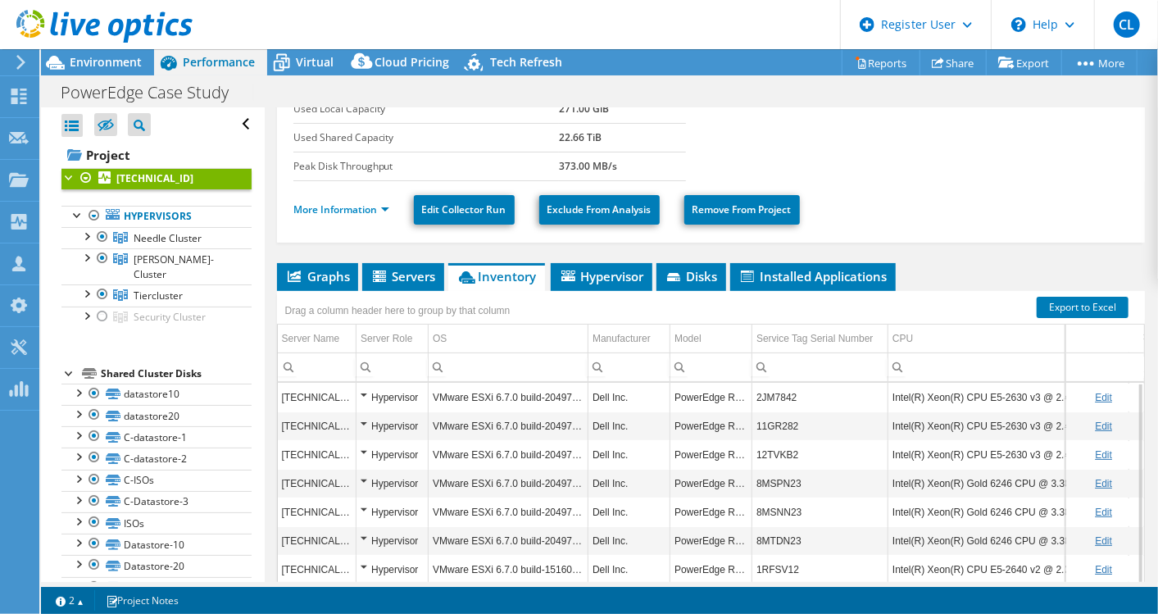
click at [433, 394] on td "VMware ESXi 6.7.0 build-20497097" at bounding box center [509, 397] width 160 height 29
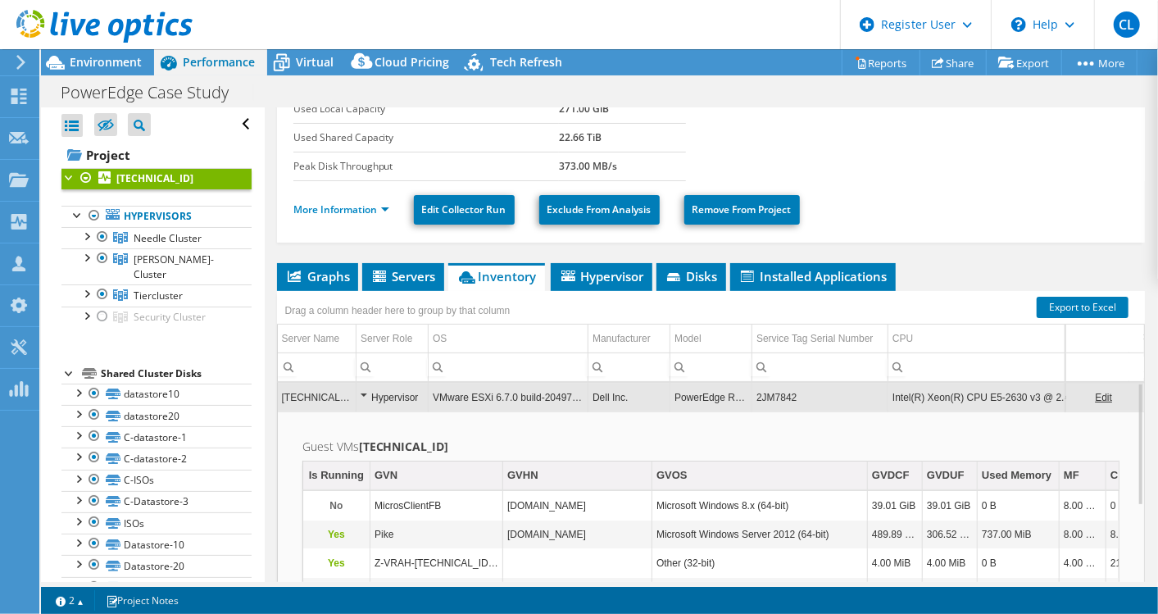
click at [501, 394] on td "VMware ESXi 6.7.0 build-20497097" at bounding box center [509, 397] width 160 height 29
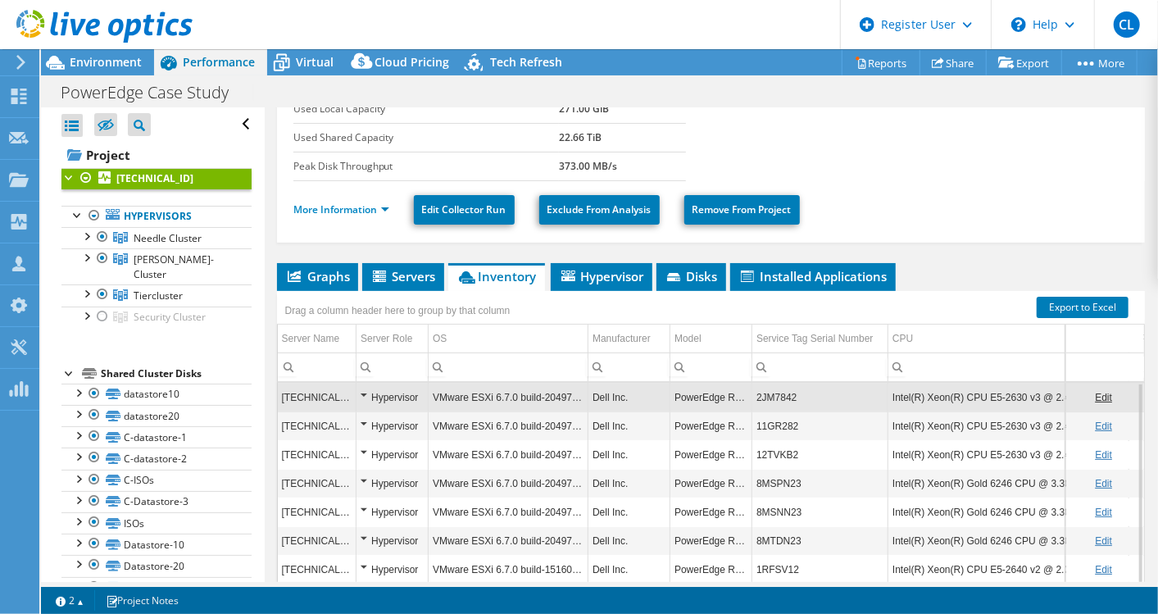
click at [366, 391] on div "Hypervisor" at bounding box center [392, 398] width 63 height 20
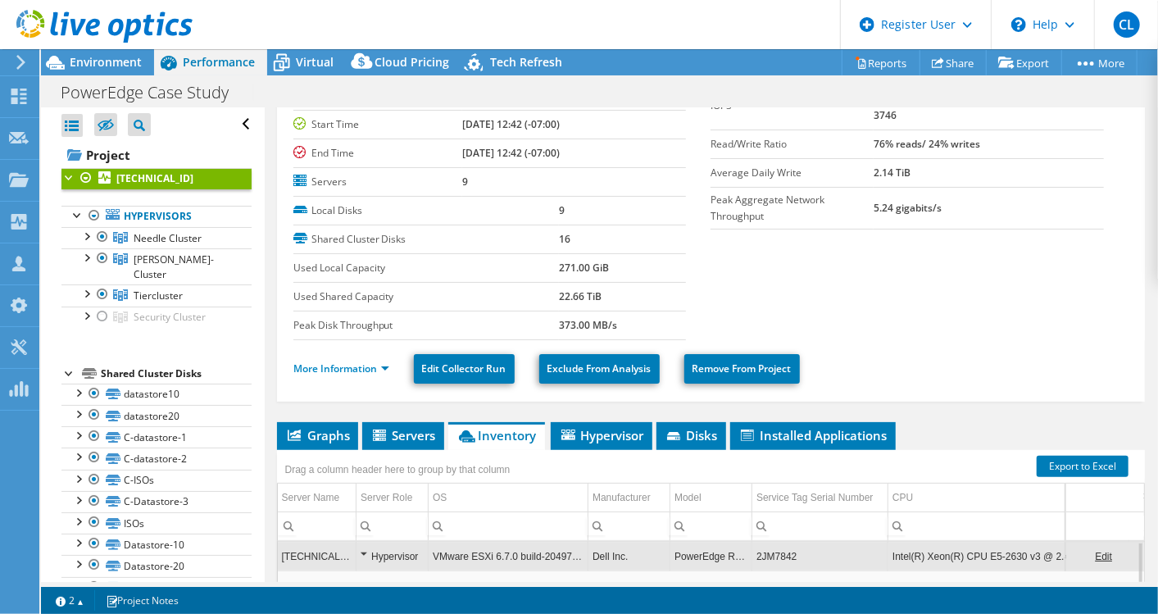
scroll to position [289, 0]
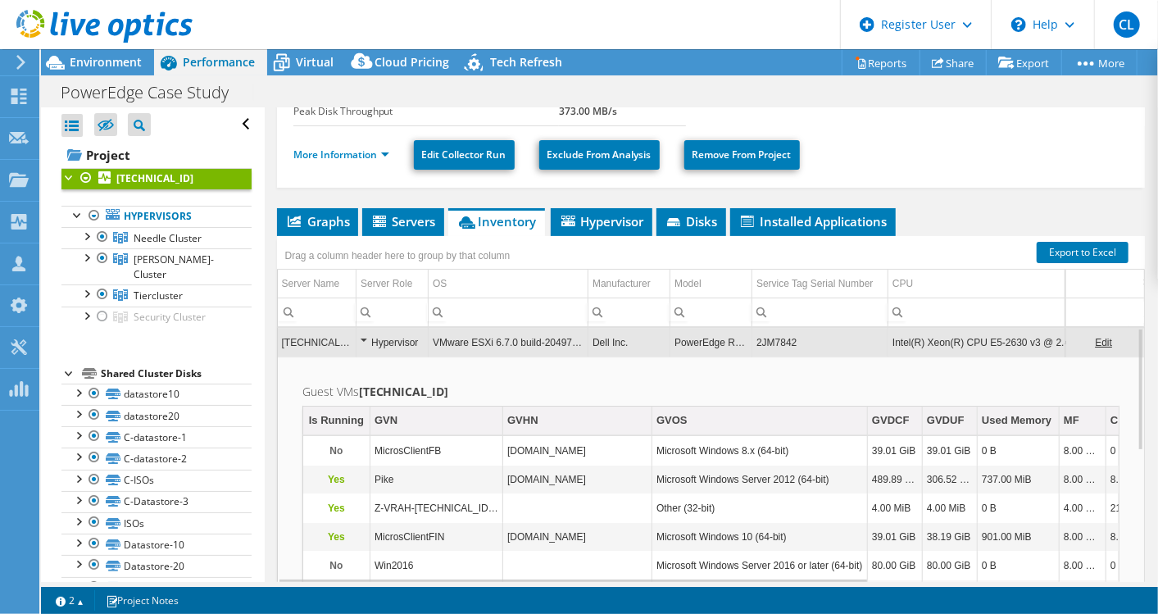
click at [362, 333] on div "Hypervisor" at bounding box center [392, 343] width 63 height 20
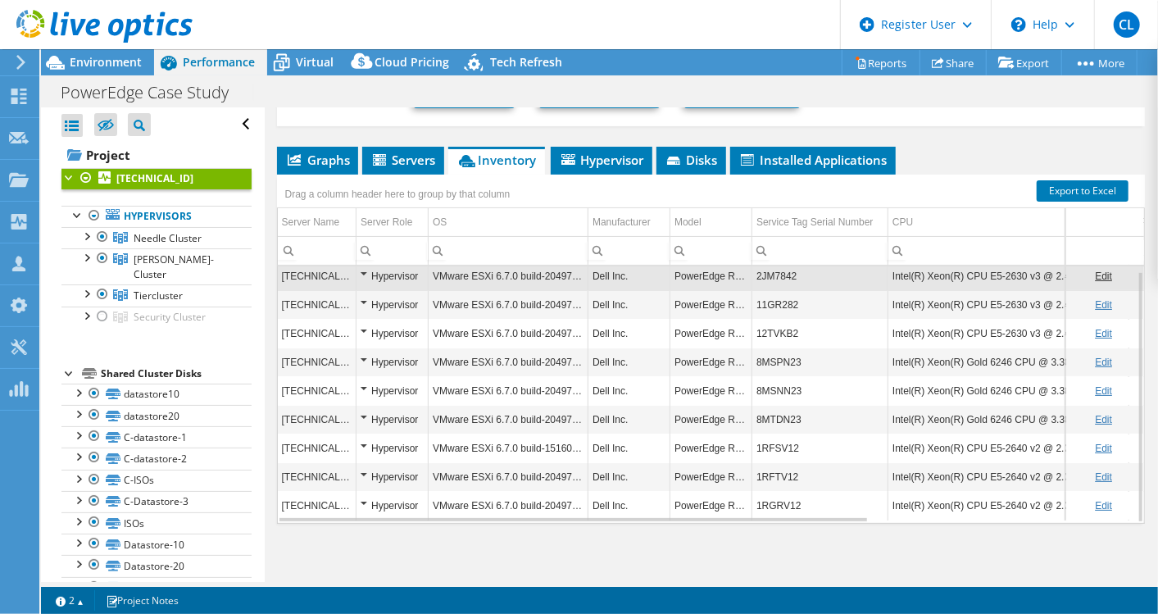
scroll to position [5, 0]
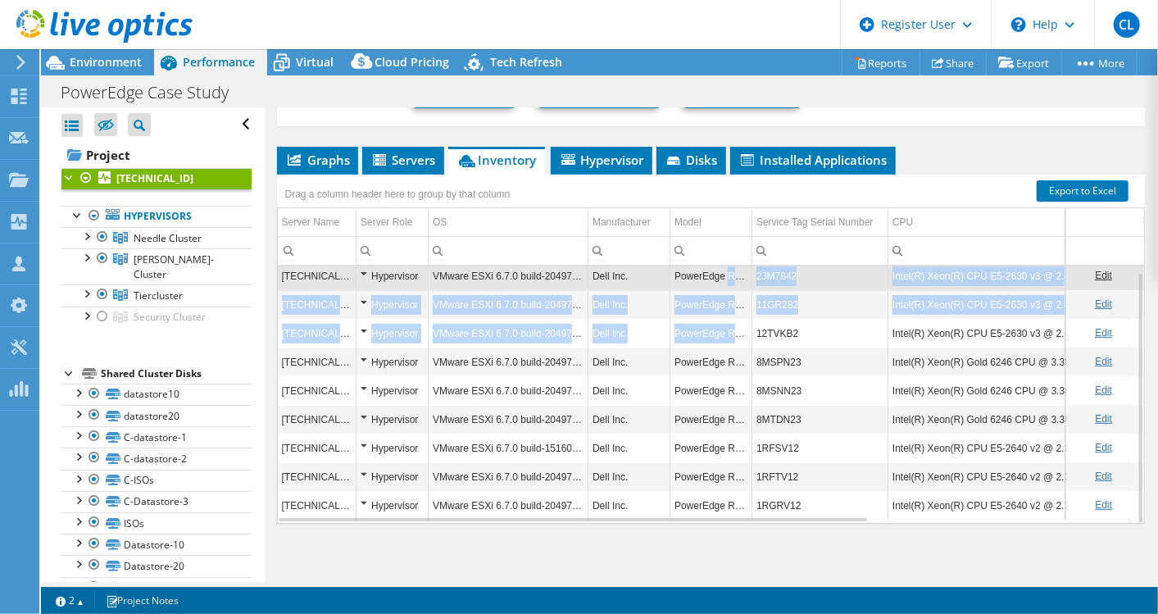
drag, startPoint x: 725, startPoint y: 266, endPoint x: 758, endPoint y: 325, distance: 67.5
click at [758, 325] on tbody "10.32.116.12 Hypervisor VMware ESXi 6.7.0 build-20497097 Dell Inc. PowerEdge R6…" at bounding box center [893, 391] width 1231 height 259
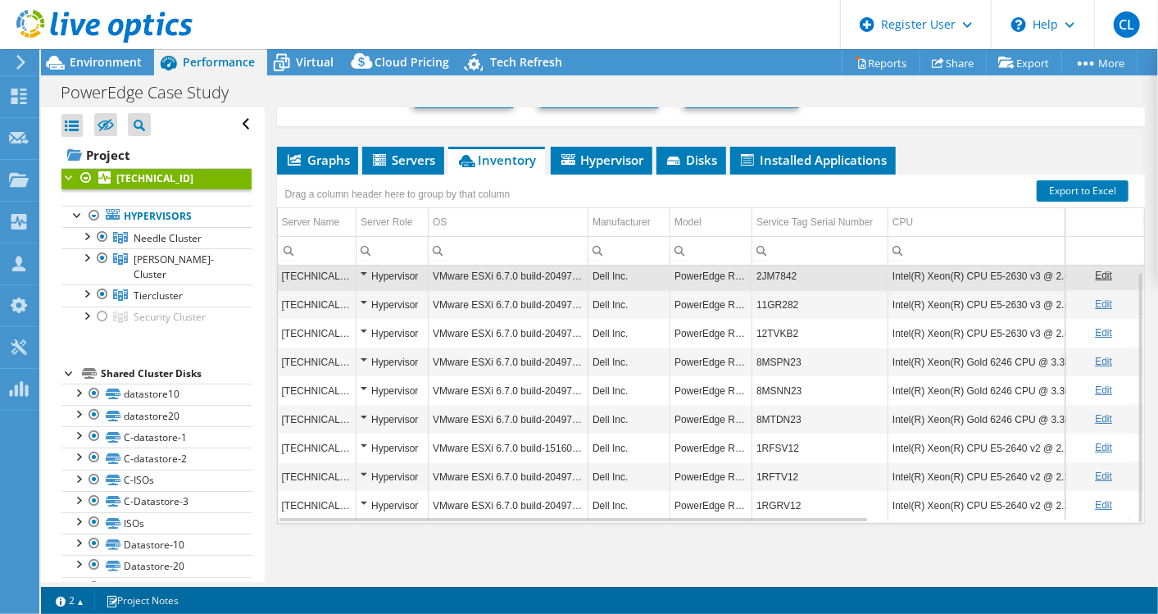
drag, startPoint x: 758, startPoint y: 325, endPoint x: 831, endPoint y: 321, distance: 73.9
click at [831, 321] on td "12TVKB2" at bounding box center [821, 333] width 136 height 29
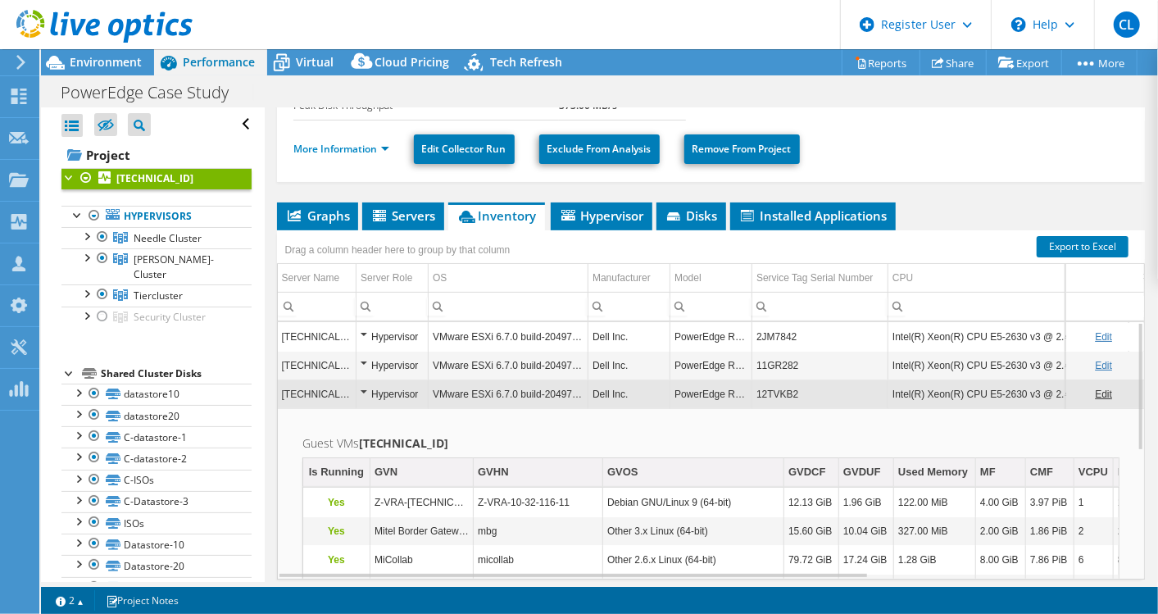
scroll to position [0, 0]
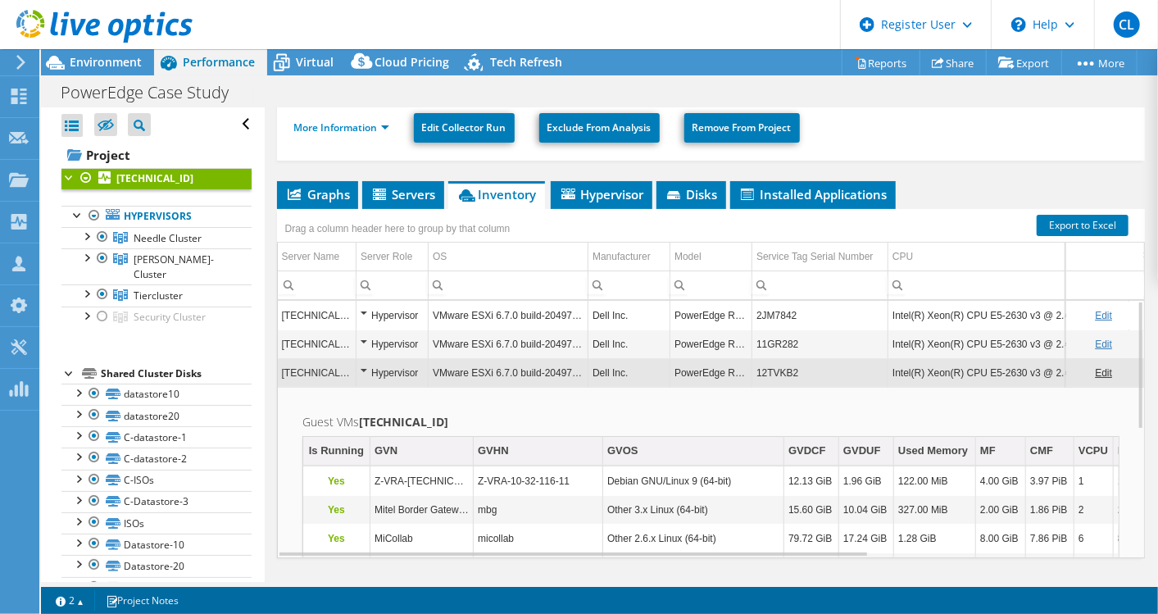
click at [402, 370] on div "Hypervisor" at bounding box center [392, 373] width 63 height 20
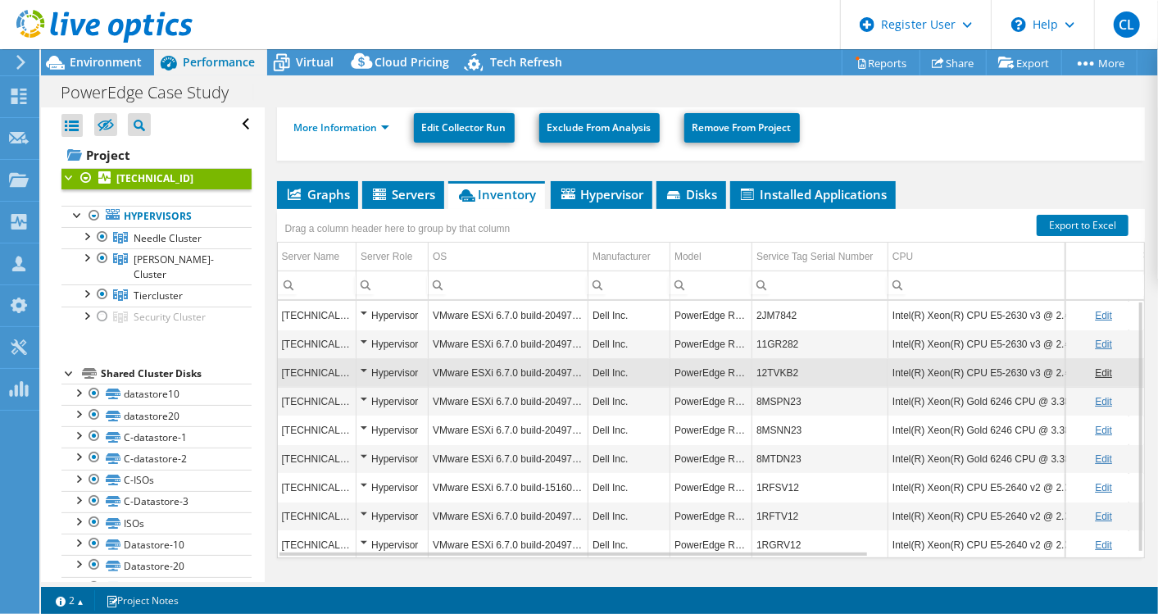
click at [857, 330] on td "11GR282" at bounding box center [821, 344] width 136 height 29
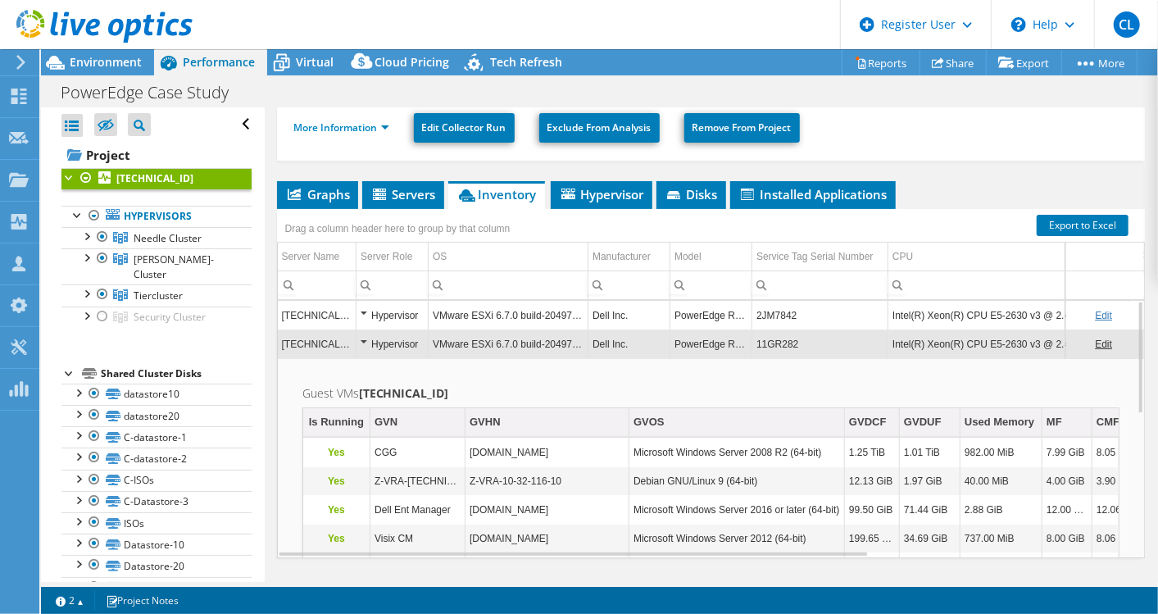
click at [841, 342] on td "11GR282" at bounding box center [821, 344] width 136 height 29
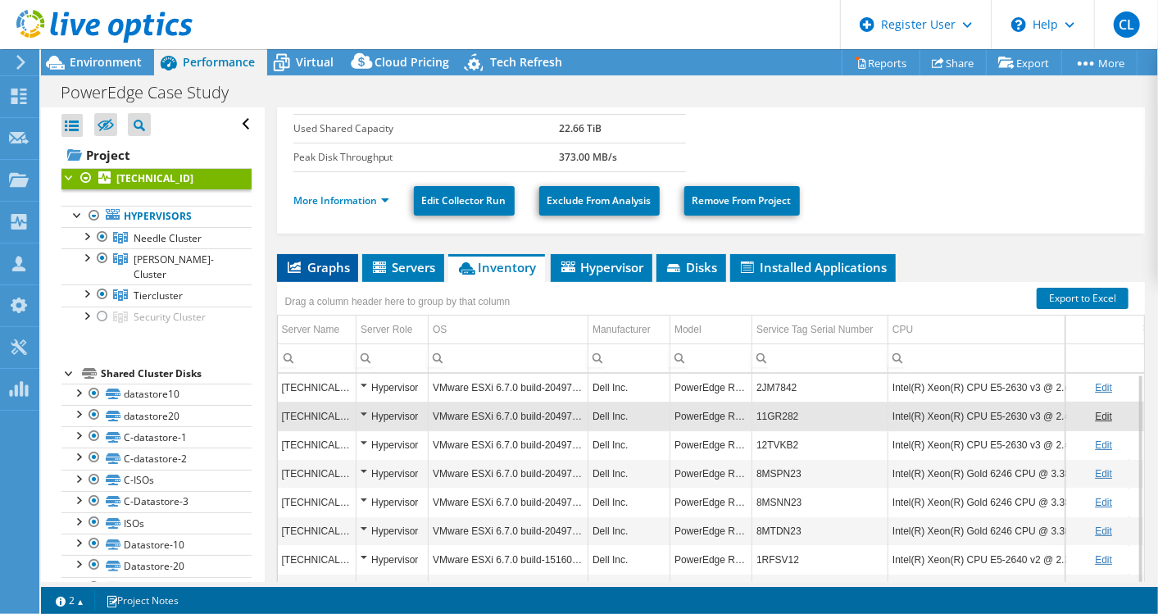
click at [331, 267] on span "Graphs" at bounding box center [317, 267] width 65 height 16
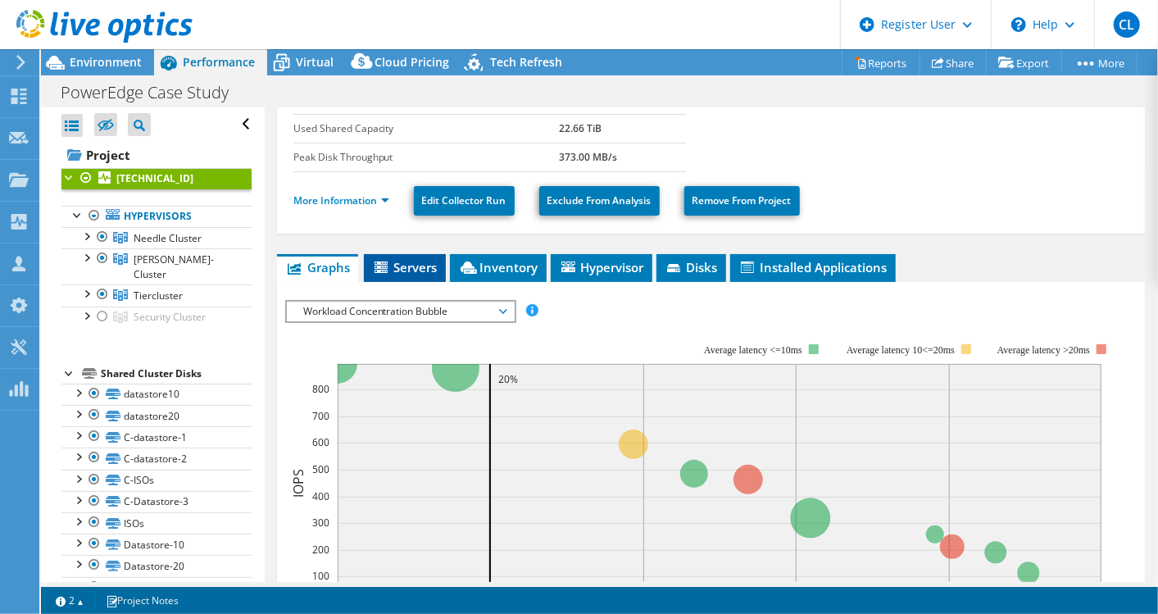
click at [420, 273] on li "Servers" at bounding box center [405, 268] width 82 height 28
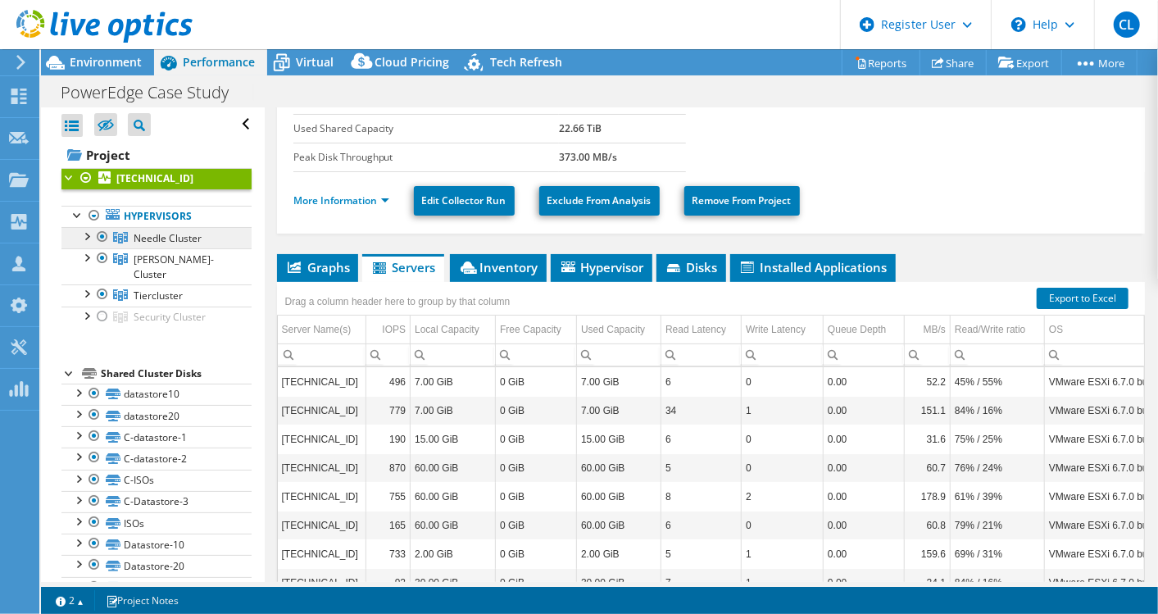
click at [119, 239] on icon at bounding box center [120, 237] width 15 height 11
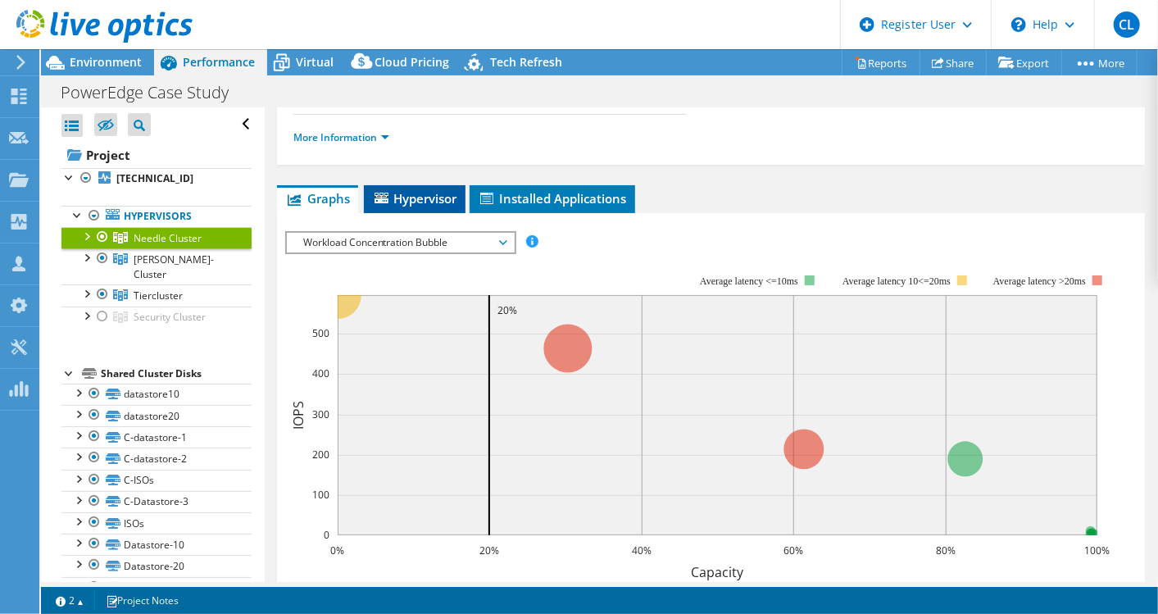
click at [432, 190] on span "Hypervisor" at bounding box center [414, 198] width 85 height 16
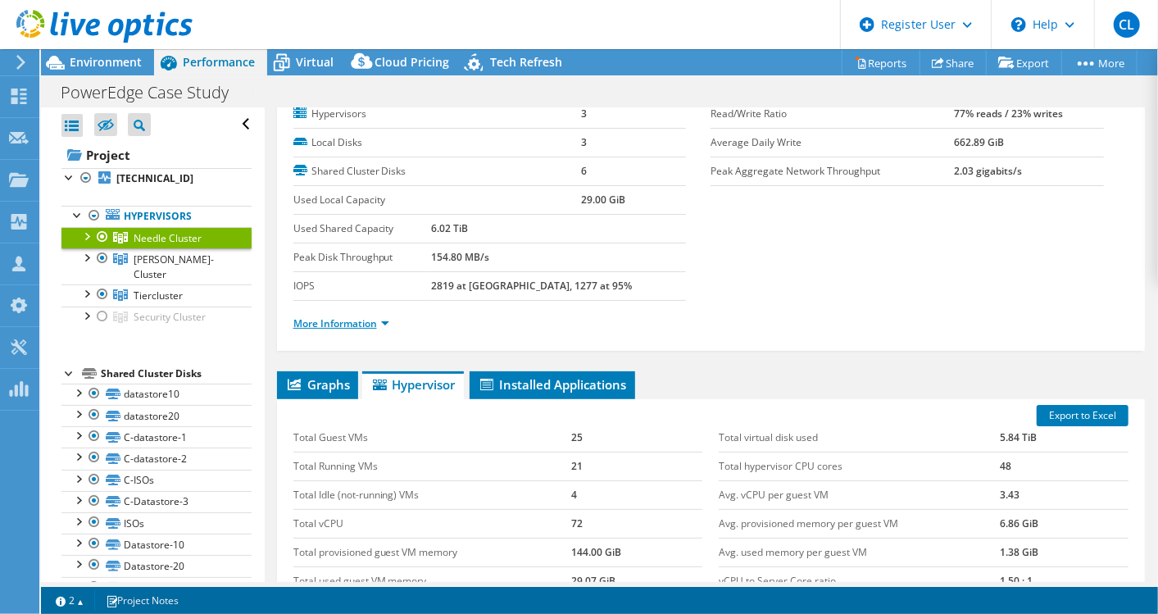
click at [338, 325] on link "More Information" at bounding box center [341, 323] width 96 height 14
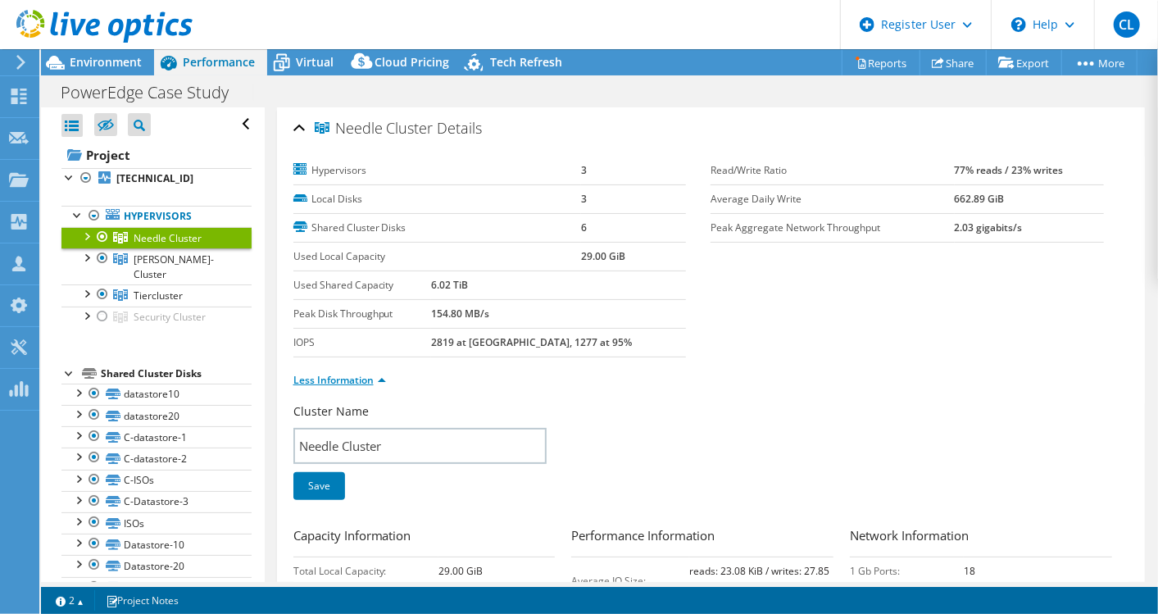
click at [358, 373] on link "Less Information" at bounding box center [339, 380] width 93 height 14
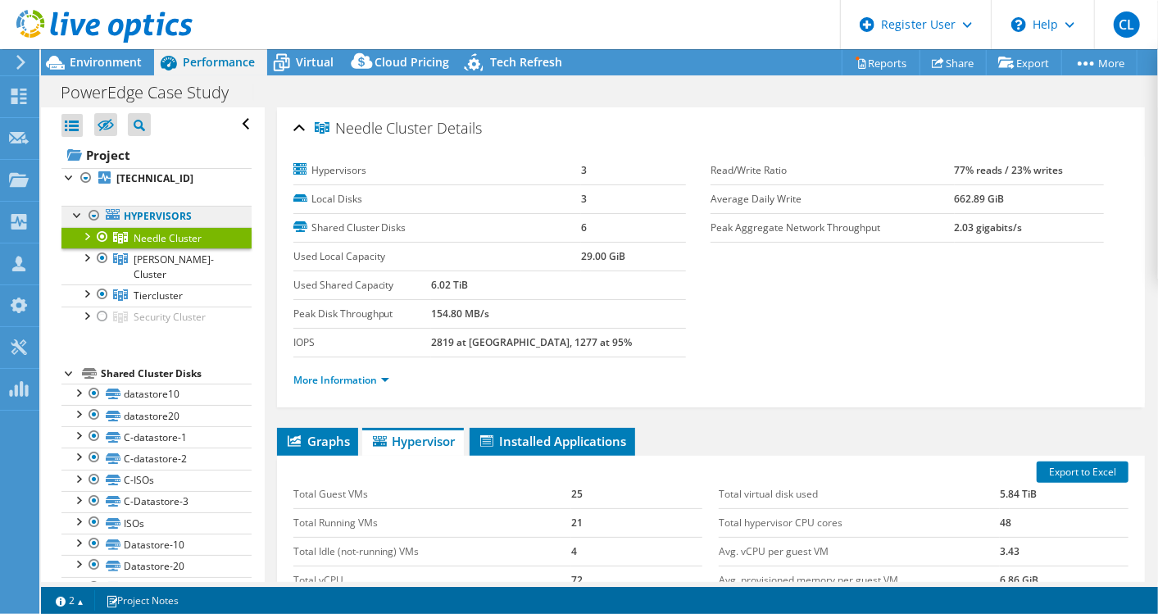
click at [131, 212] on link "Hypervisors" at bounding box center [156, 216] width 190 height 21
click at [79, 213] on div at bounding box center [78, 214] width 16 height 16
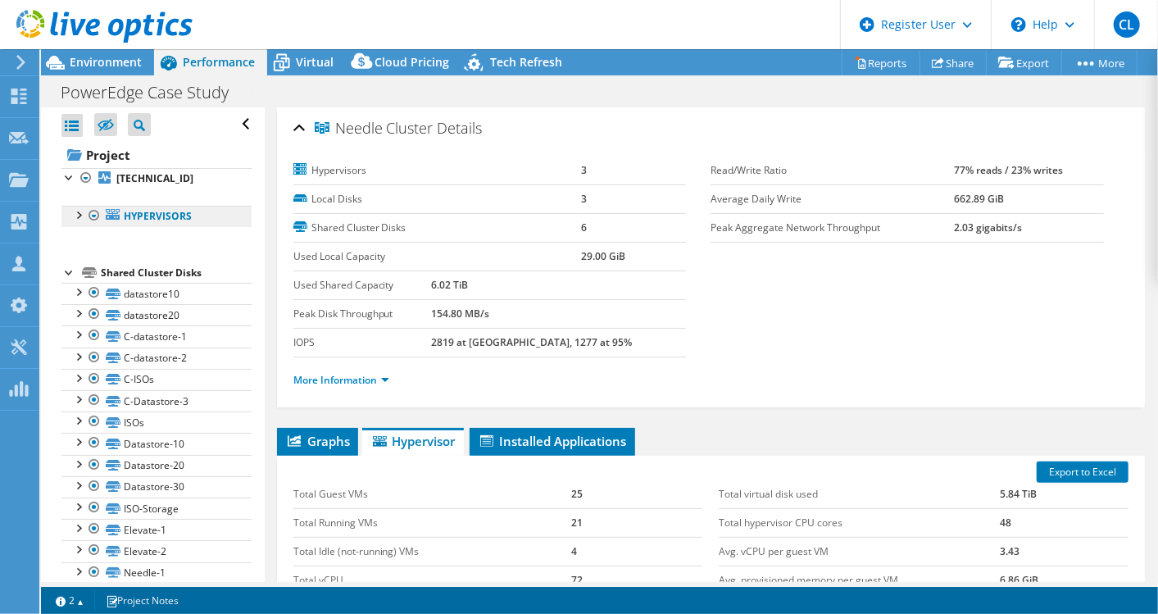
click at [175, 221] on link "Hypervisors" at bounding box center [156, 216] width 190 height 21
click at [104, 210] on link "Hypervisors" at bounding box center [156, 216] width 190 height 21
click at [70, 174] on div at bounding box center [69, 176] width 16 height 16
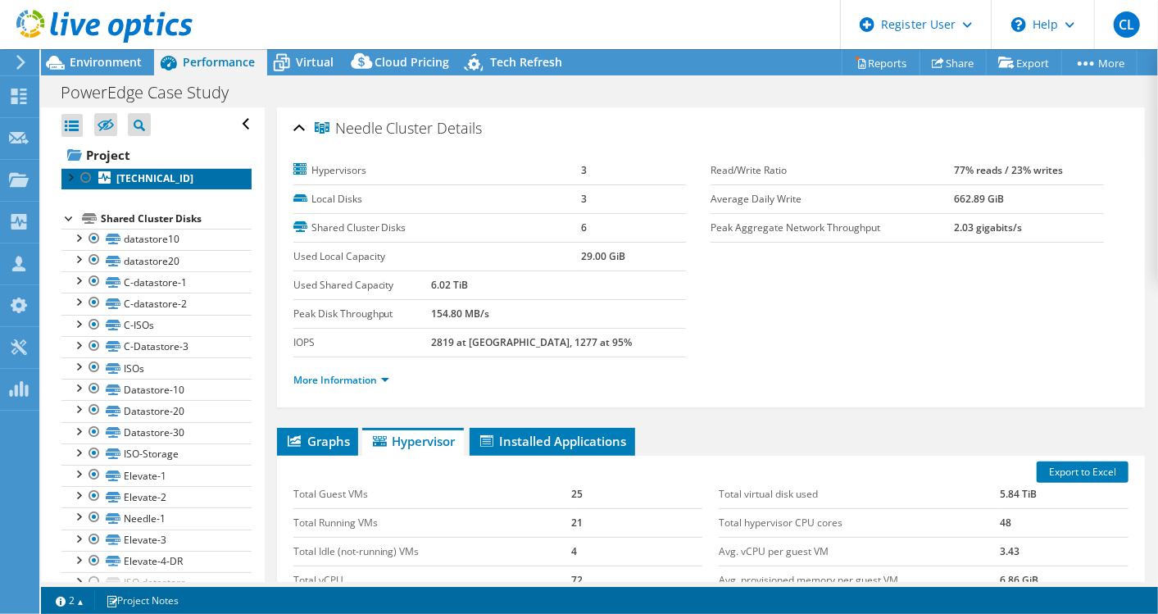
click at [138, 180] on b "[TECHNICAL_ID]" at bounding box center [154, 178] width 77 height 14
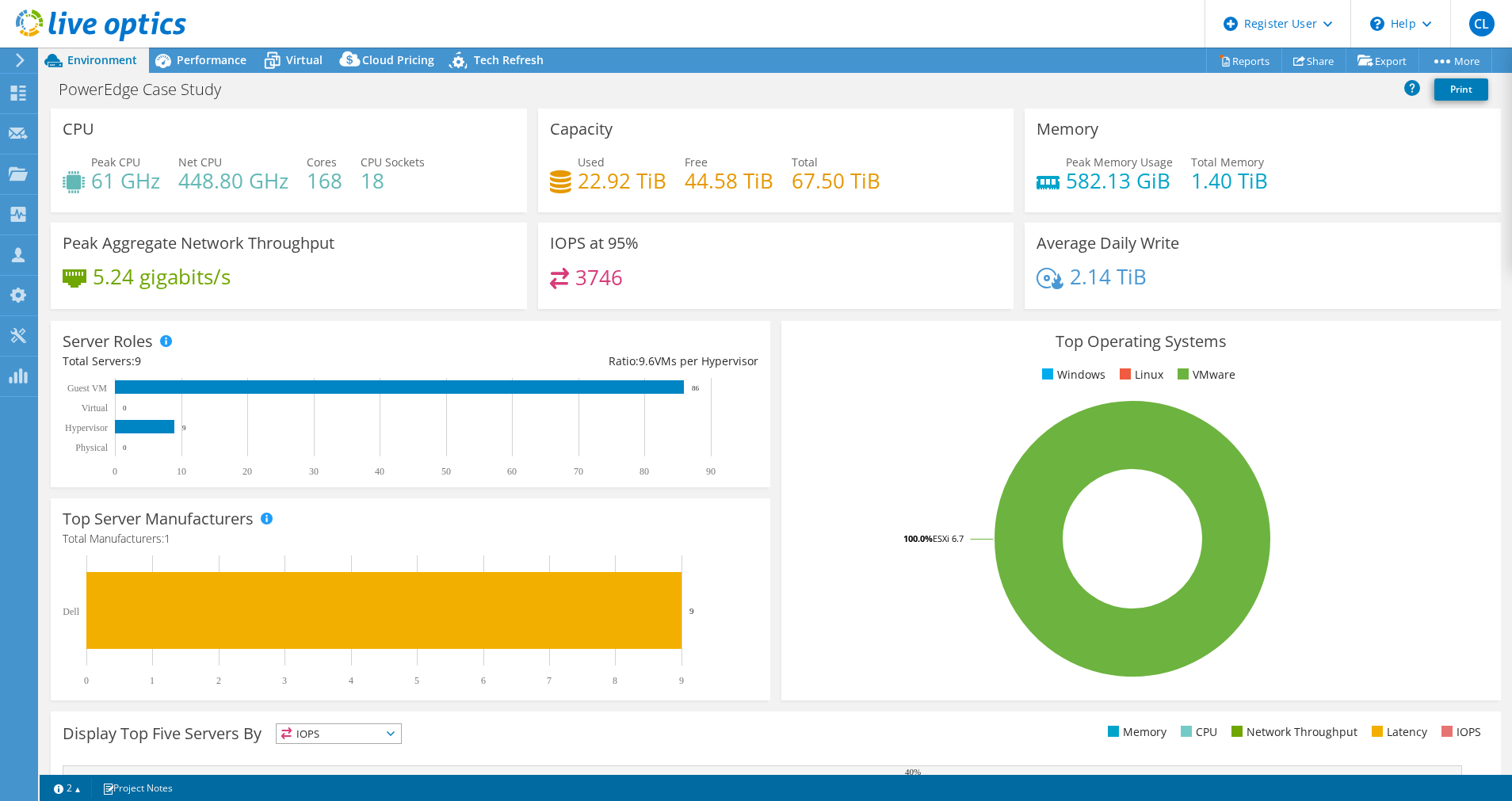
select select "USD"
